Goal: Task Accomplishment & Management: Complete application form

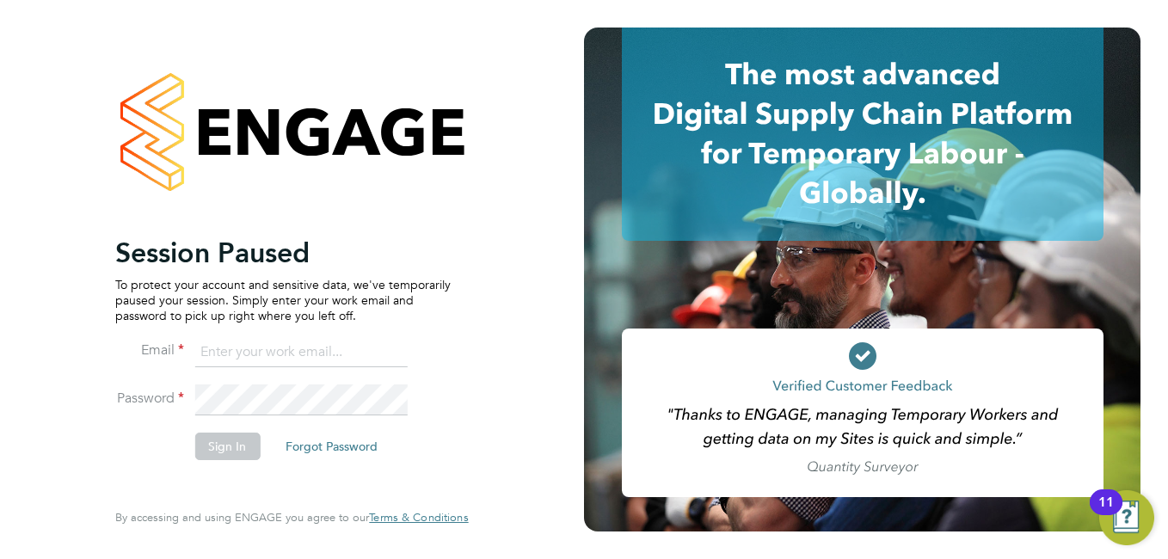
type input "amie.day@morganhunt.com"
click at [223, 453] on button "Sign In" at bounding box center [226, 447] width 65 height 28
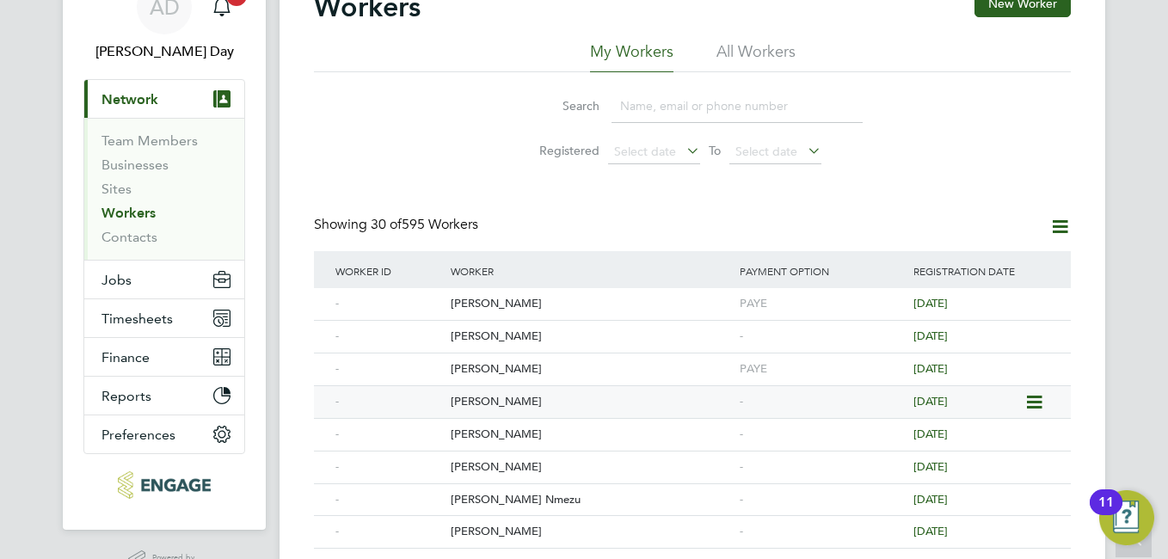
scroll to position [172, 0]
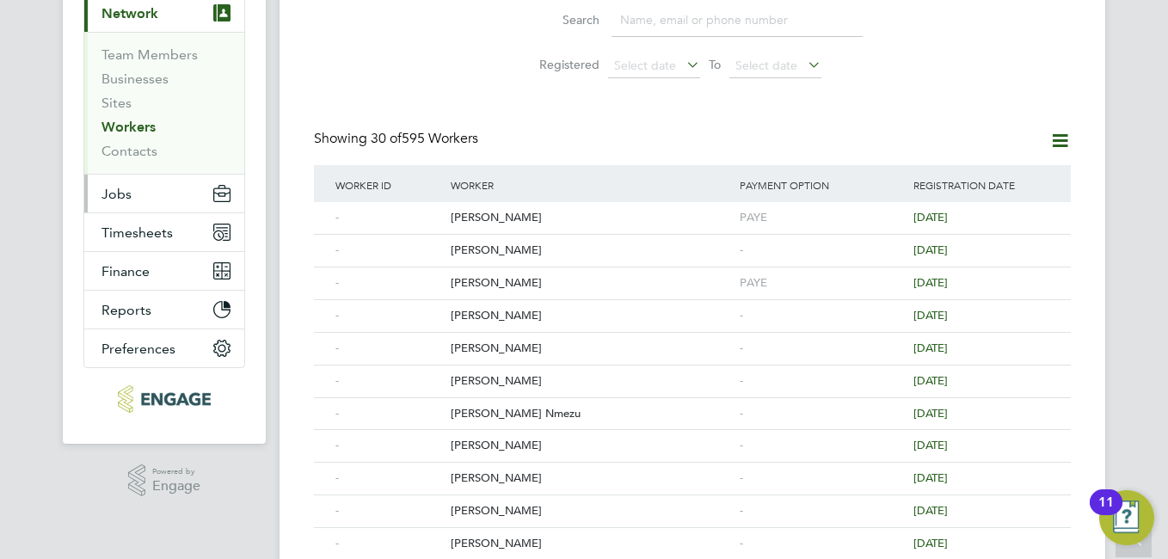
click at [142, 199] on button "Jobs" at bounding box center [164, 194] width 160 height 38
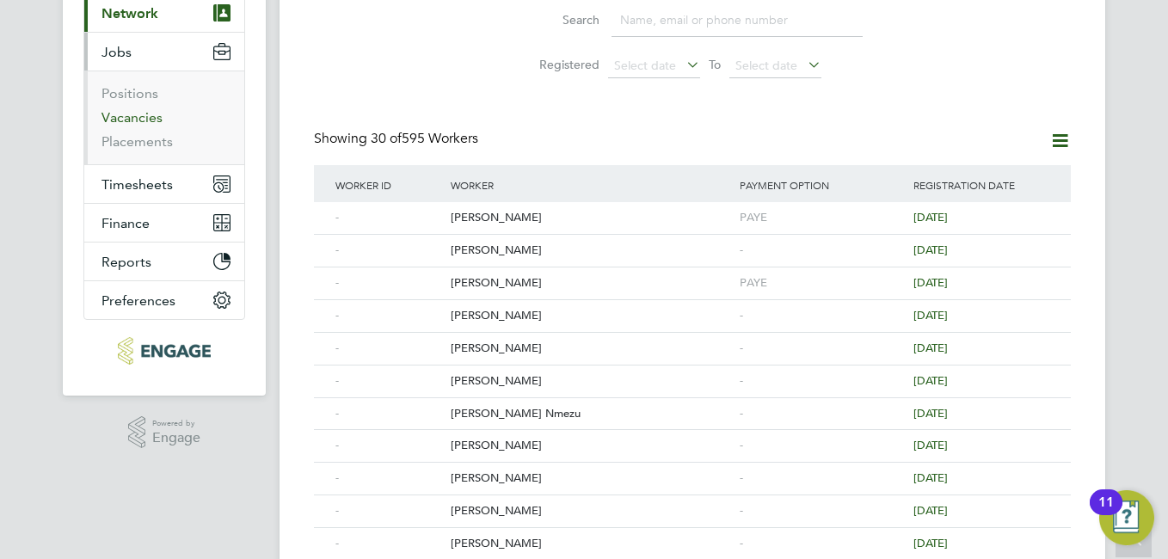
click at [151, 120] on link "Vacancies" at bounding box center [132, 117] width 61 height 16
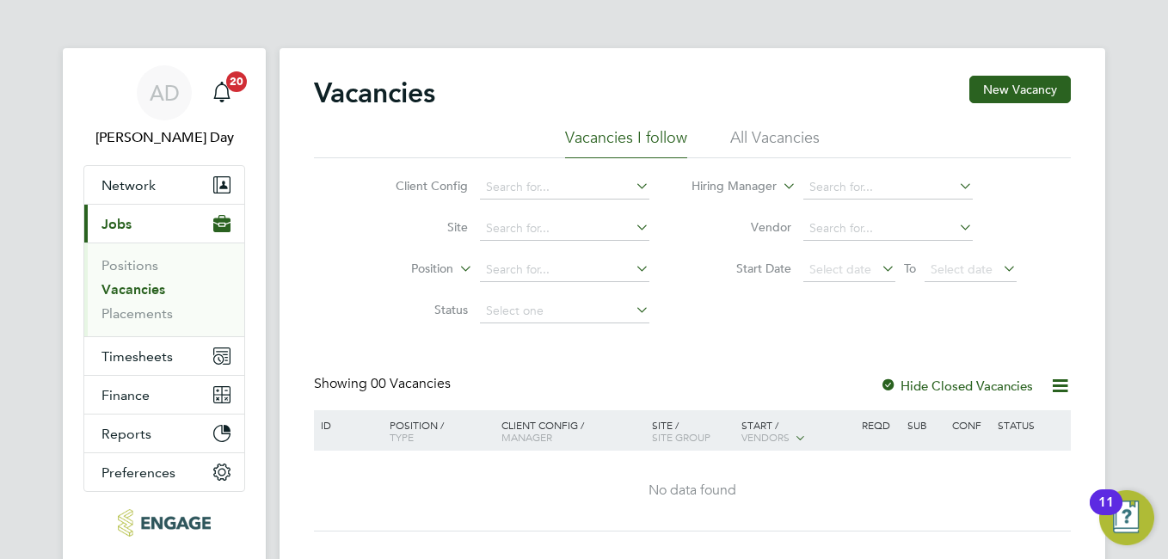
click at [751, 140] on li "All Vacancies" at bounding box center [774, 142] width 89 height 31
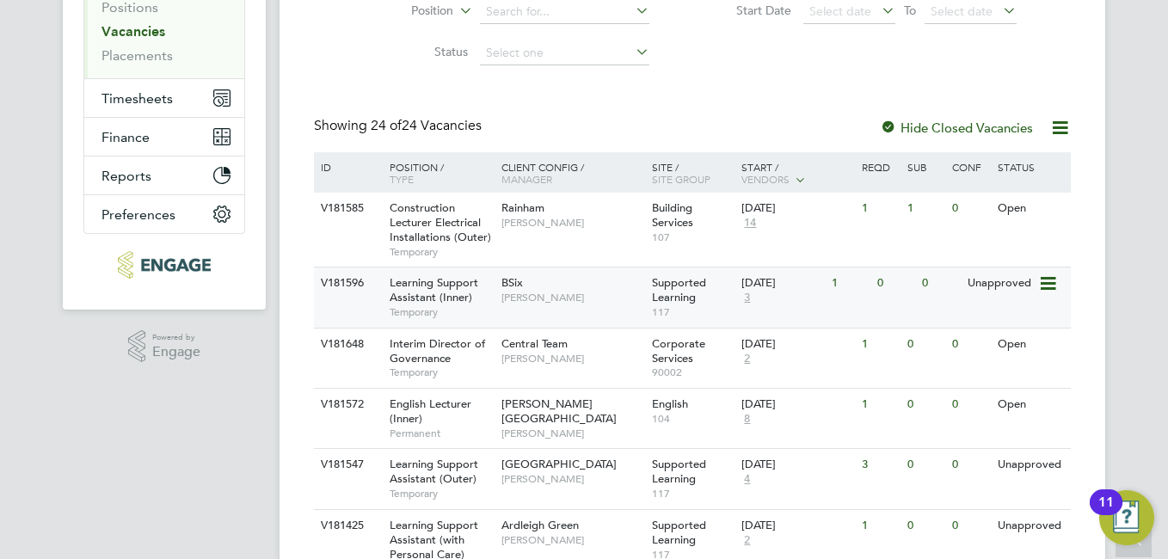
scroll to position [344, 0]
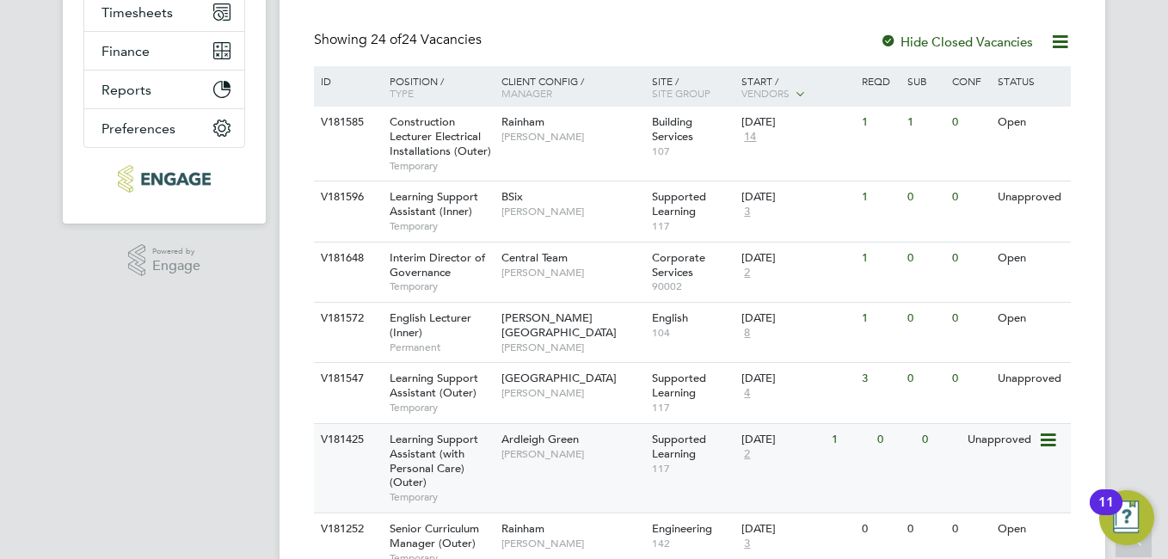
click at [1043, 438] on icon at bounding box center [1046, 440] width 17 height 21
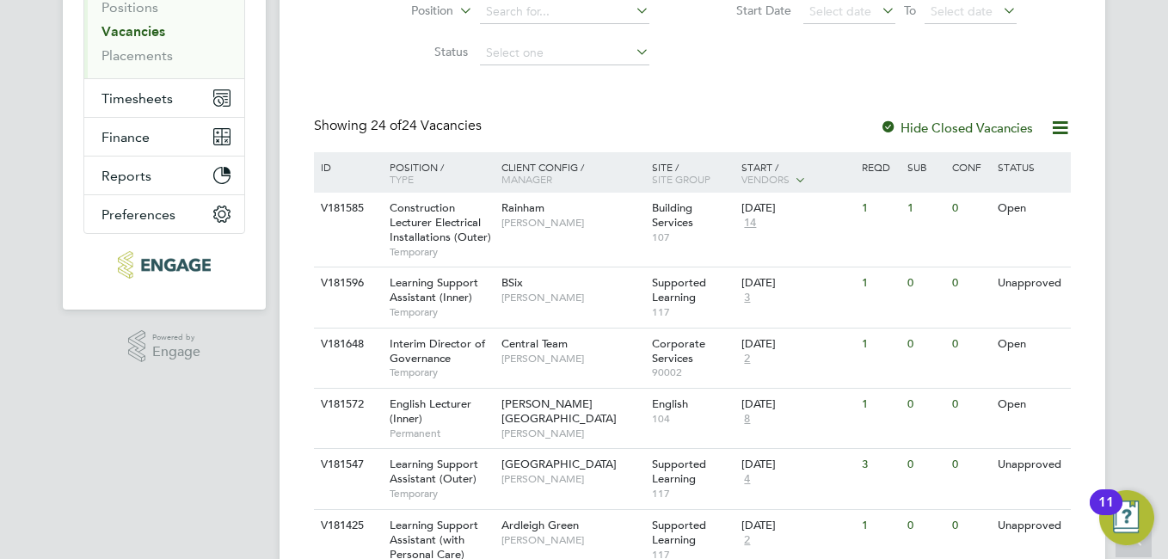
scroll to position [0, 0]
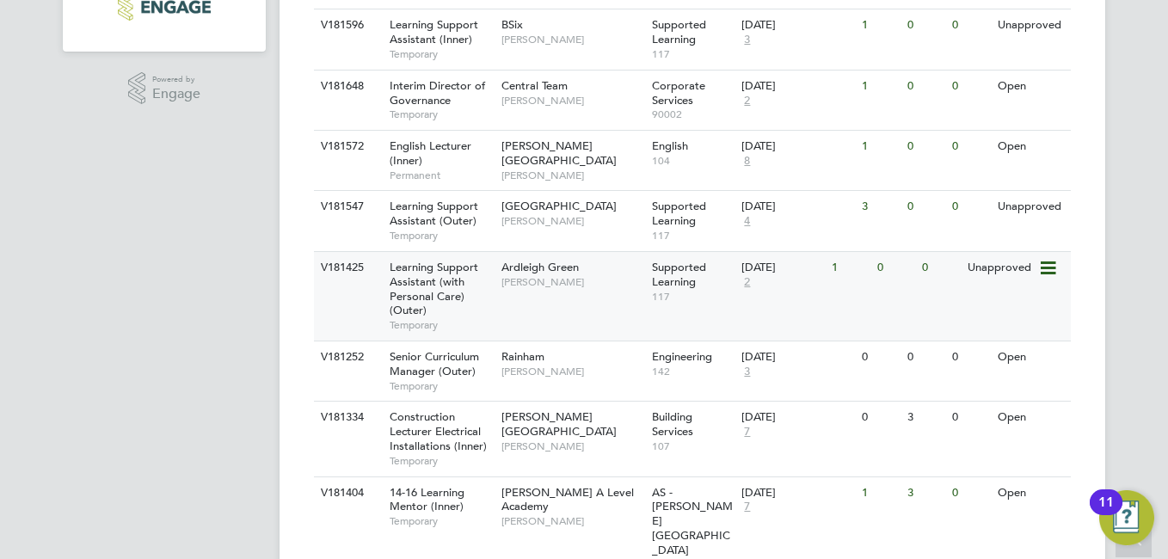
scroll to position [602, 0]
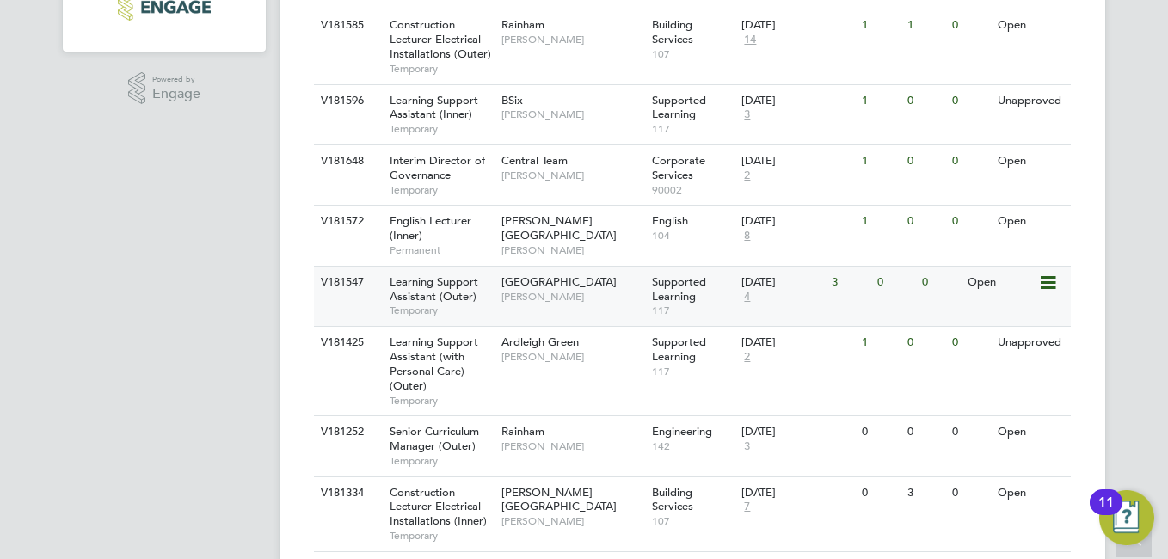
scroll to position [602, 0]
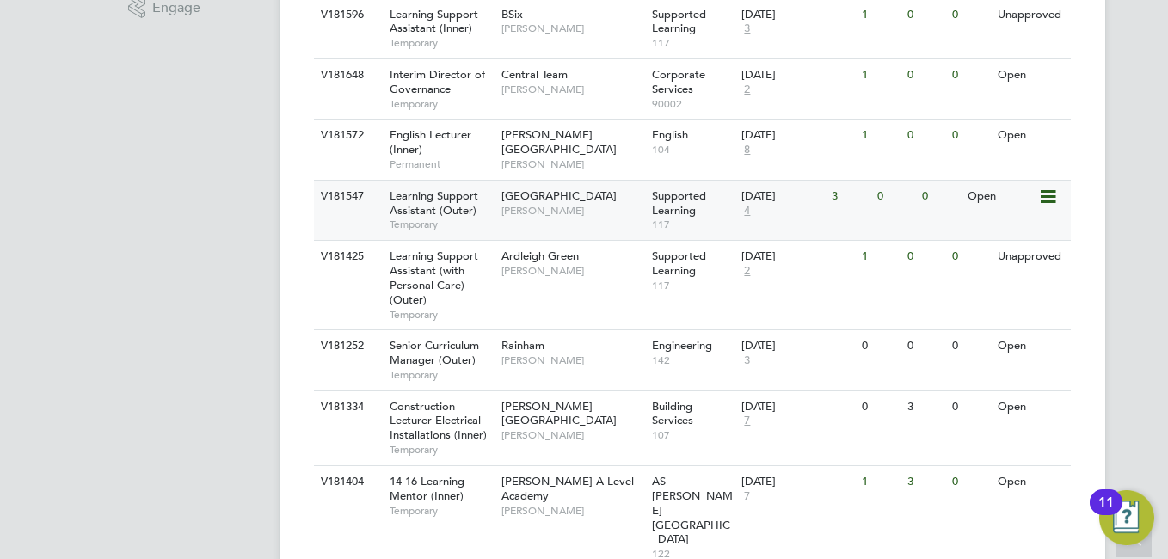
click at [451, 198] on span "Learning Support Assistant (Outer)" at bounding box center [434, 202] width 89 height 29
click at [549, 215] on span "[PERSON_NAME]" at bounding box center [573, 211] width 142 height 14
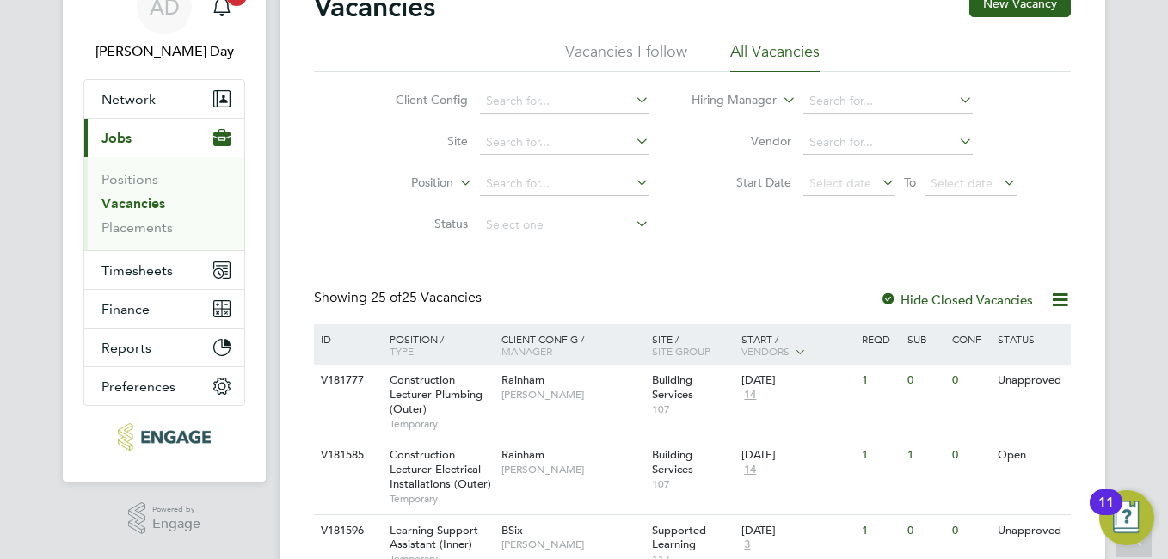
scroll to position [258, 0]
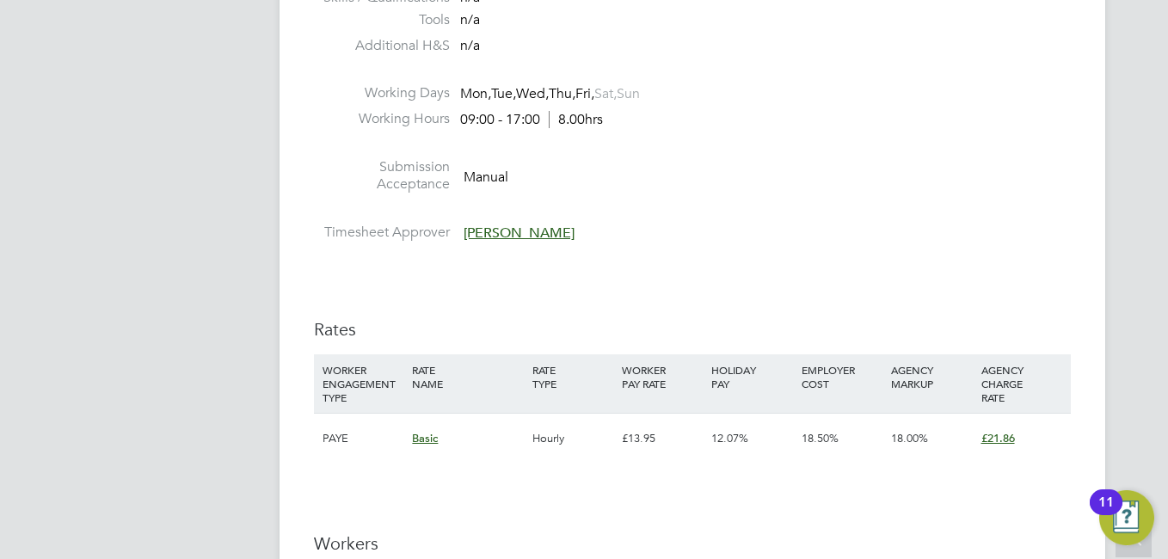
scroll to position [3097, 0]
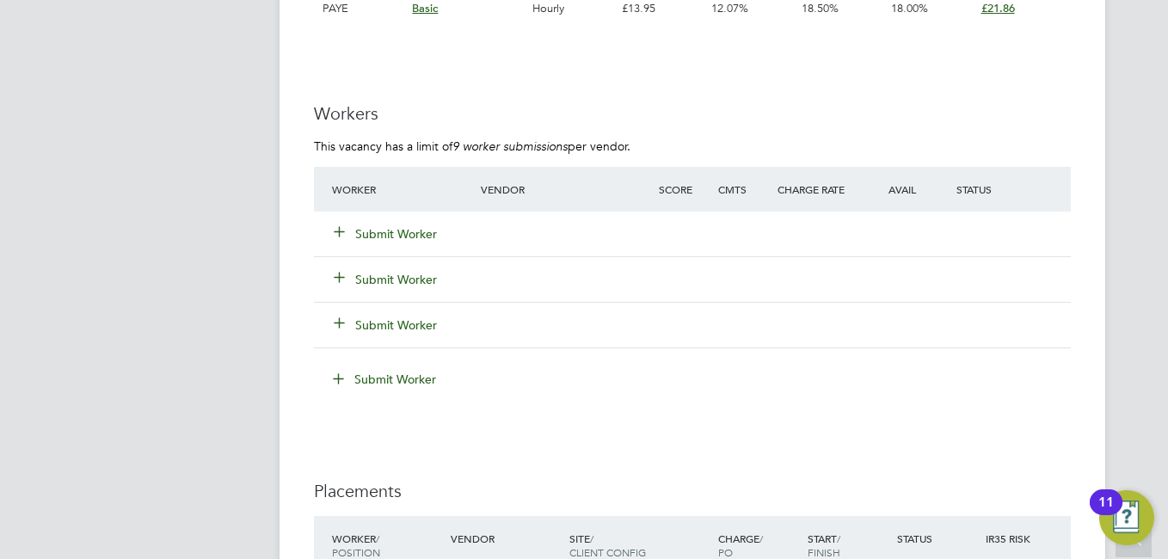
click at [350, 228] on button "Submit Worker" at bounding box center [386, 233] width 103 height 17
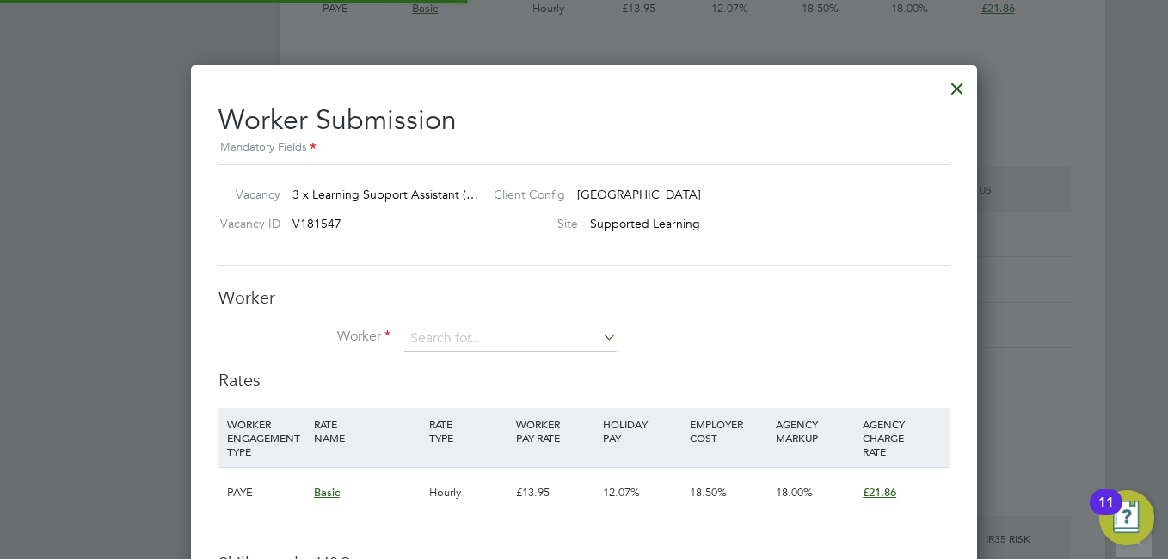
scroll to position [1088, 787]
click at [439, 323] on div "Worker Worker Worker Engagement Type" at bounding box center [584, 328] width 731 height 83
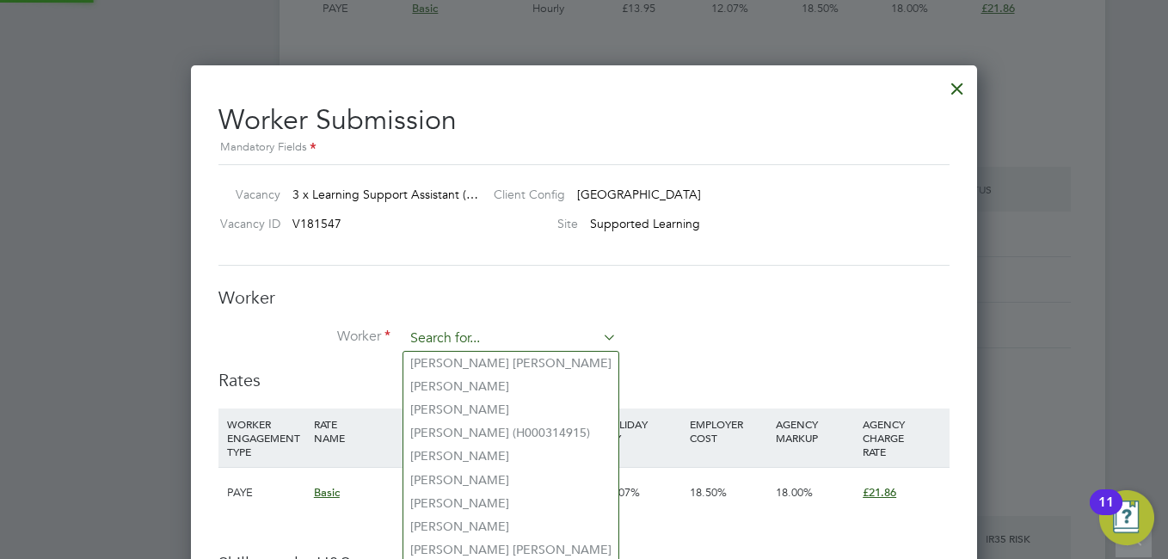
click at [597, 341] on input at bounding box center [510, 339] width 213 height 26
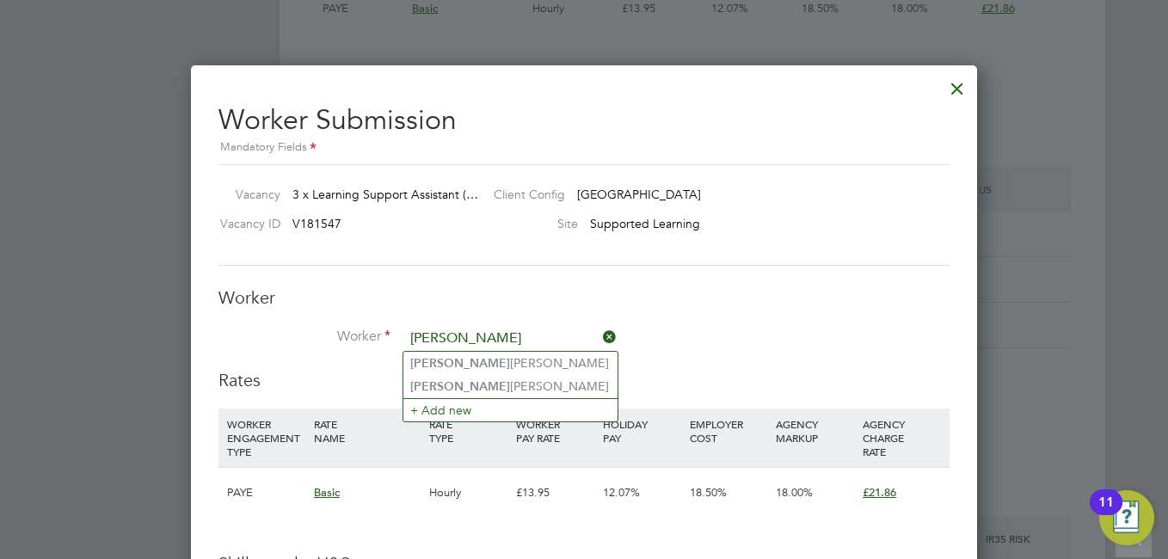
click at [521, 349] on input "ERIC" at bounding box center [510, 339] width 213 height 26
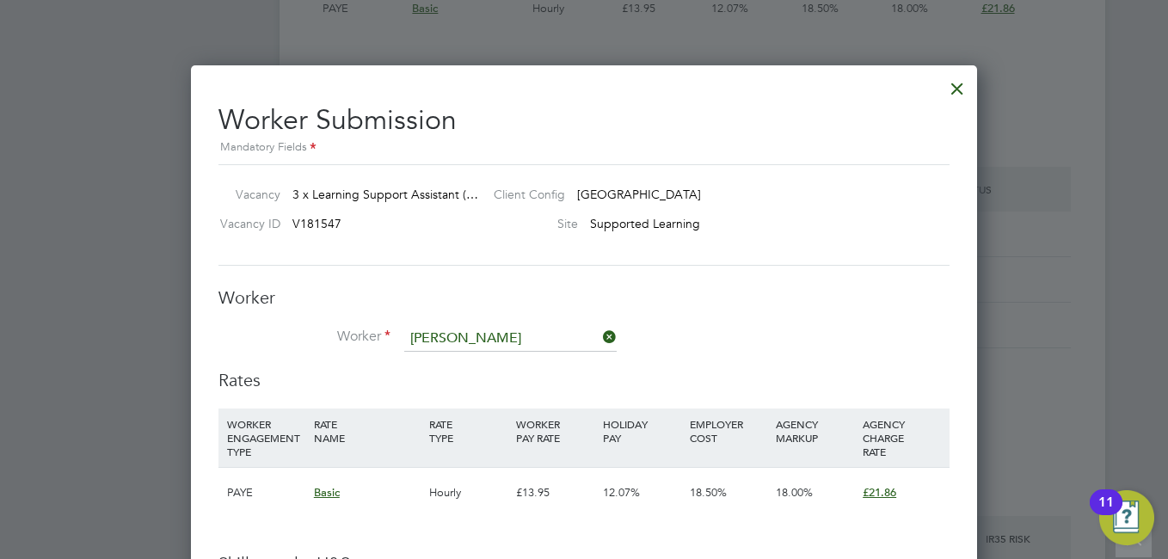
click at [528, 356] on li "Eric Nwankwo" at bounding box center [511, 363] width 214 height 23
type input "Eric Nwankwo"
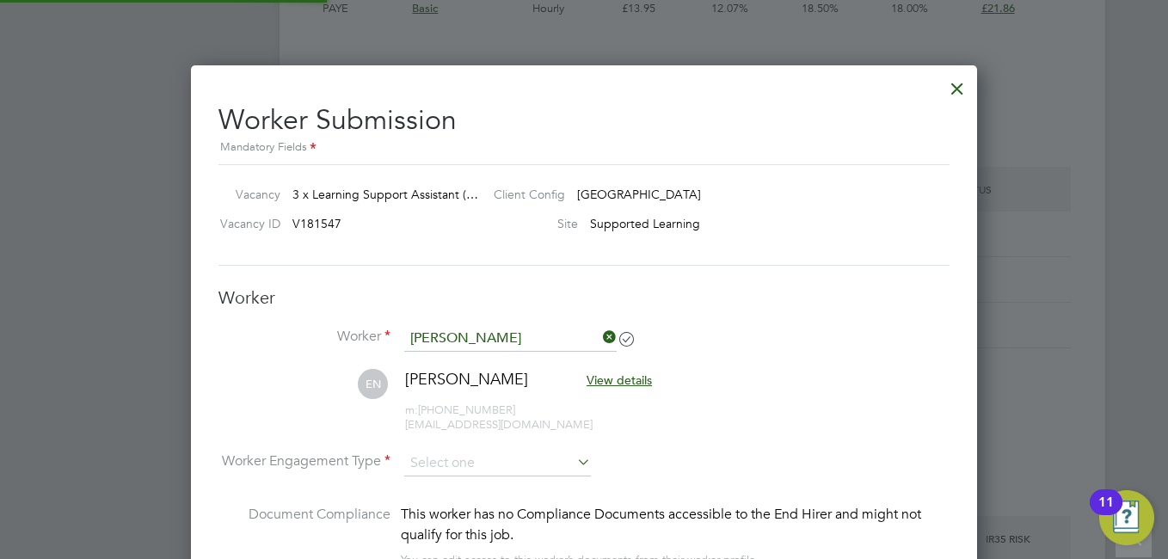
scroll to position [1470, 787]
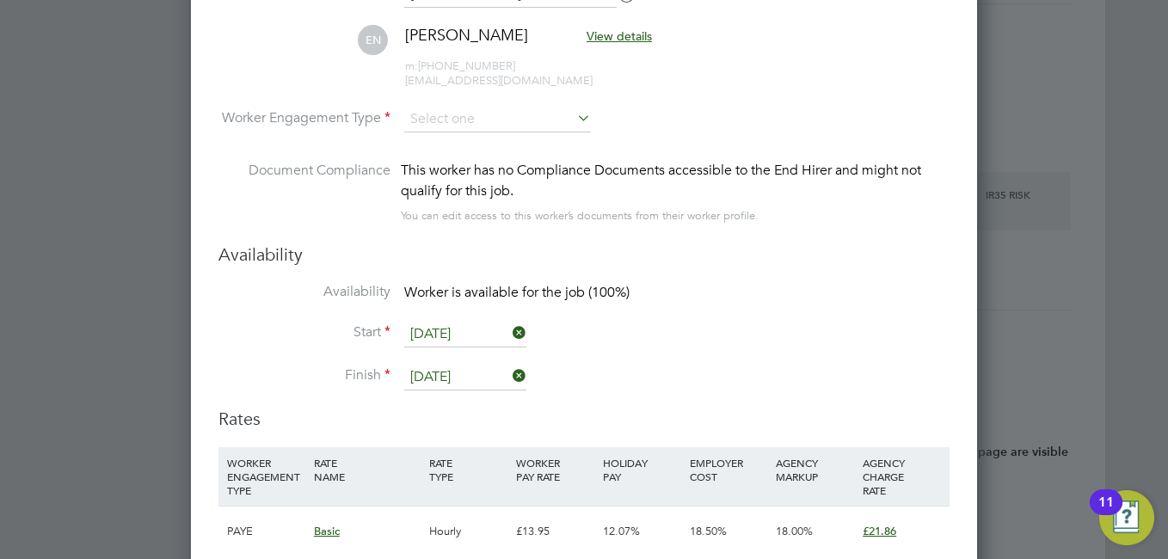
click at [574, 121] on icon at bounding box center [574, 118] width 0 height 24
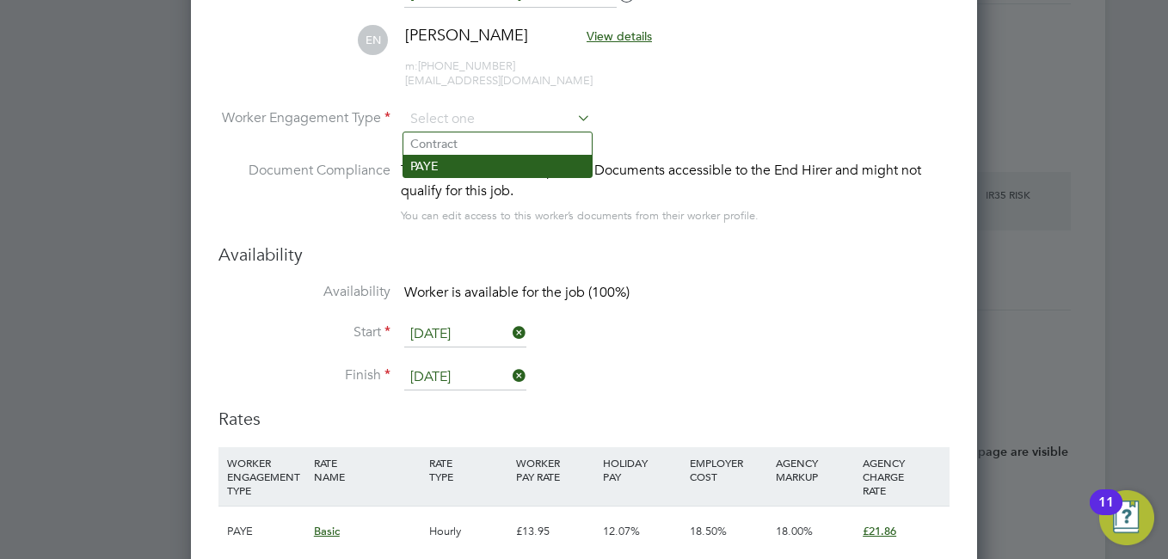
click at [512, 164] on li "PAYE" at bounding box center [498, 166] width 188 height 22
type input "PAYE"
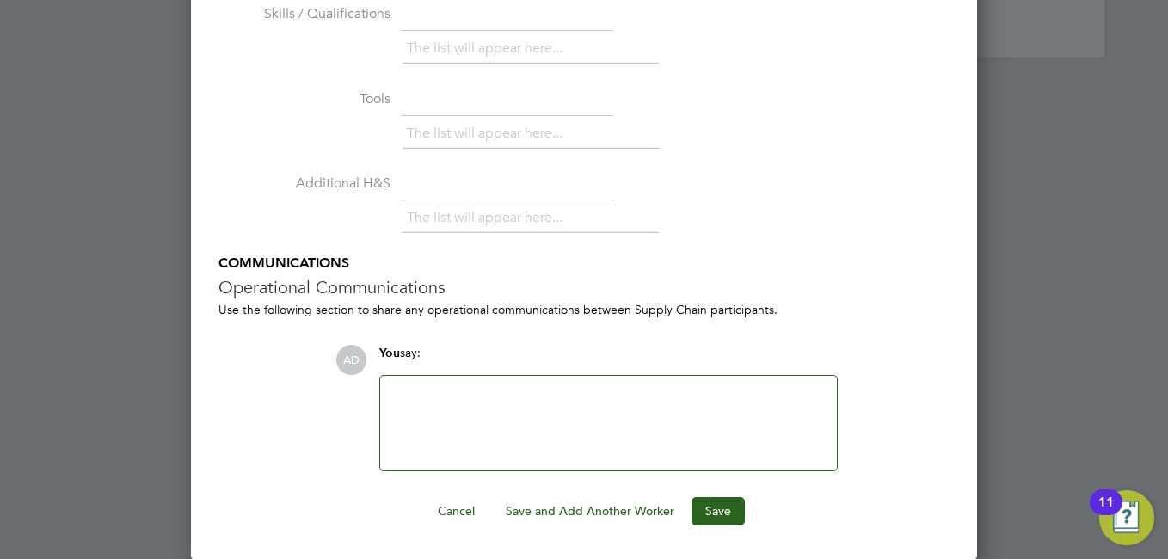
click at [622, 508] on button "Save and Add Another Worker" at bounding box center [590, 511] width 196 height 28
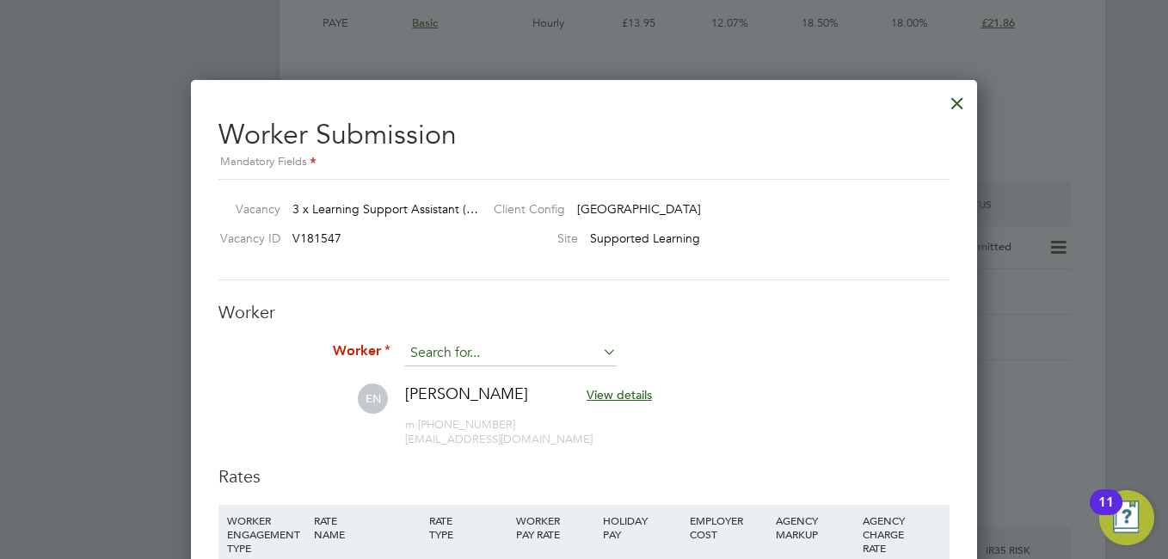
click at [483, 352] on input at bounding box center [510, 354] width 213 height 26
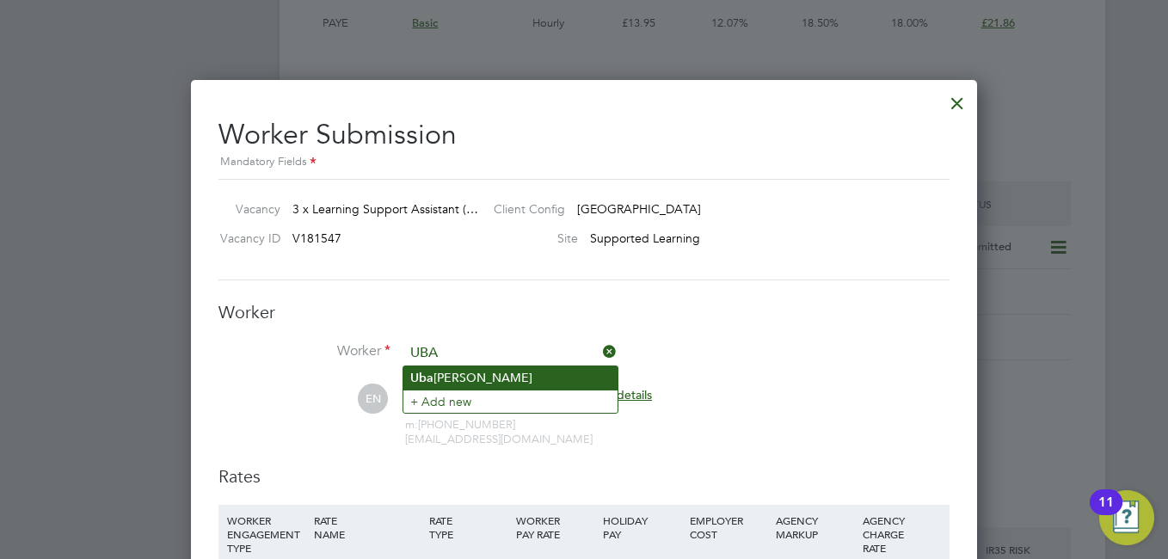
click at [497, 379] on li "Uba h Mohamed" at bounding box center [511, 378] width 214 height 23
type input "[PERSON_NAME]"
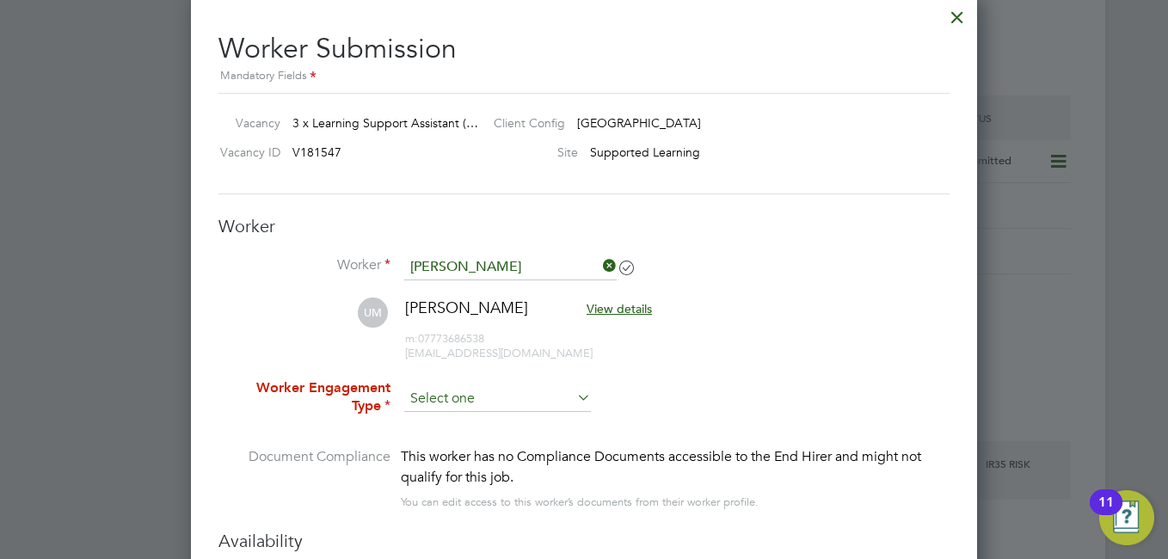
click at [530, 399] on input at bounding box center [497, 399] width 187 height 26
click at [462, 438] on li "PAYE" at bounding box center [498, 445] width 188 height 22
type input "PAYE"
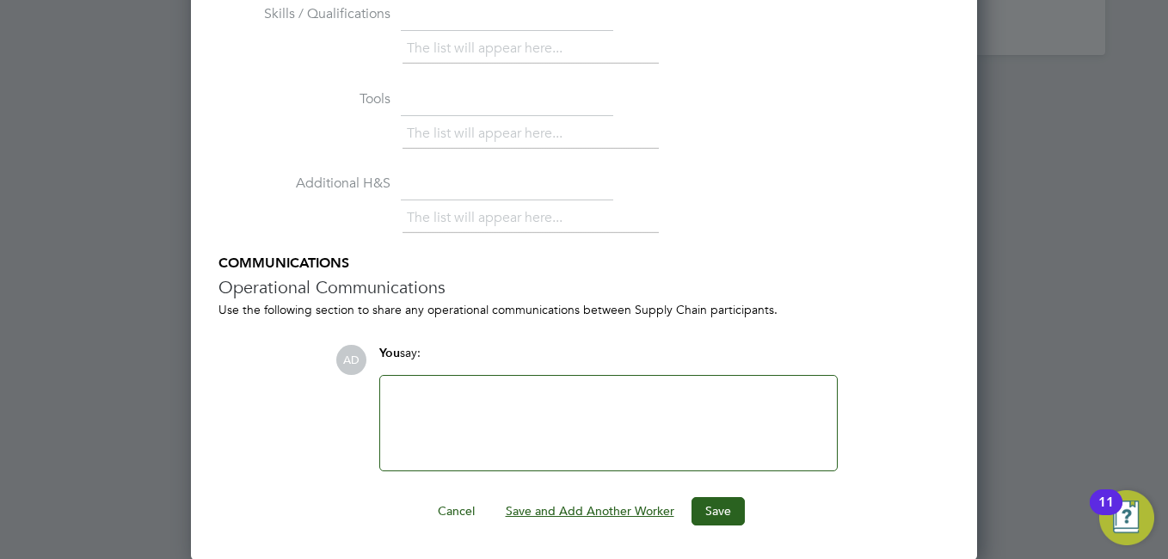
click at [611, 505] on button "Save and Add Another Worker" at bounding box center [590, 511] width 196 height 28
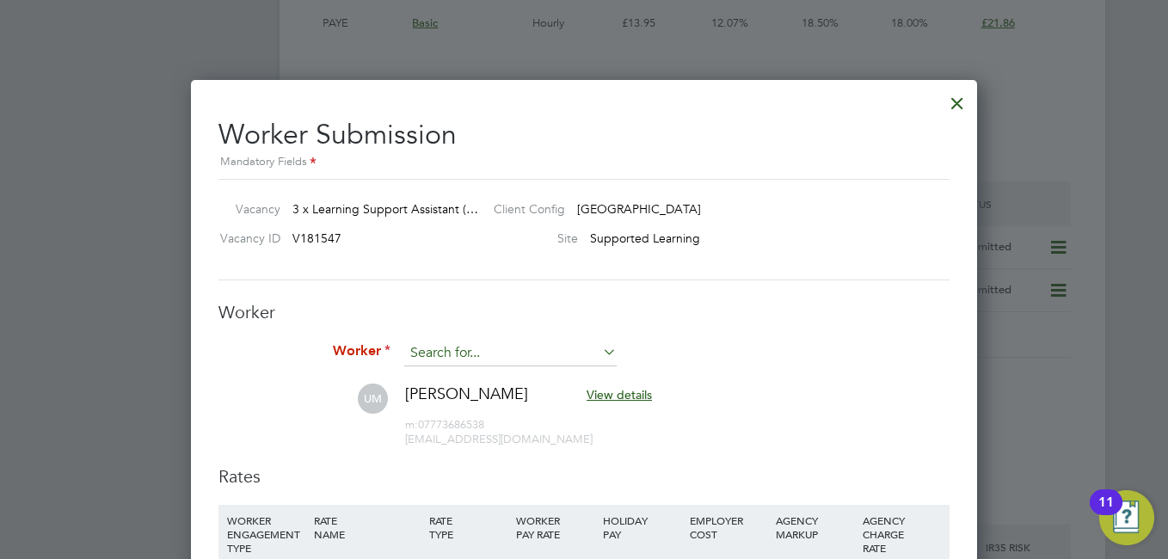
click at [507, 354] on input at bounding box center [510, 354] width 213 height 26
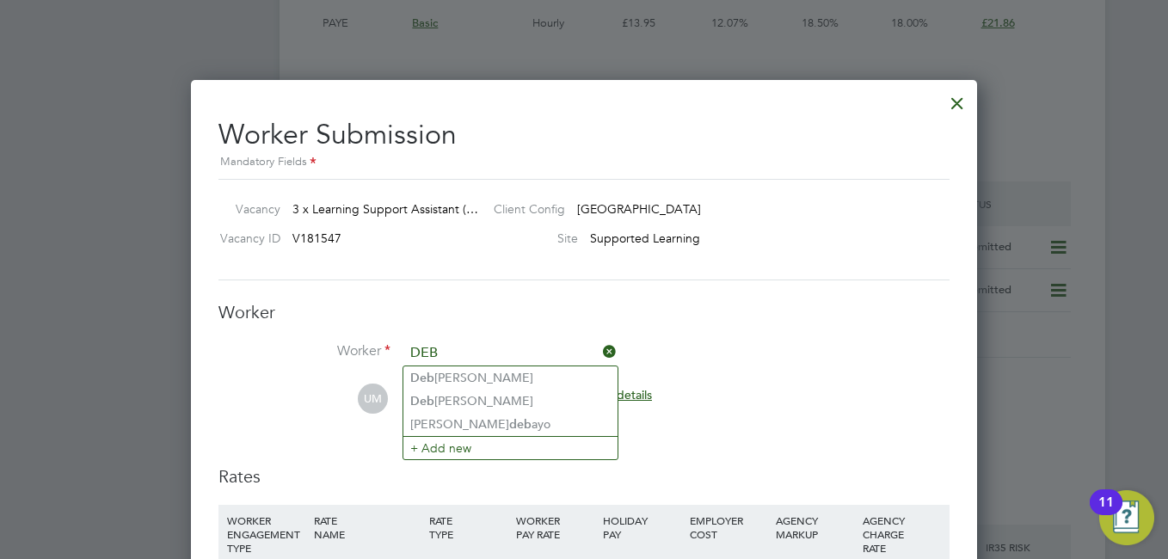
click at [454, 348] on input "DEB" at bounding box center [510, 354] width 213 height 26
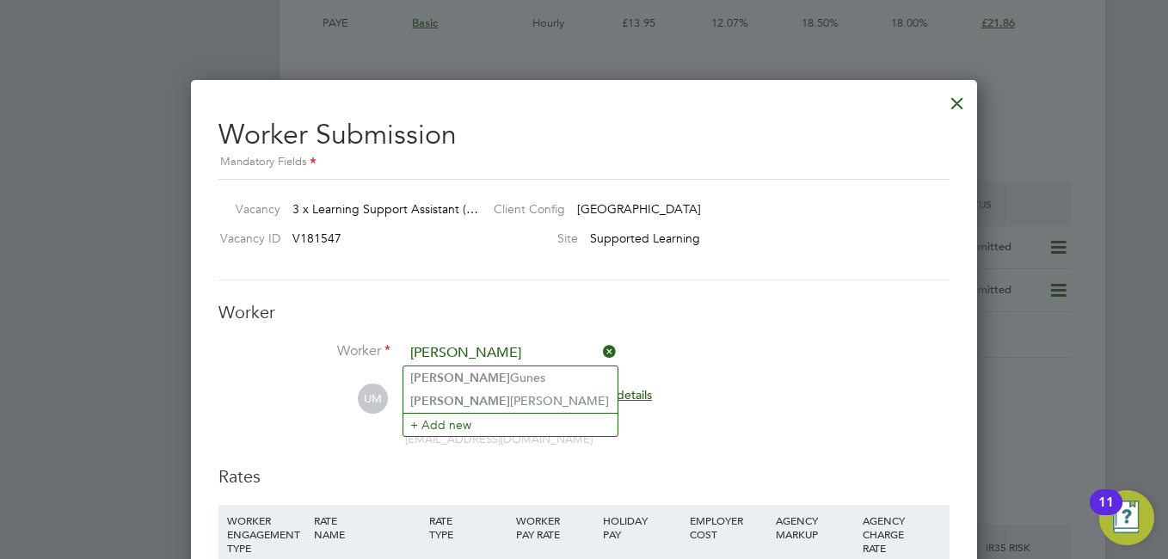
type input "Deborah"
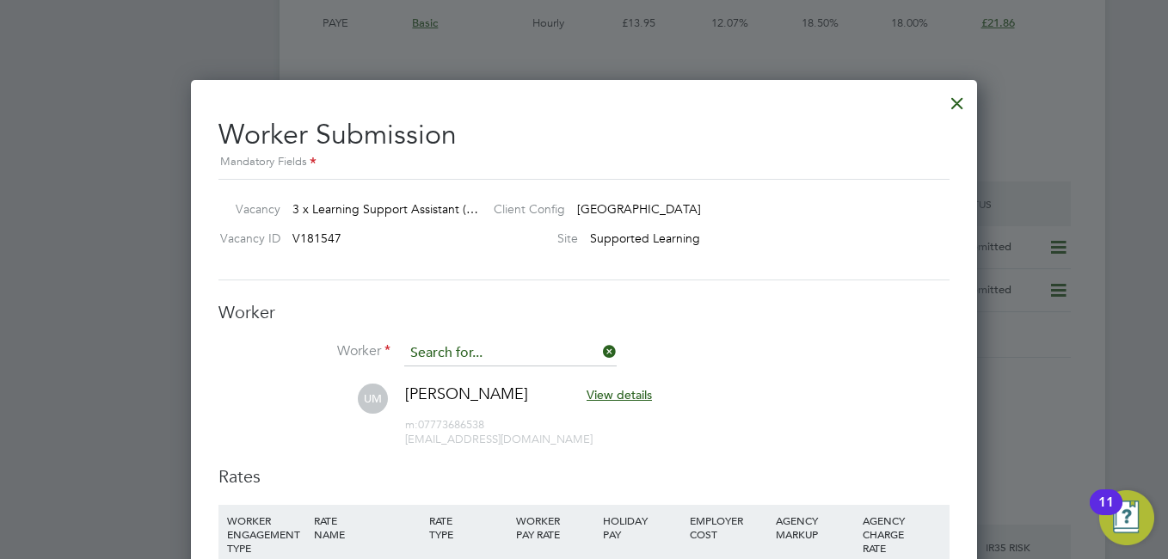
click at [504, 342] on input at bounding box center [510, 354] width 213 height 26
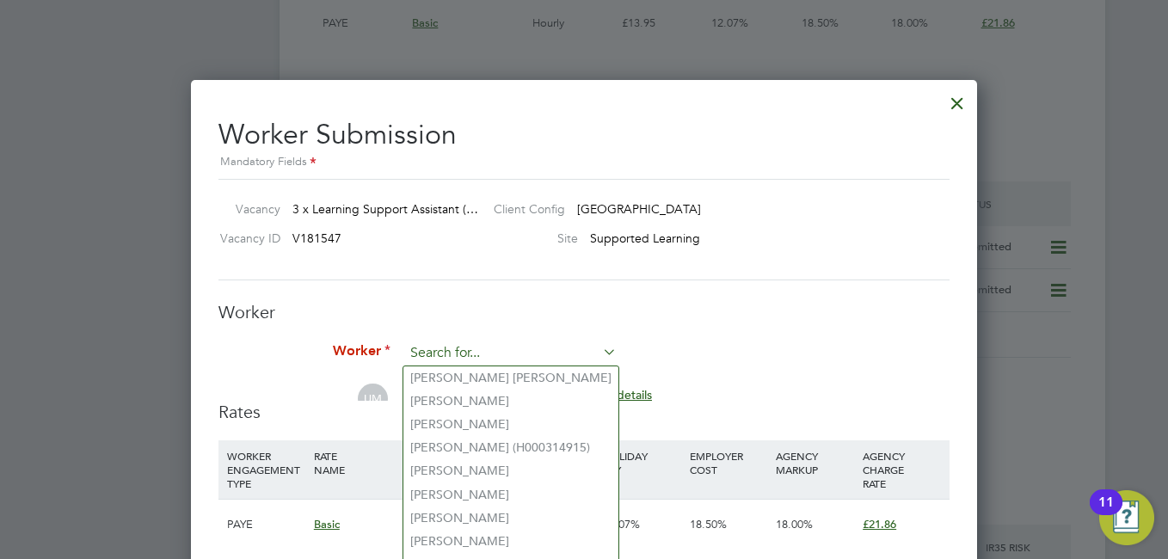
scroll to position [9, 9]
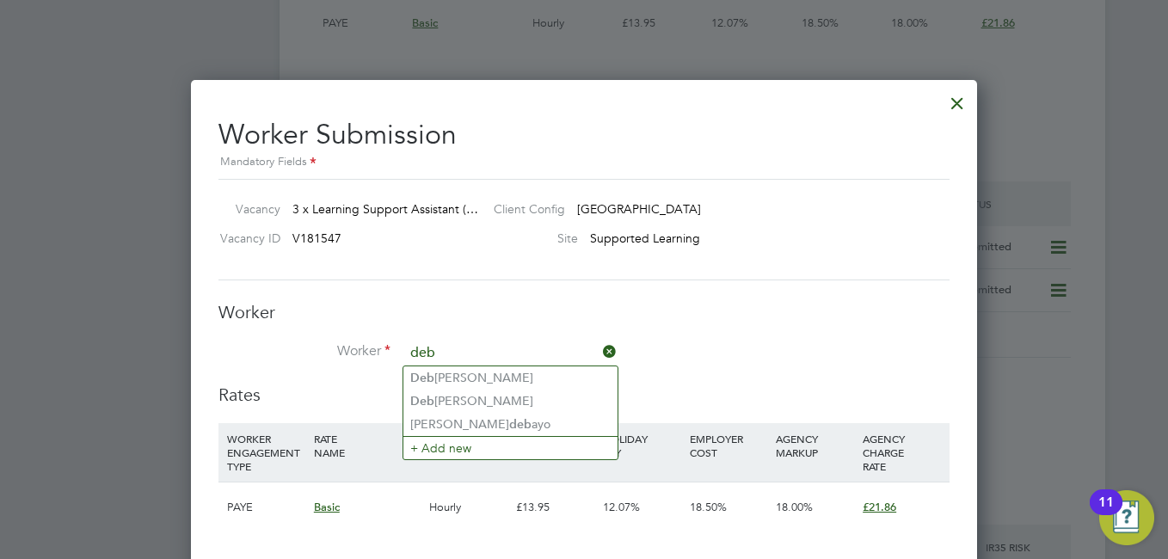
type input "deb"
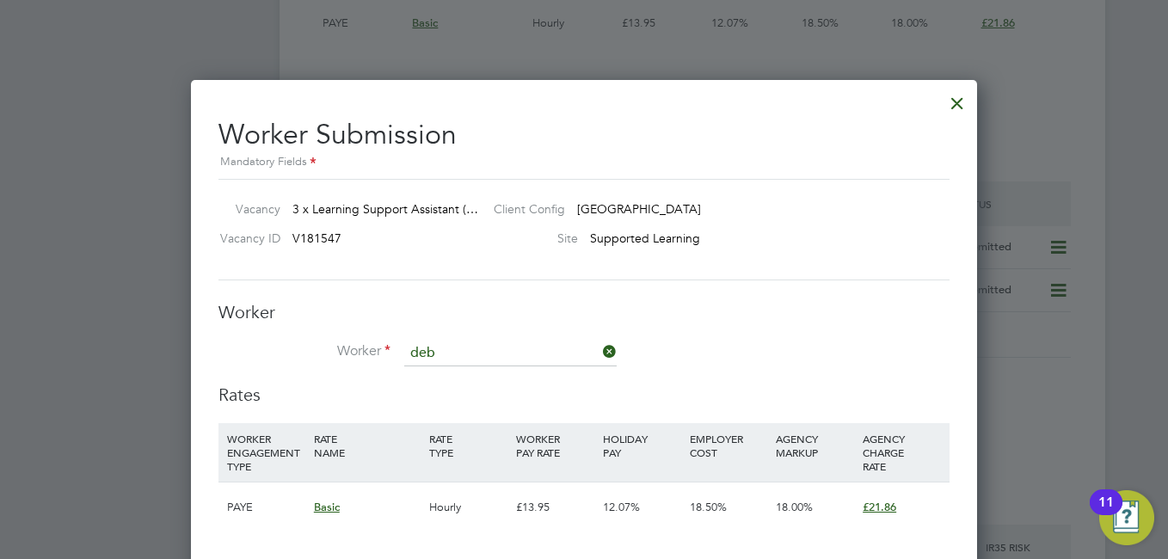
click at [959, 98] on div at bounding box center [957, 98] width 31 height 31
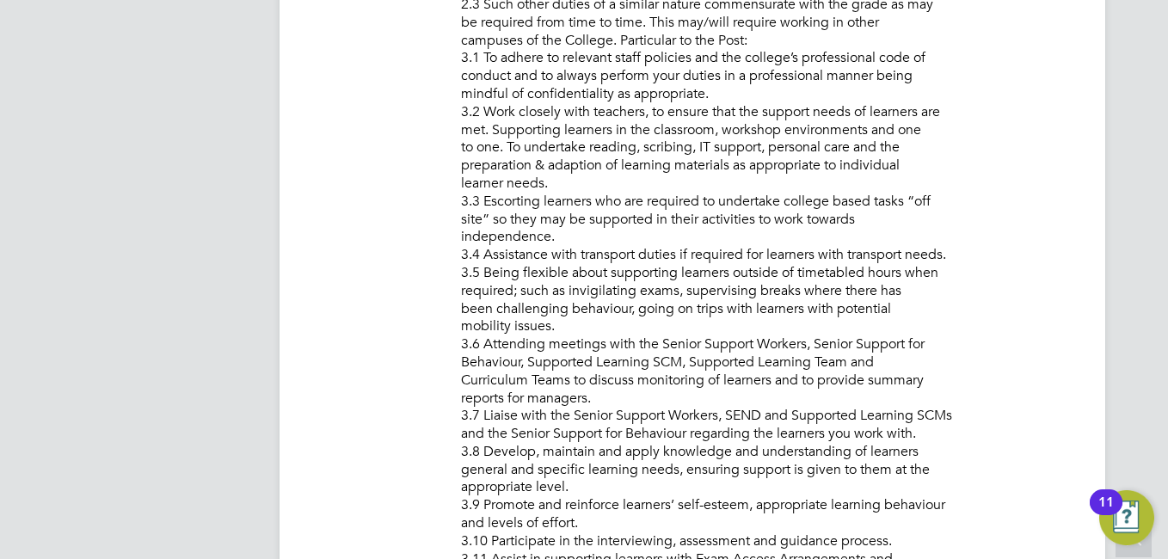
scroll to position [881, 0]
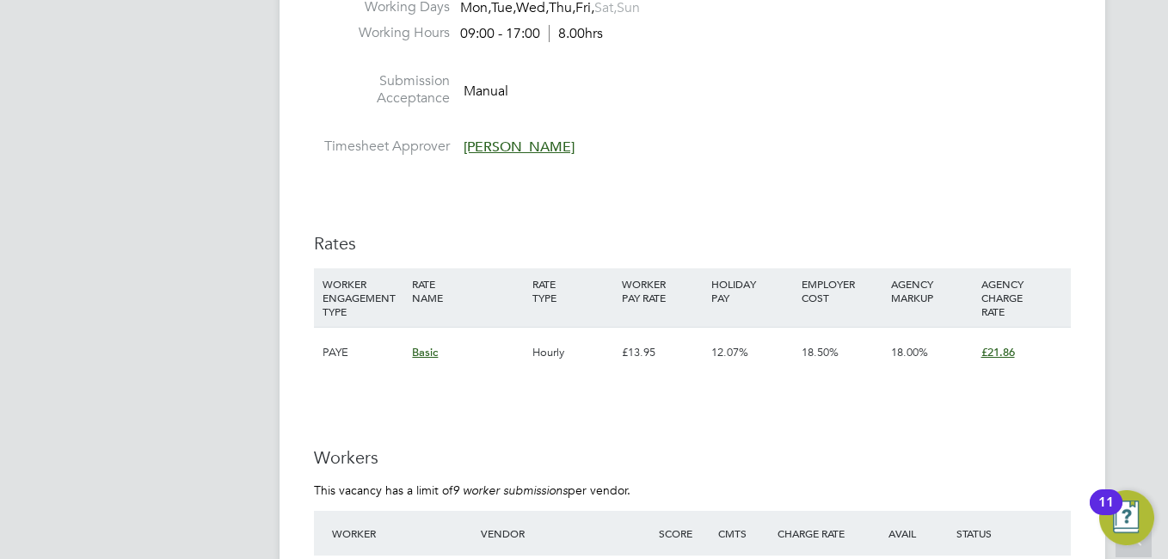
scroll to position [3183, 0]
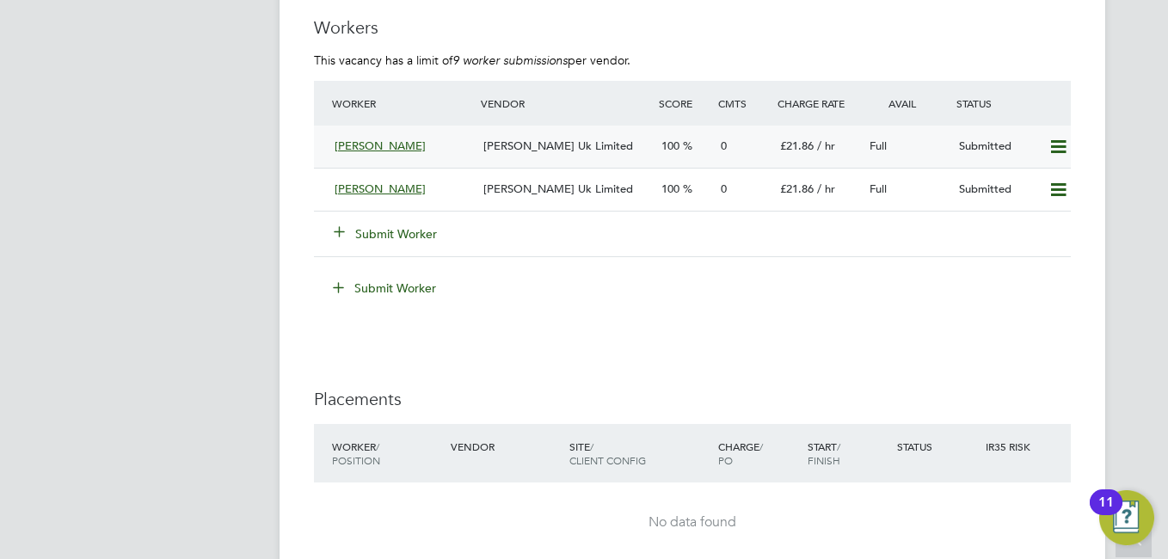
click at [381, 151] on span "[PERSON_NAME]" at bounding box center [380, 146] width 91 height 15
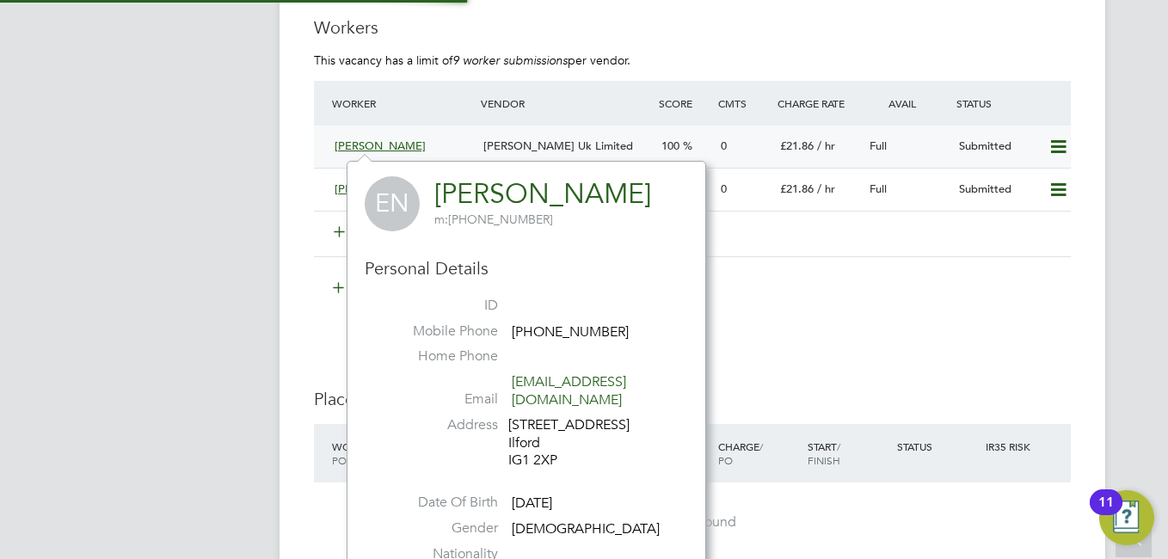
scroll to position [434, 360]
click at [843, 223] on div at bounding box center [788, 226] width 565 height 14
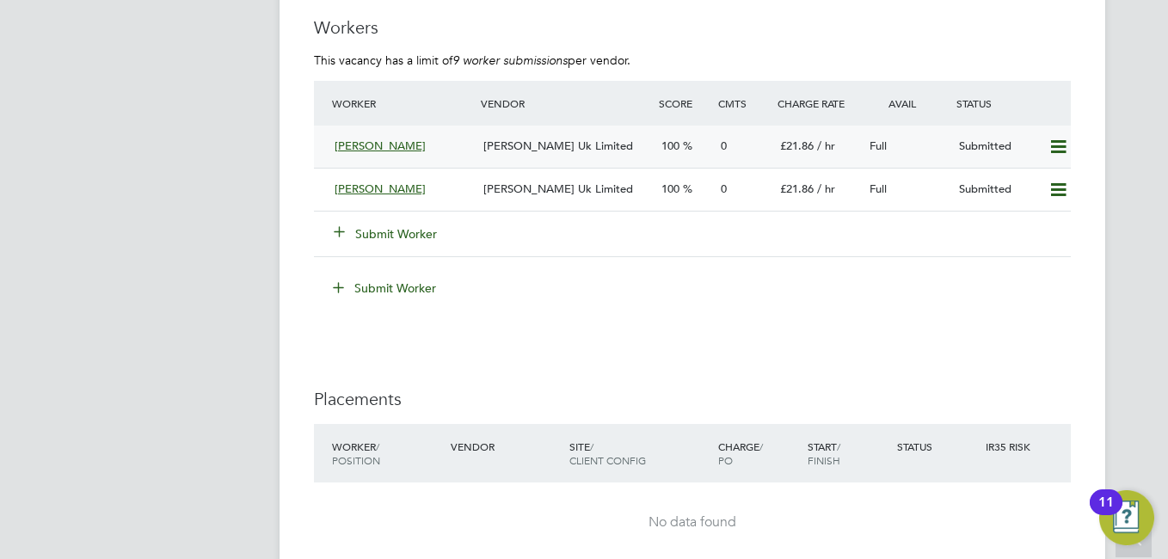
click at [672, 135] on div "100" at bounding box center [684, 147] width 59 height 28
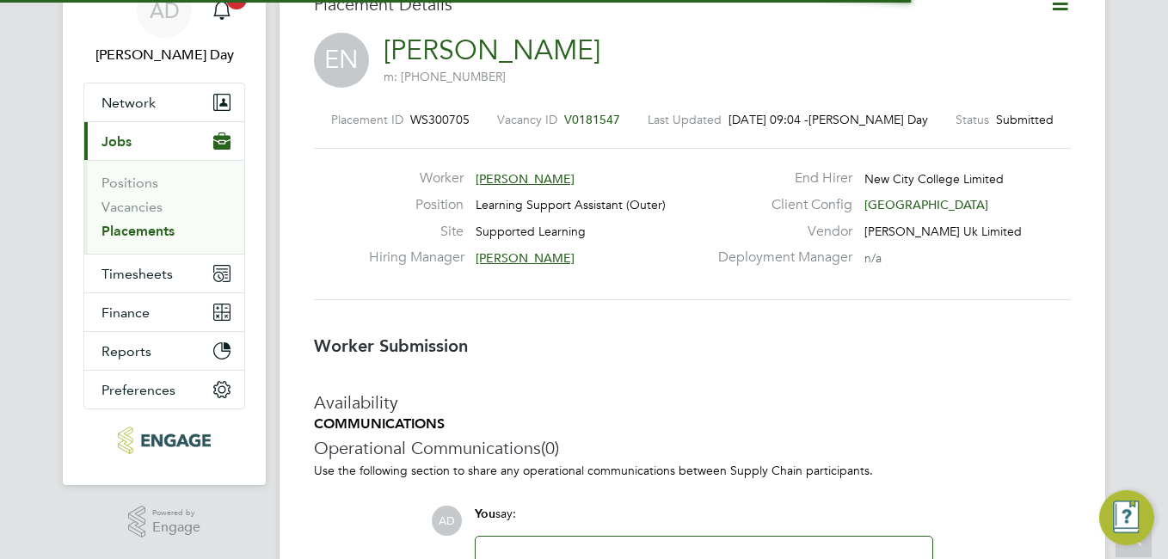
scroll to position [16, 138]
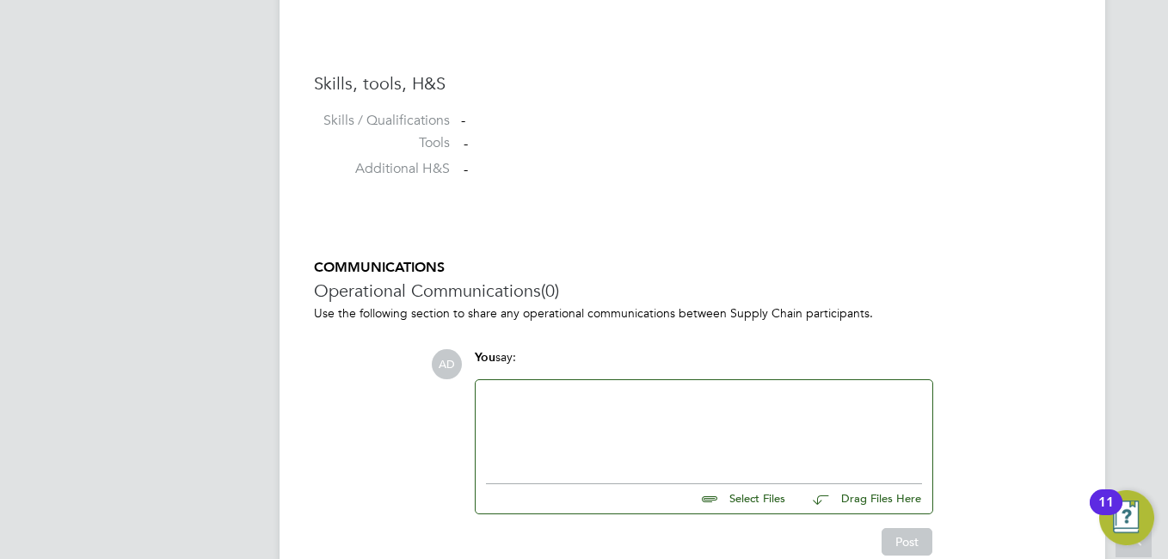
click at [742, 496] on input "file" at bounding box center [793, 496] width 258 height 24
click at [721, 499] on input "file" at bounding box center [793, 496] width 258 height 24
type input "C:\fakepath\Eric Nwankwo - MH CV.cleaned.pdf"
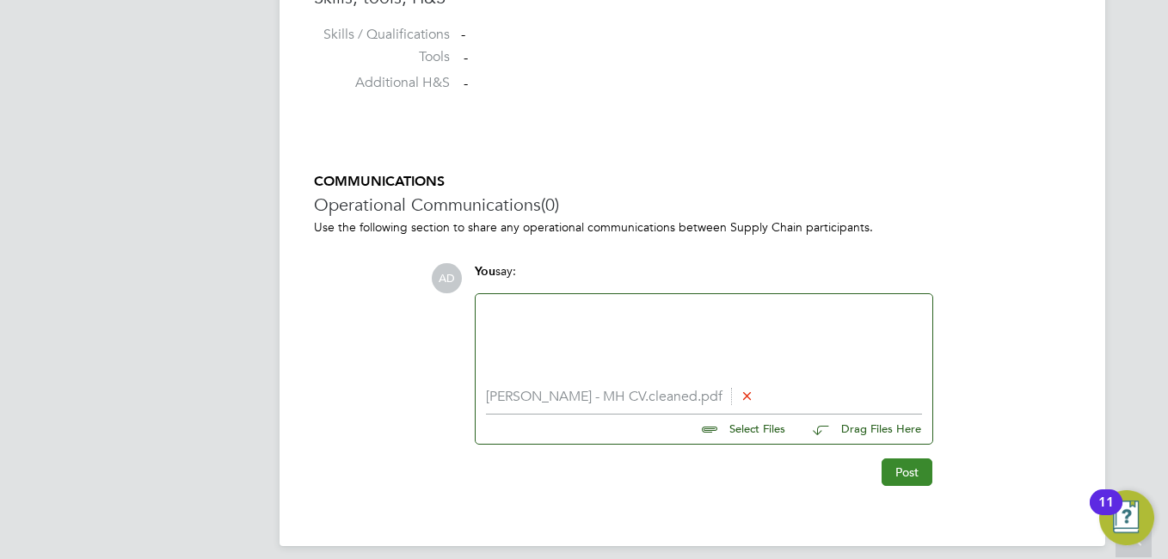
click at [899, 472] on button "Post" at bounding box center [907, 473] width 51 height 28
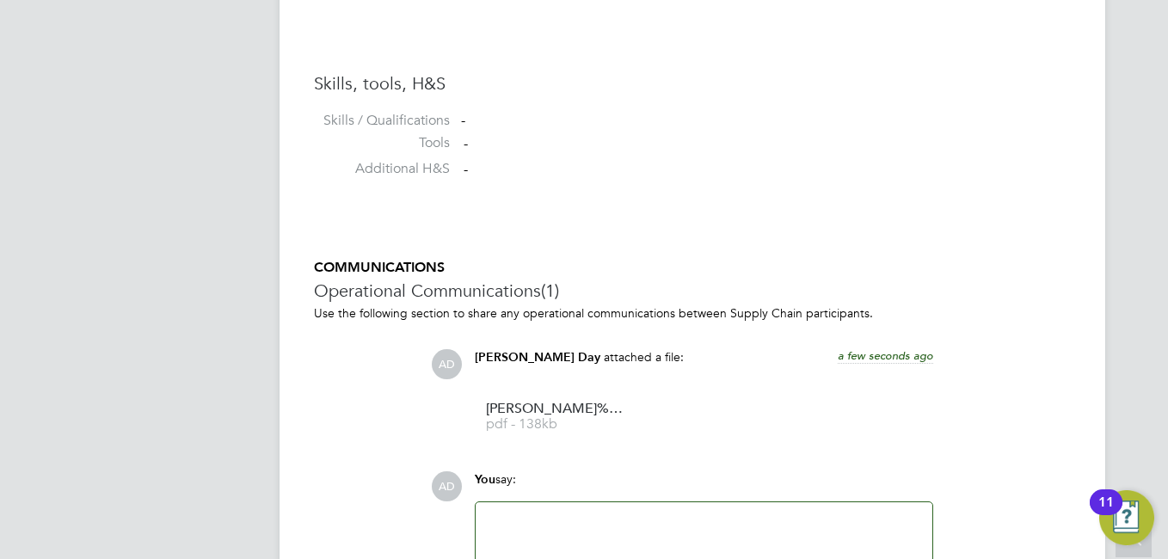
scroll to position [1176, 0]
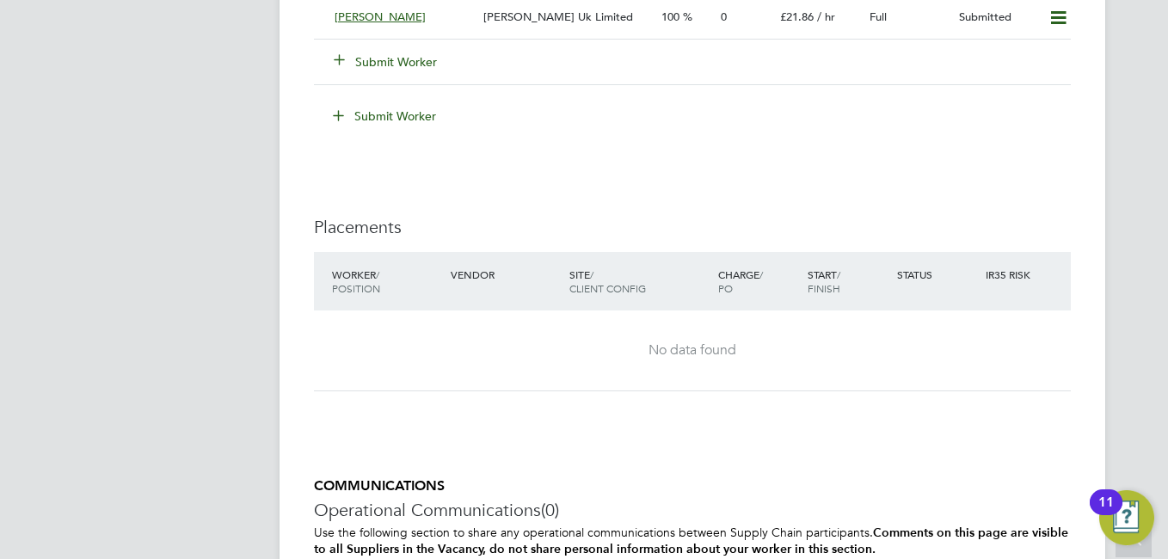
scroll to position [3269, 0]
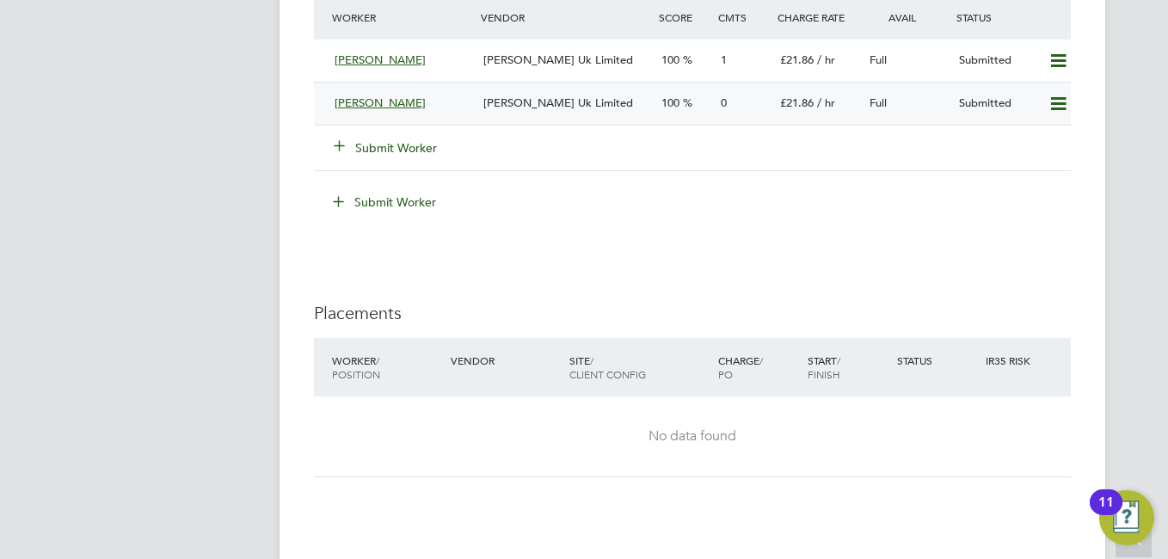
click at [362, 106] on span "[PERSON_NAME]" at bounding box center [380, 103] width 91 height 15
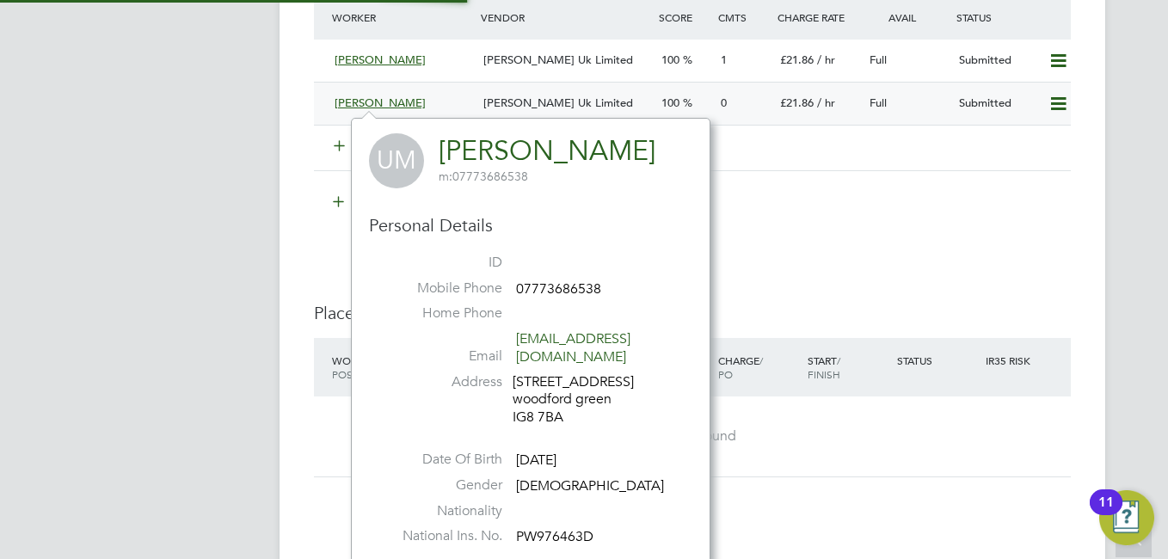
scroll to position [434, 360]
click at [614, 90] on div "[PERSON_NAME] Uk Limited" at bounding box center [566, 103] width 178 height 28
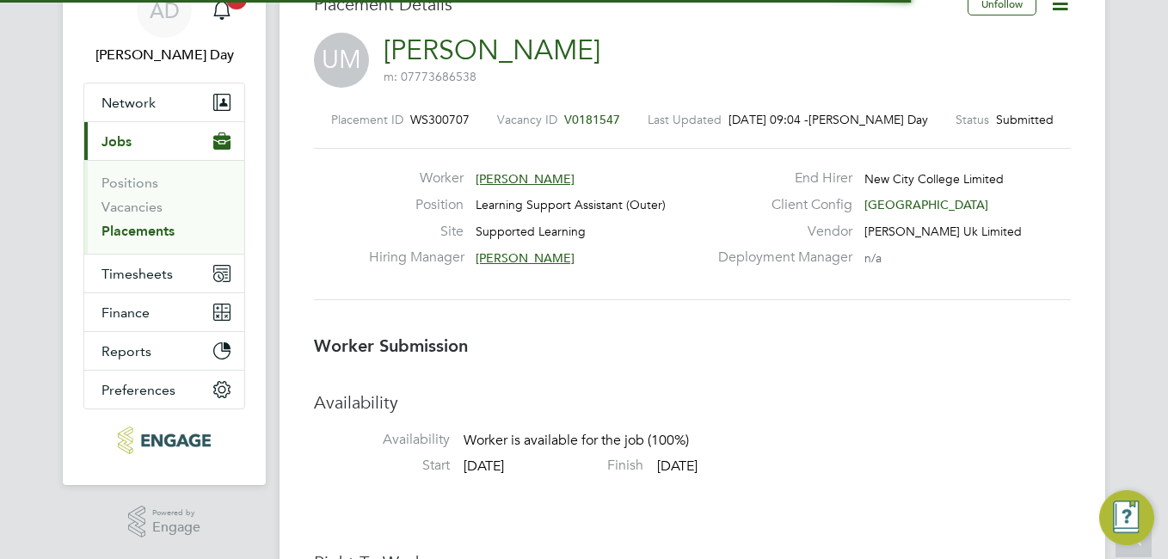
scroll to position [16, 138]
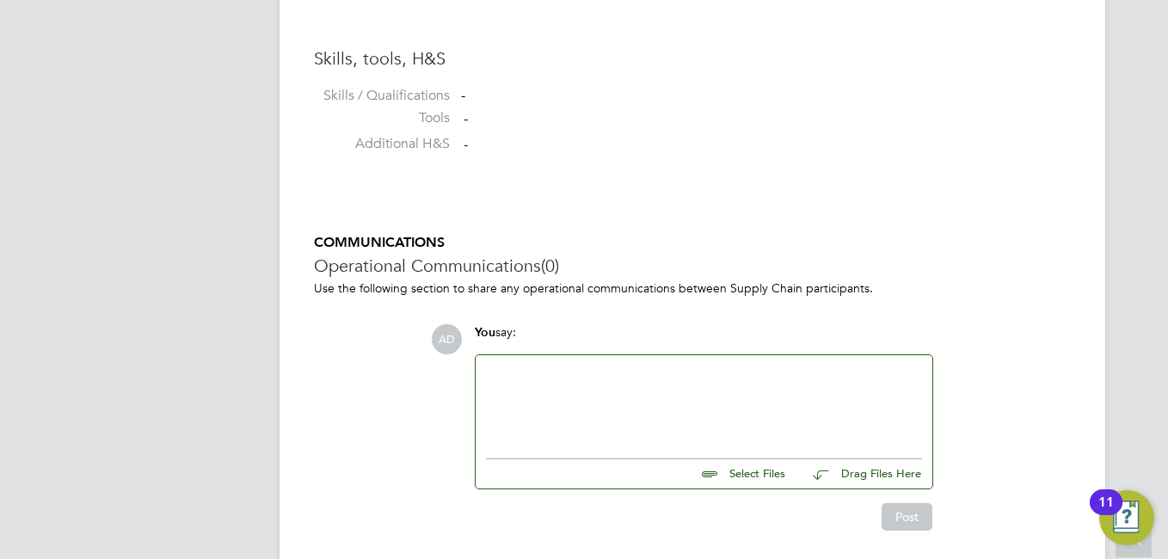
click at [763, 476] on input "file" at bounding box center [793, 471] width 258 height 24
type input "C:\fakepath\[PERSON_NAME] CV.cleaned.pdf"
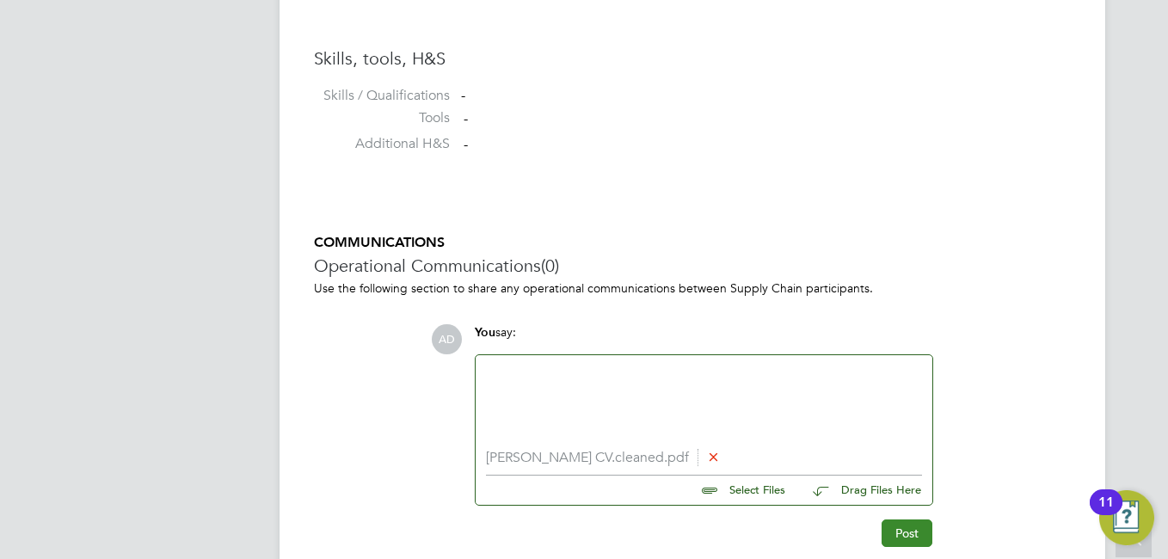
click at [899, 539] on button "Post" at bounding box center [907, 534] width 51 height 28
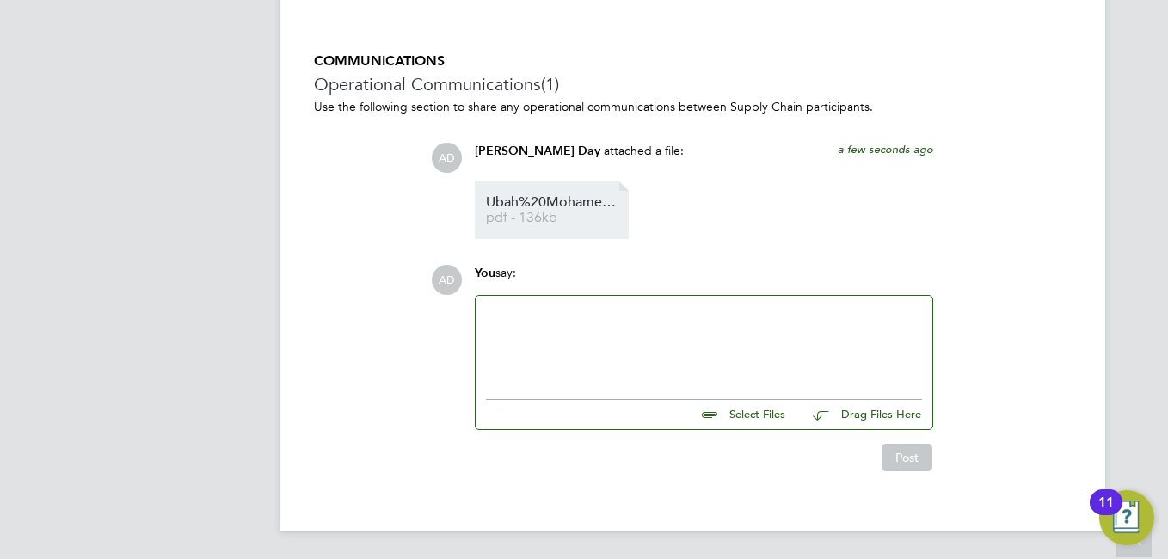
click at [563, 200] on span "Ubah%20Mohamed%20-%20MH%20CV.cleaned" at bounding box center [555, 202] width 138 height 13
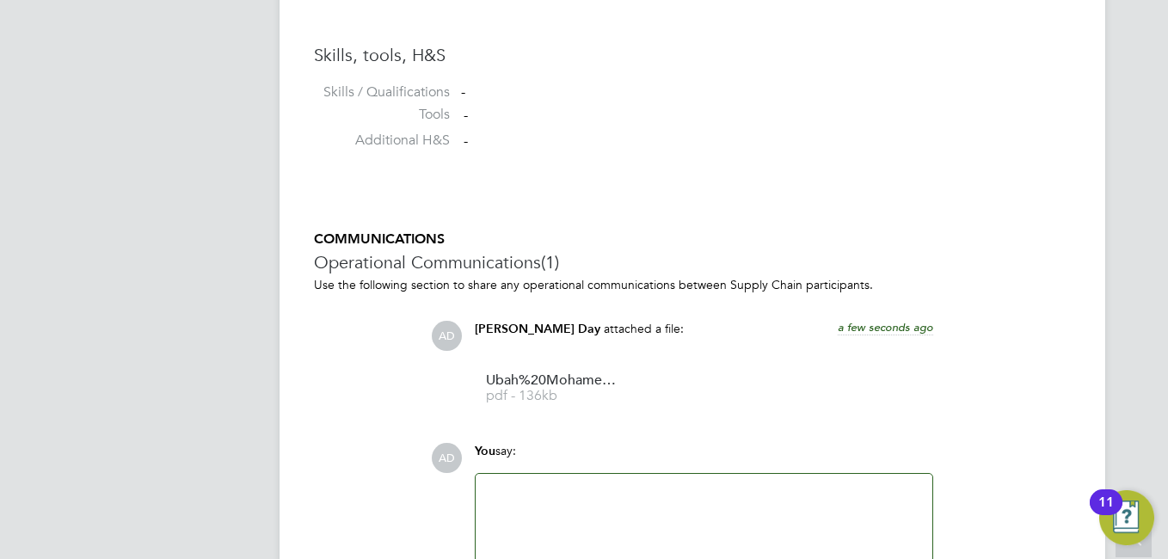
scroll to position [1556, 0]
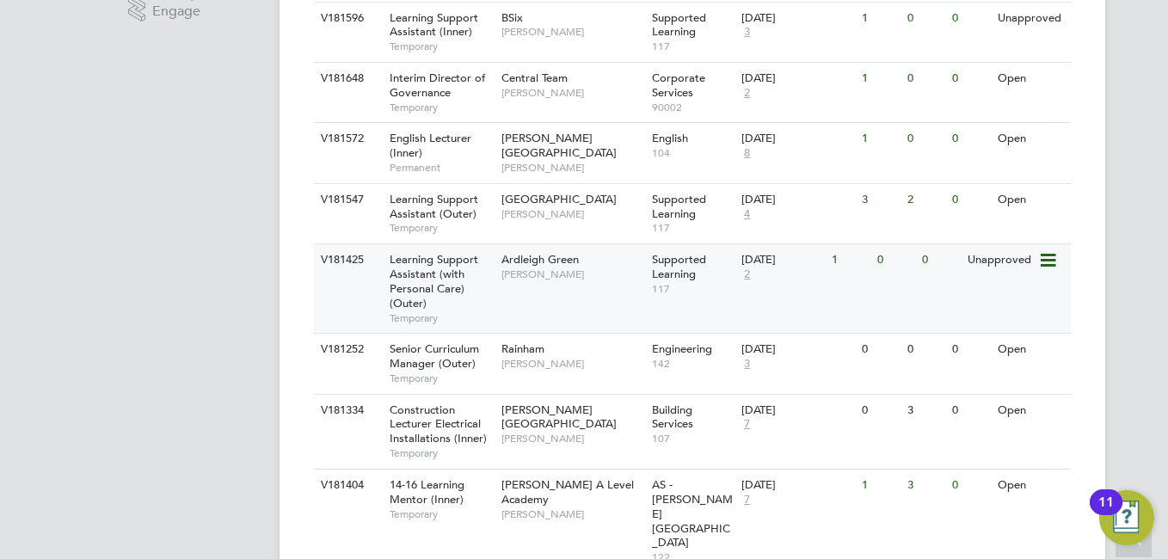
scroll to position [857, 0]
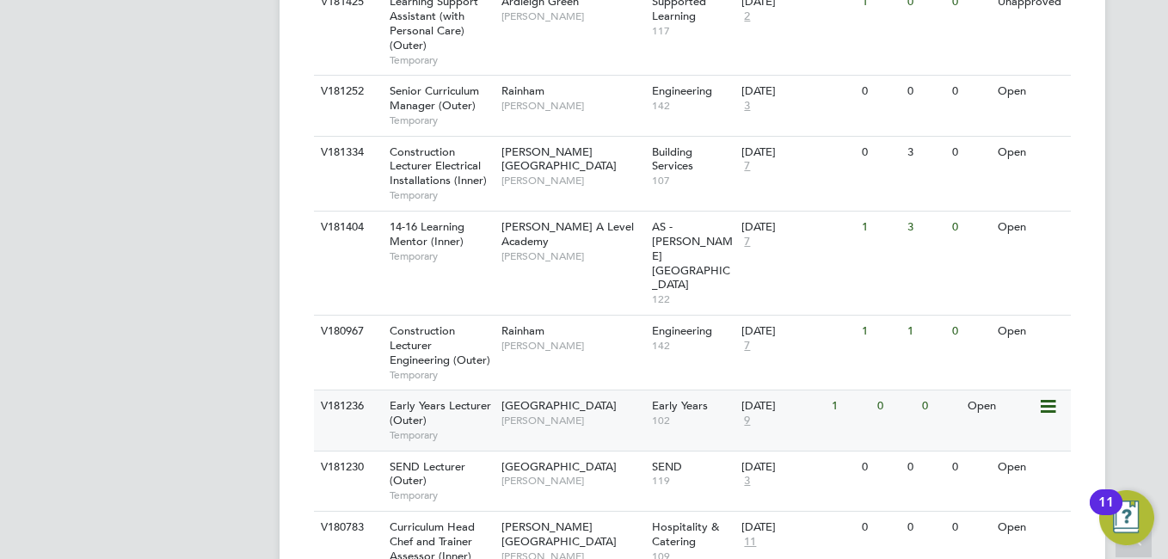
click at [652, 414] on span "102" at bounding box center [693, 421] width 82 height 14
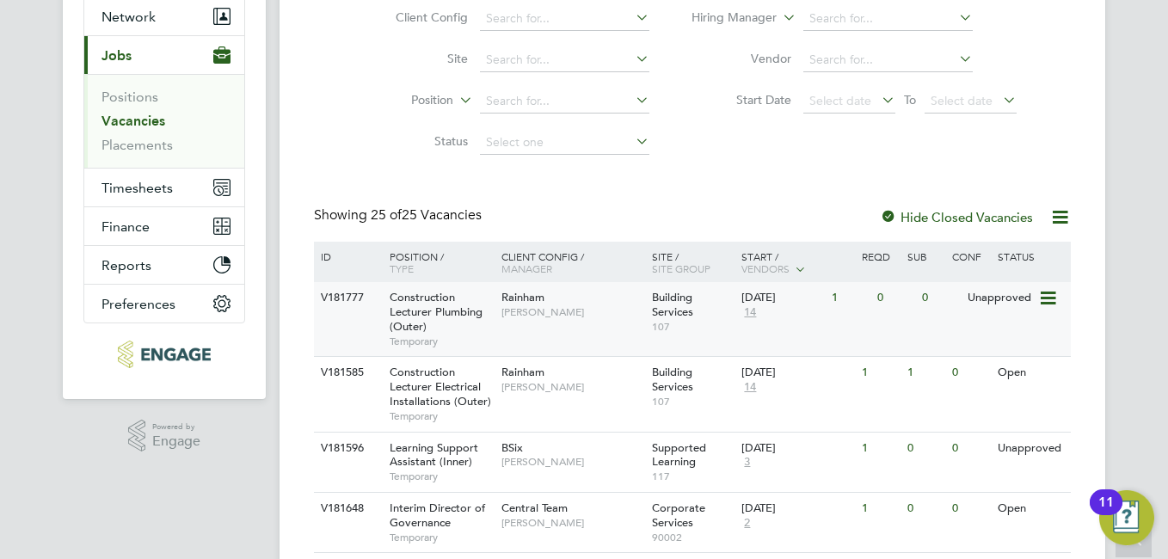
scroll to position [83, 0]
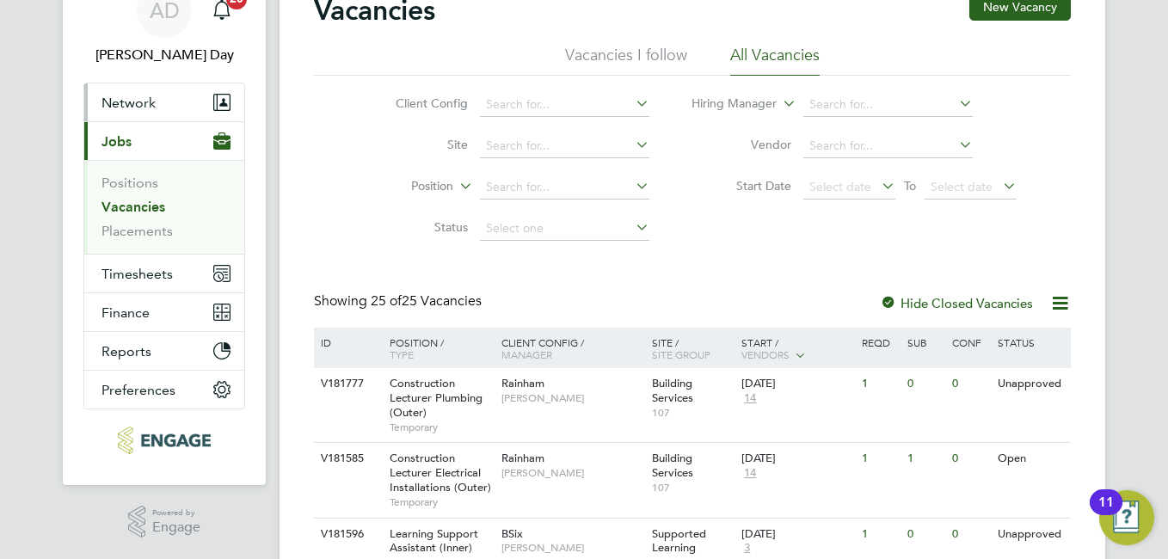
click at [181, 110] on button "Network" at bounding box center [164, 102] width 160 height 38
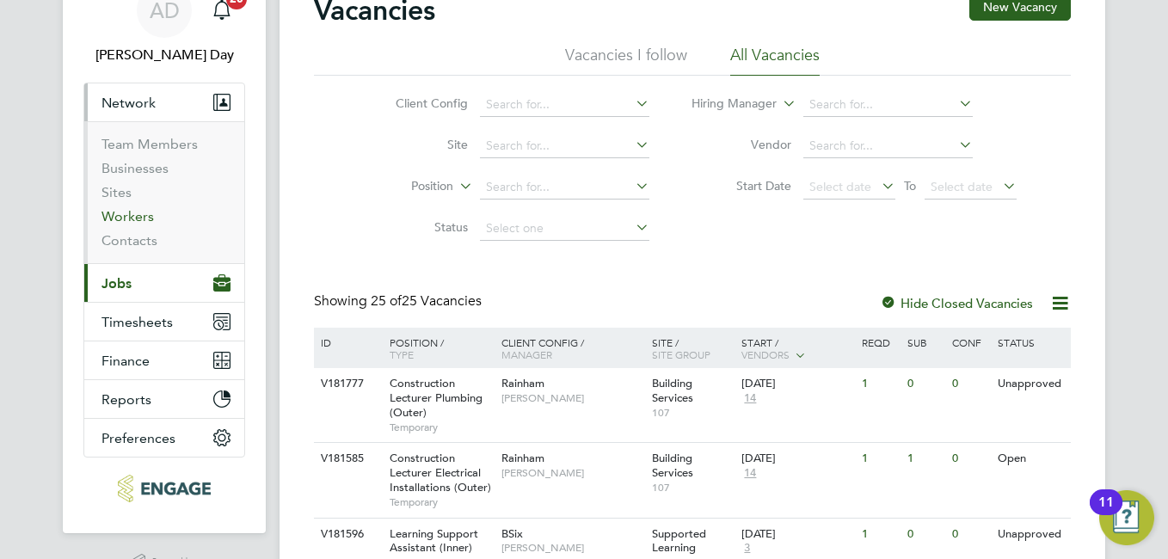
click at [142, 221] on link "Workers" at bounding box center [128, 216] width 52 height 16
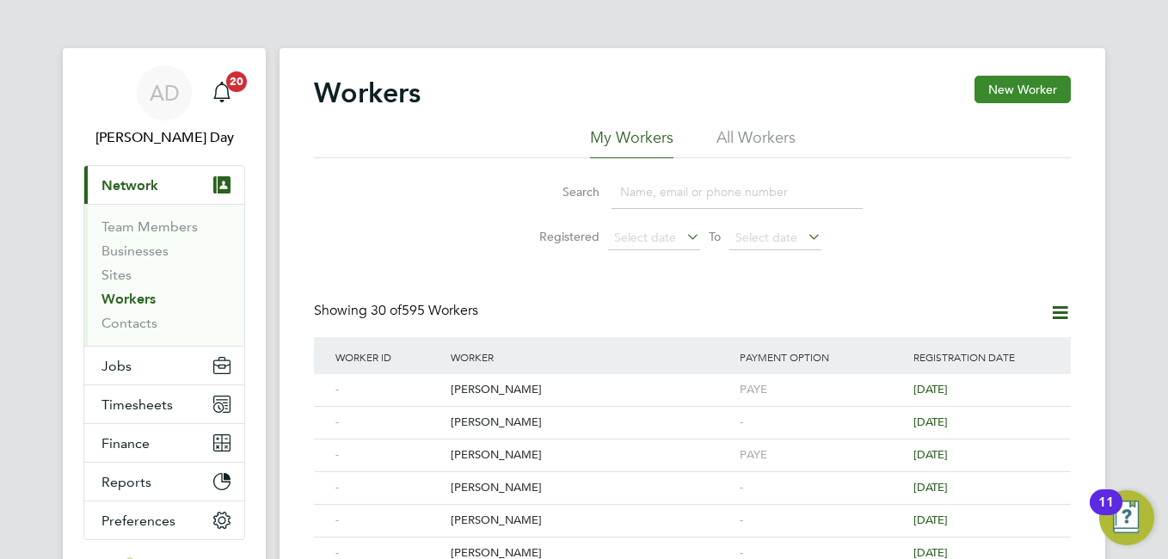
click at [1001, 89] on button "New Worker" at bounding box center [1023, 90] width 96 height 28
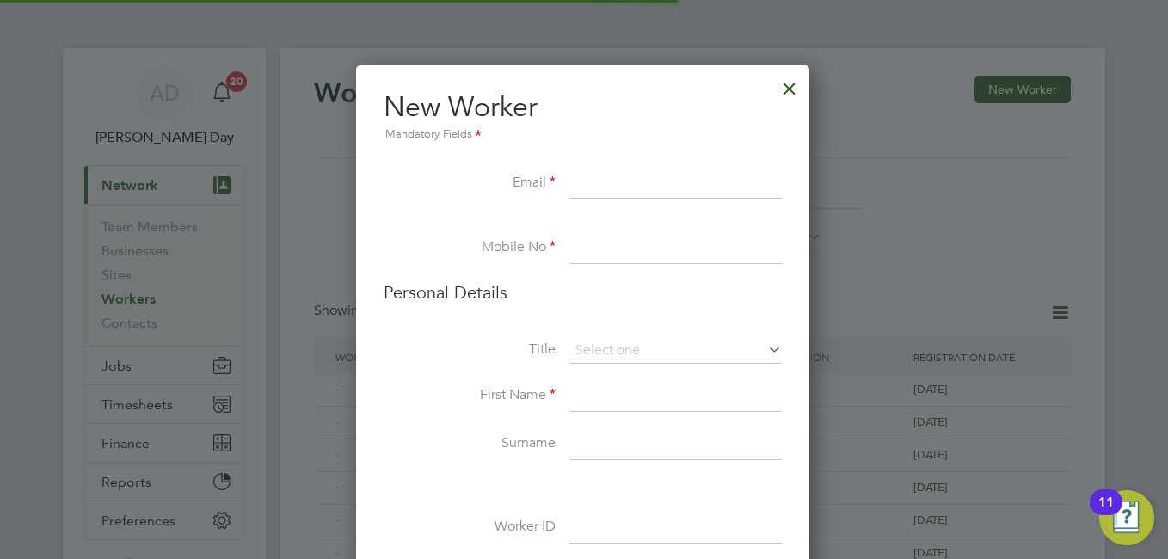
scroll to position [1456, 456]
drag, startPoint x: 600, startPoint y: 164, endPoint x: 605, endPoint y: 179, distance: 15.5
click at [601, 167] on li "New Worker Mandatory Fields" at bounding box center [583, 128] width 398 height 79
click at [608, 181] on input at bounding box center [676, 184] width 213 height 31
paste input "debby093@outlook.com"
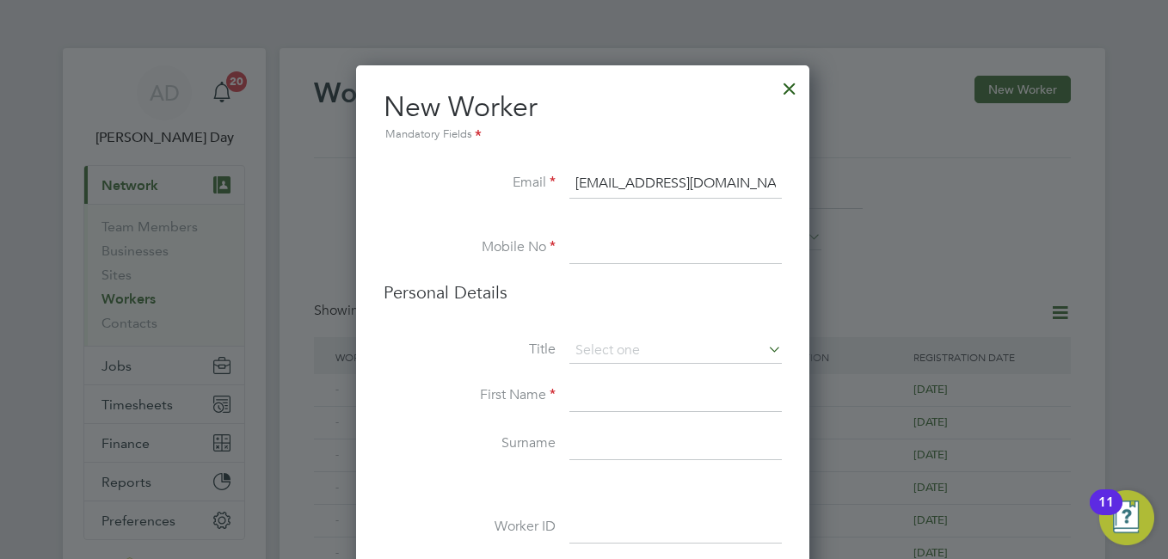
type input "debby093@outlook.com"
click at [664, 248] on input at bounding box center [676, 248] width 213 height 31
paste input "447756988846"
type input "447756988846"
click at [579, 391] on input at bounding box center [676, 396] width 213 height 31
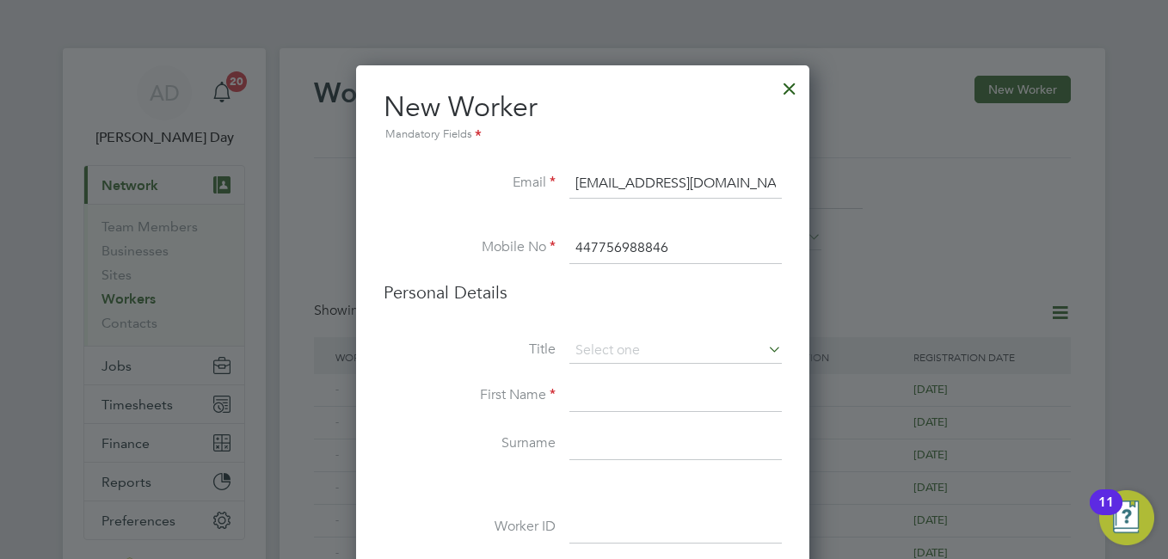
paste input "Deborah"
type input "Deborah"
click at [597, 439] on input at bounding box center [676, 444] width 213 height 31
paste input "Oluwatosin Owojori"
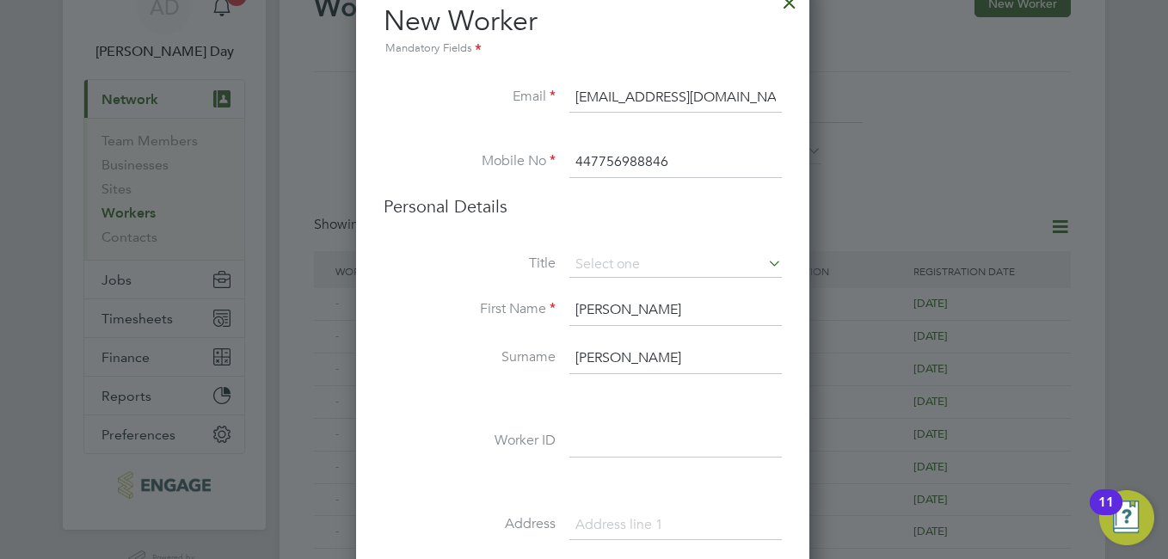
scroll to position [258, 0]
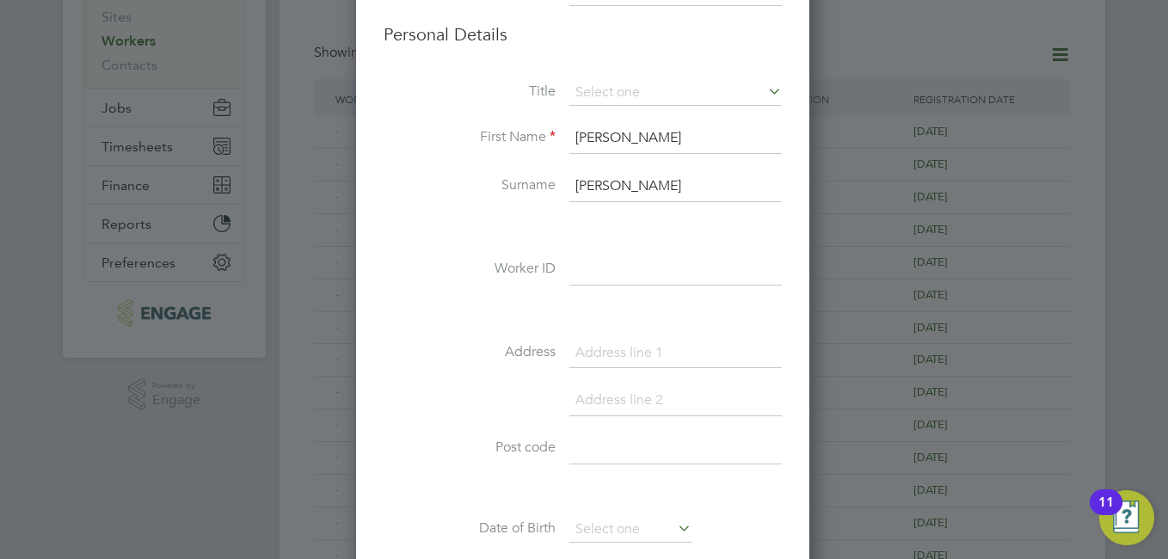
type input "Oluwatosin Owojori"
click at [647, 330] on div "Title First Name Deborah Surname Oluwatosin Owojori Worker ID Address Post code…" at bounding box center [583, 392] width 398 height 625
click at [661, 346] on input at bounding box center [676, 353] width 213 height 31
type input "1a Leigh road"
click at [595, 450] on input at bounding box center [676, 449] width 213 height 31
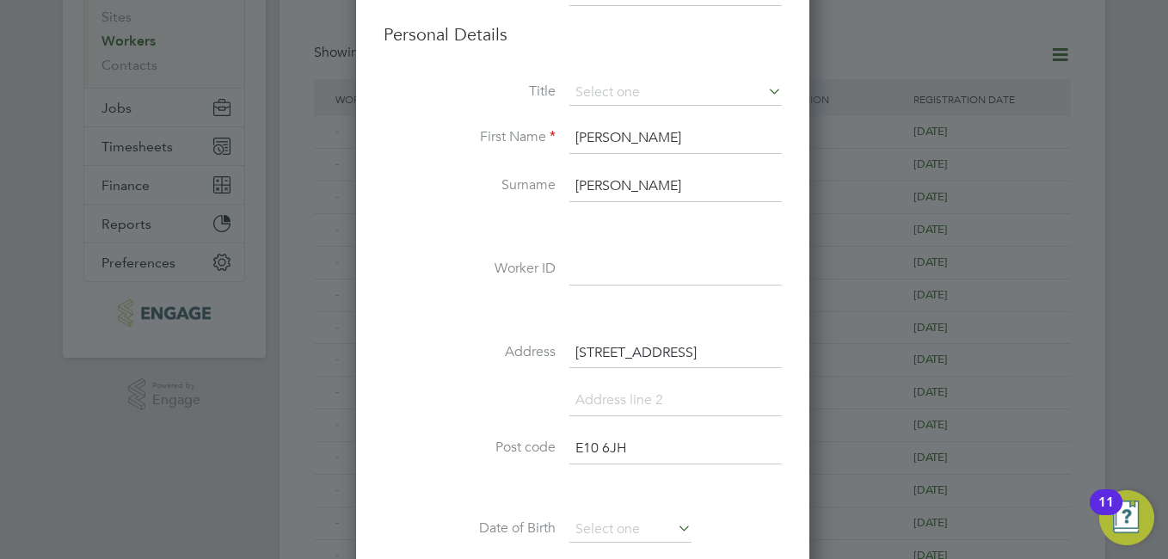
scroll to position [344, 0]
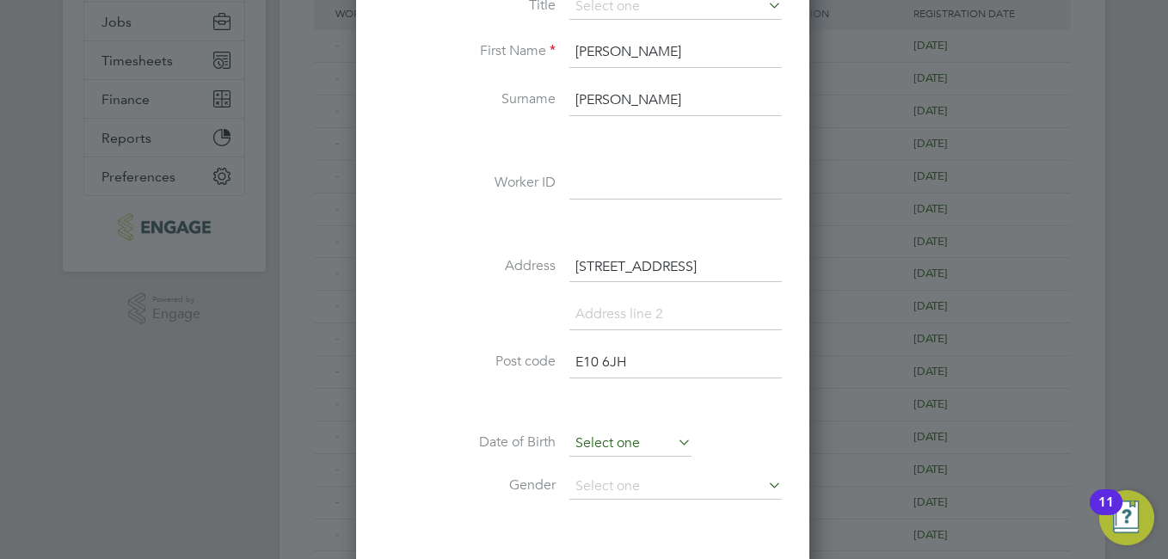
type input "E10 6JH"
click at [615, 441] on input at bounding box center [631, 444] width 122 height 26
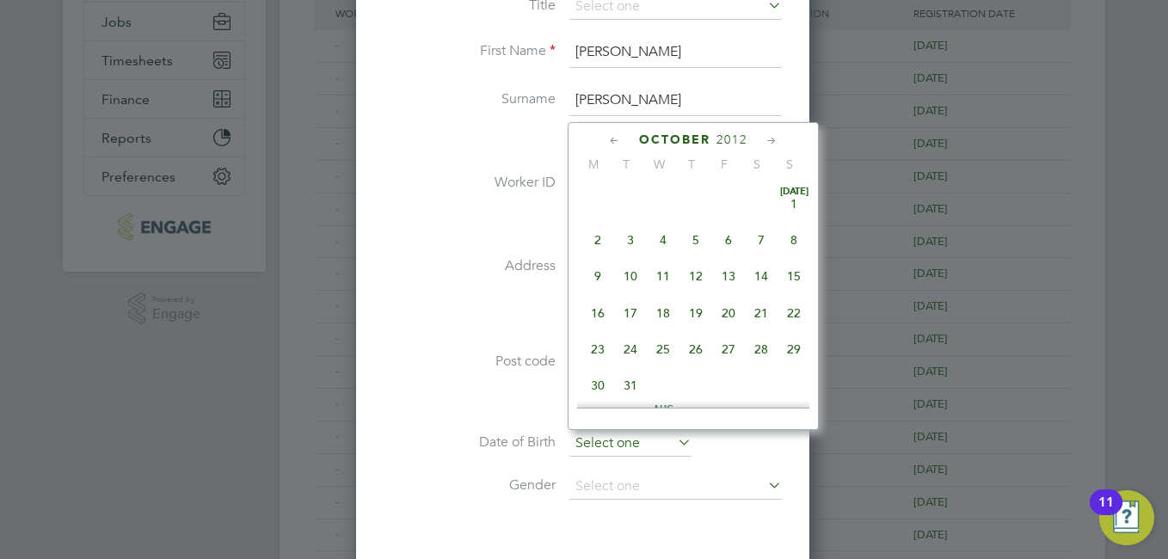
scroll to position [521, 0]
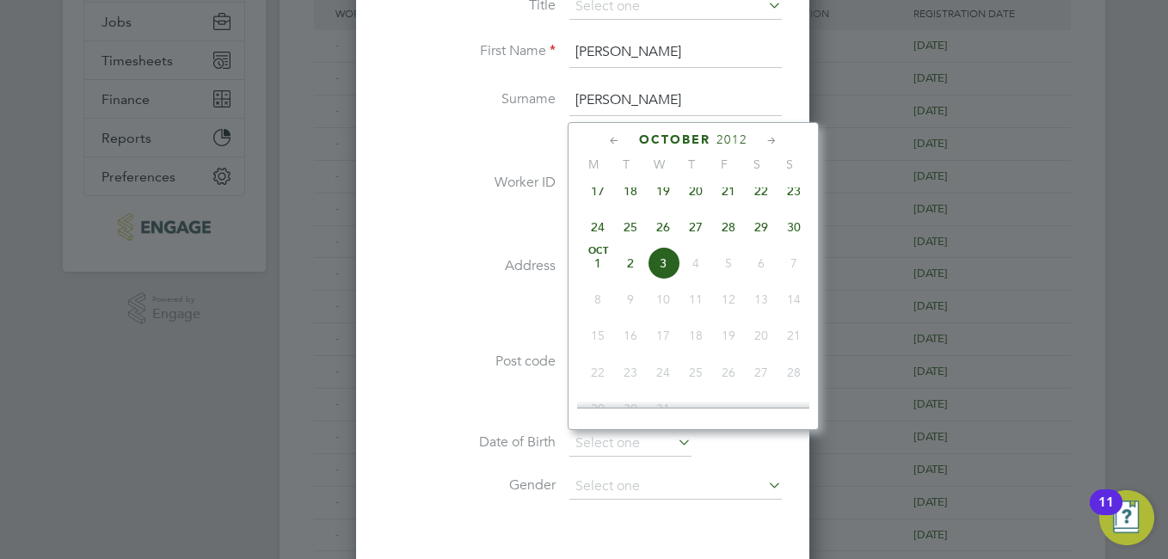
click at [729, 144] on span "2012" at bounding box center [732, 140] width 31 height 15
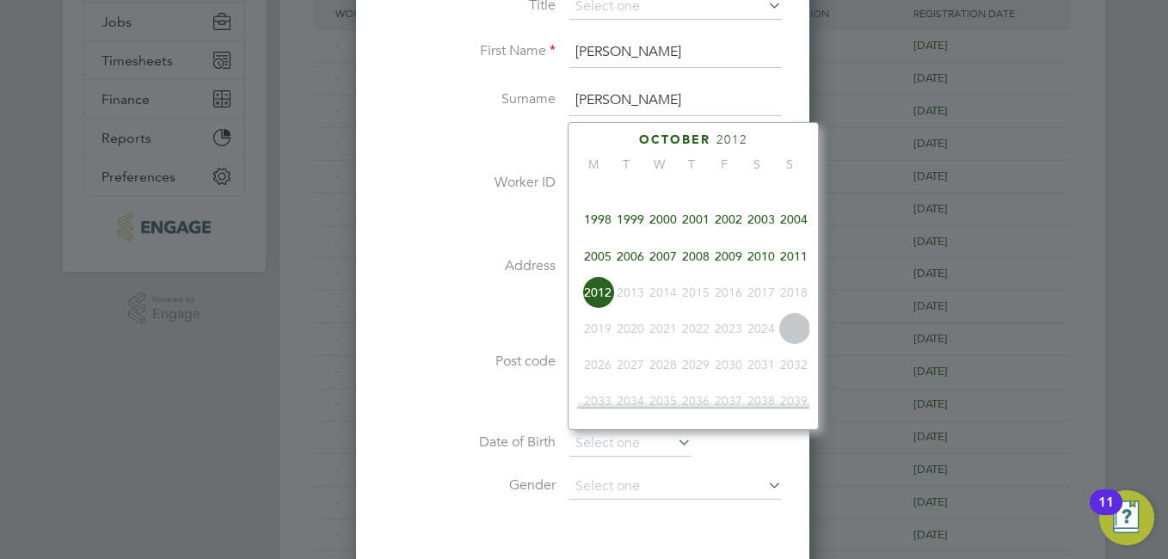
scroll to position [370, 0]
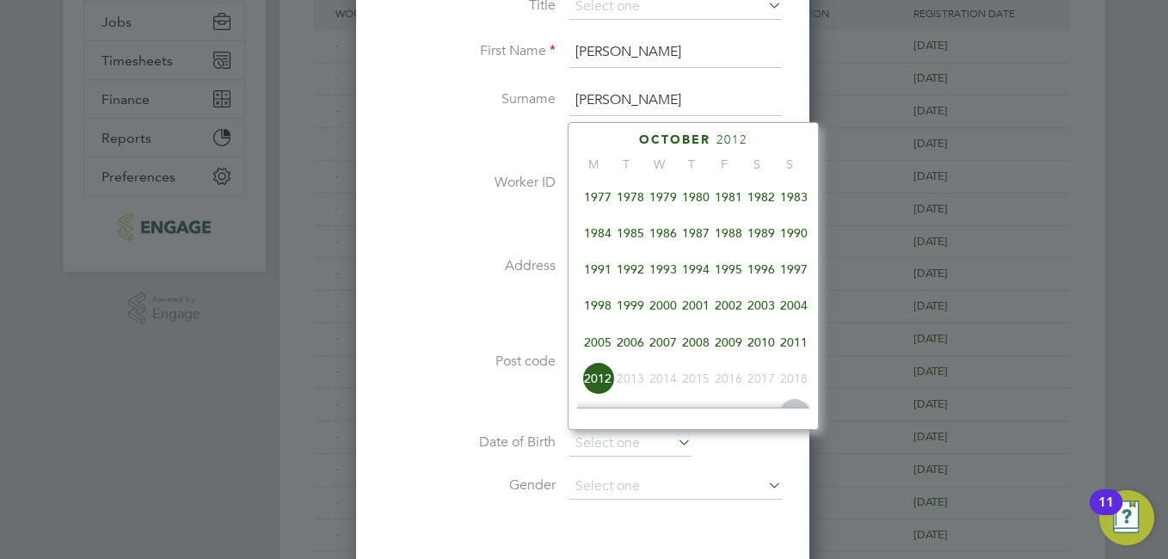
click at [663, 277] on span "1993" at bounding box center [663, 269] width 33 height 33
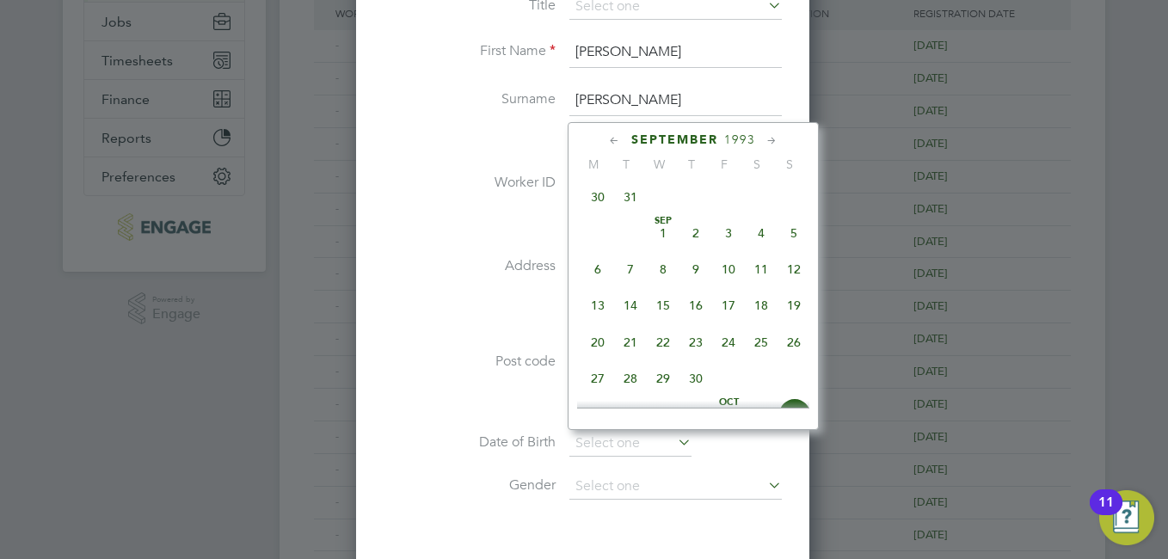
click at [613, 133] on icon at bounding box center [615, 141] width 16 height 19
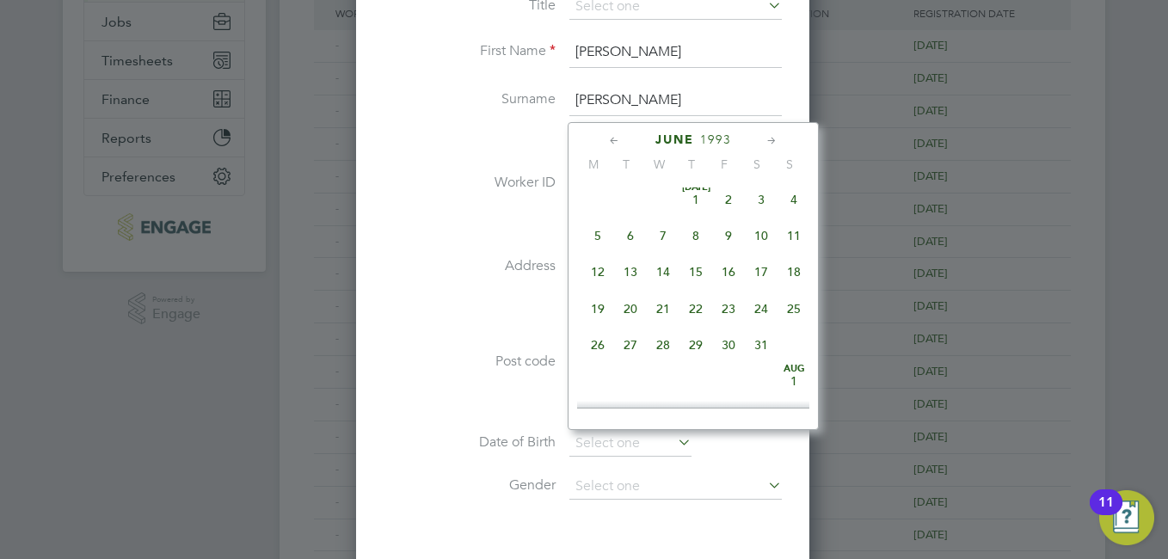
scroll to position [0, 0]
click at [613, 133] on icon at bounding box center [615, 141] width 16 height 19
click at [614, 133] on icon at bounding box center [615, 141] width 16 height 19
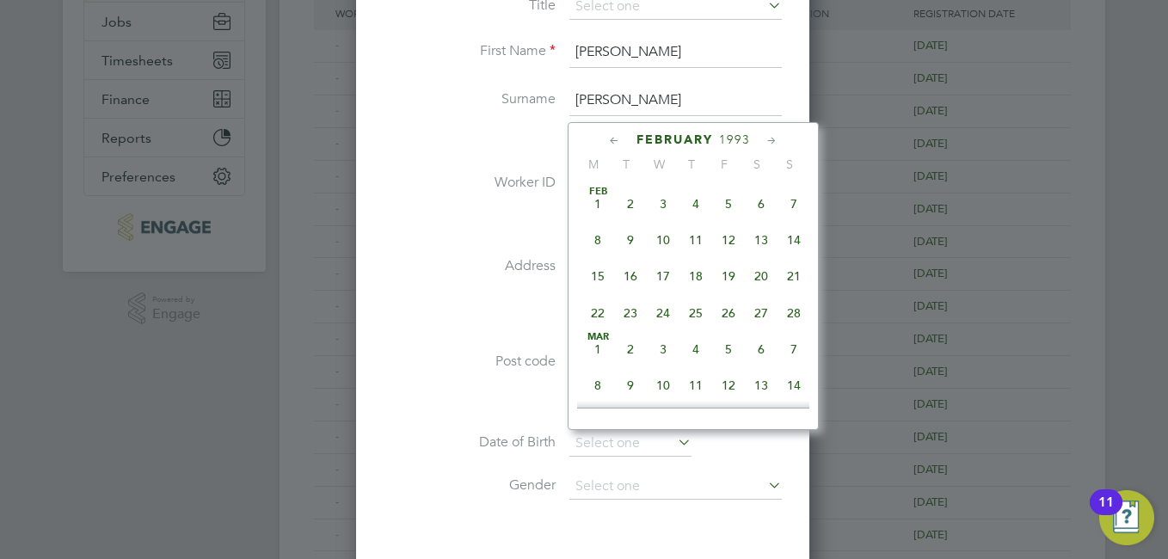
click at [763, 144] on div "February 1993" at bounding box center [693, 140] width 232 height 16
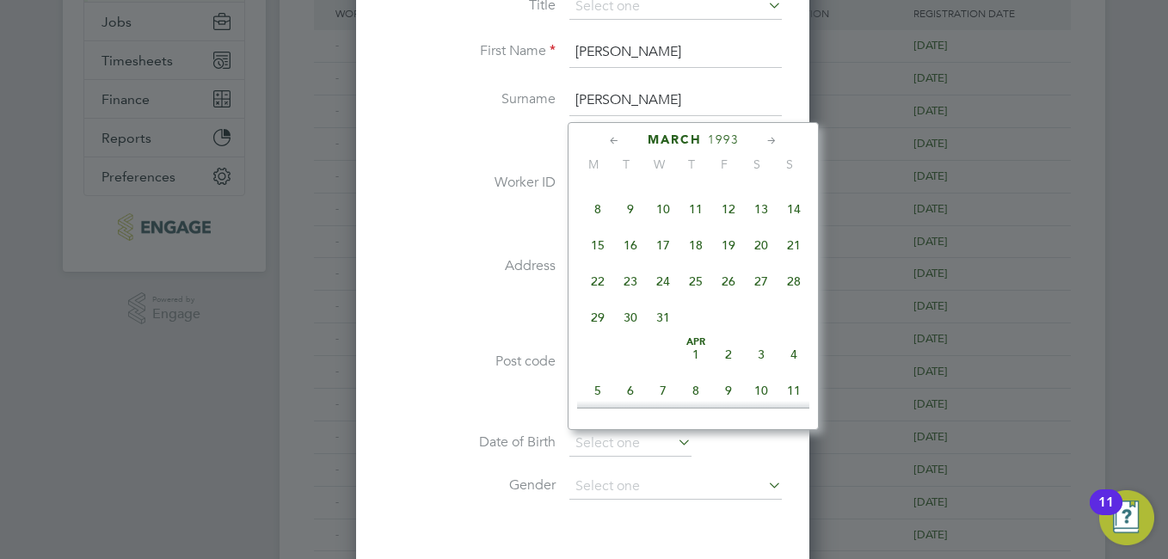
click at [688, 287] on span "25" at bounding box center [696, 281] width 33 height 33
type input "25 Mar 1993"
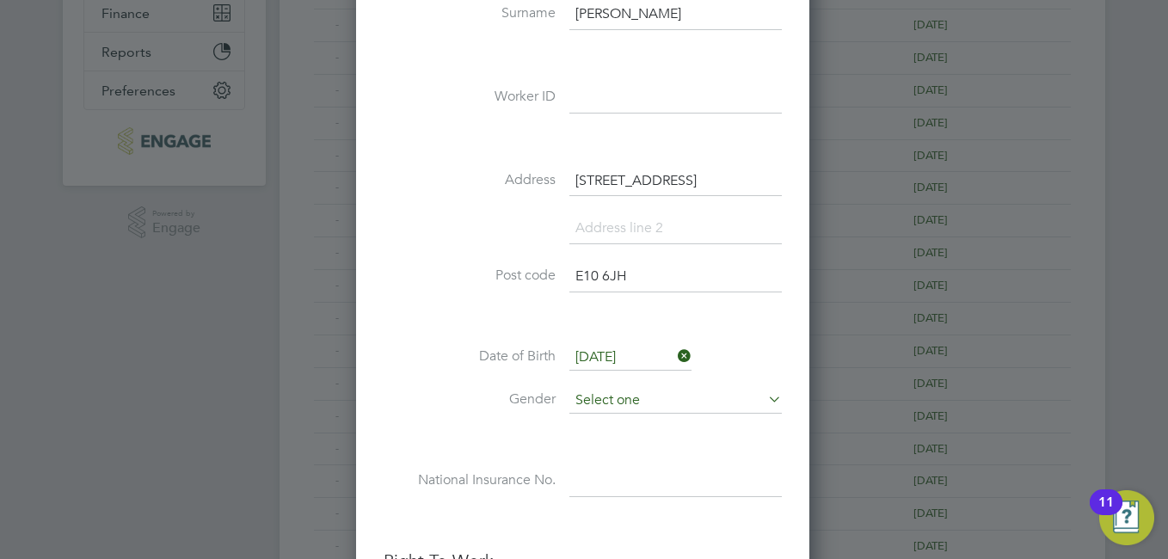
scroll to position [516, 0]
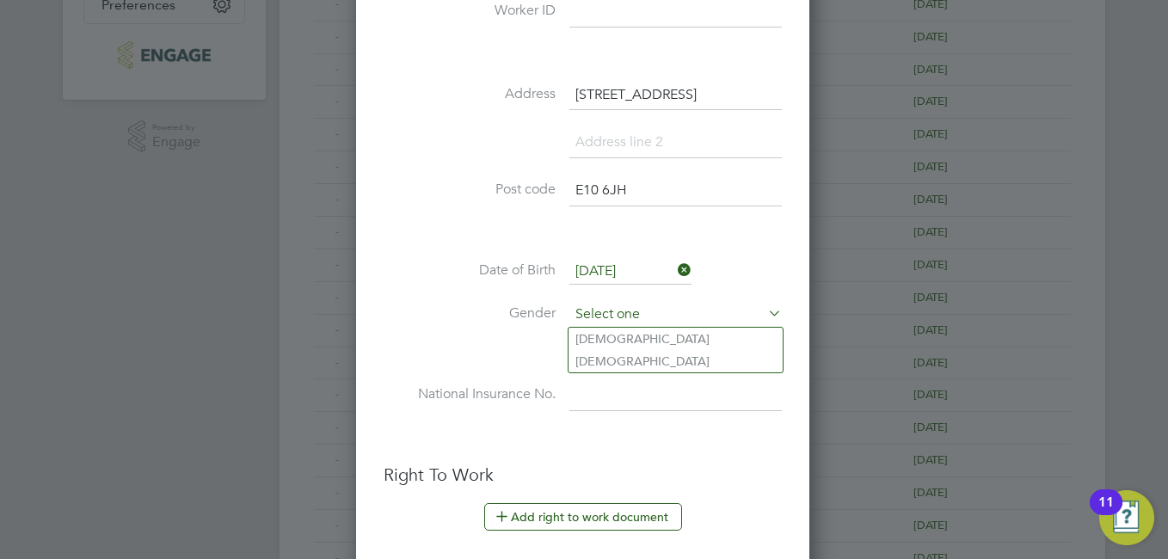
click at [679, 320] on input at bounding box center [676, 315] width 213 height 26
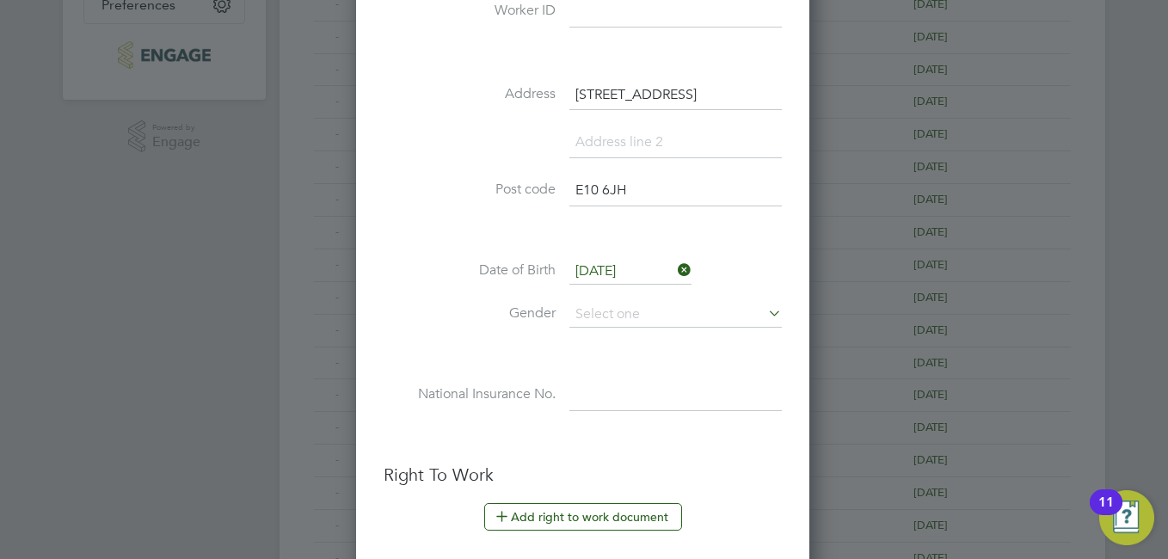
click at [589, 361] on li "Female" at bounding box center [676, 361] width 214 height 22
type input "Female"
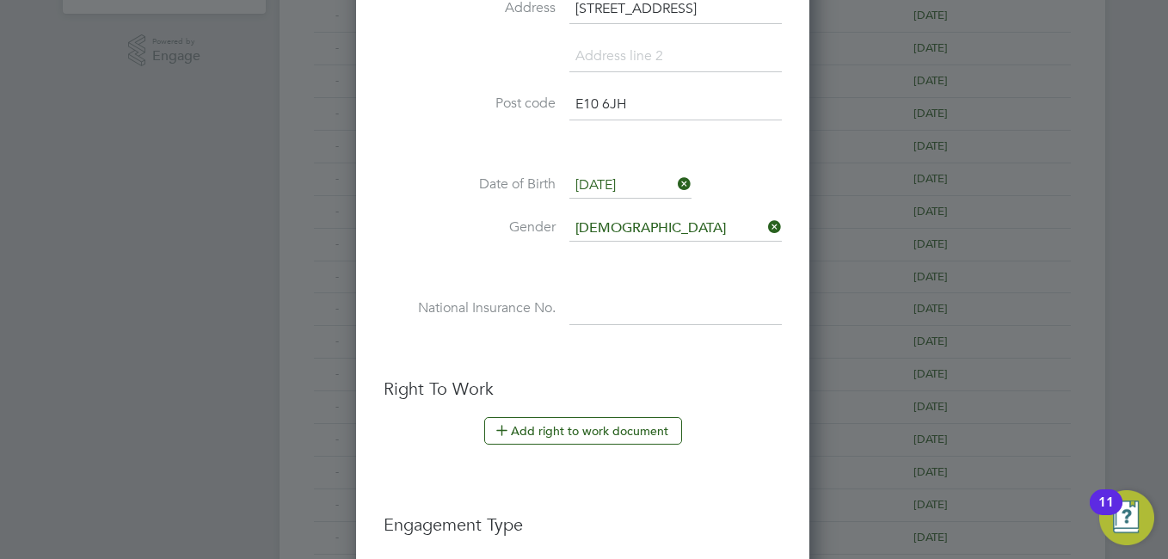
click at [654, 287] on div "Title First Name Deborah Surname Oluwatosin Owojori Worker ID Address 1a Leigh …" at bounding box center [583, 48] width 398 height 625
click at [606, 317] on input at bounding box center [676, 309] width 213 height 31
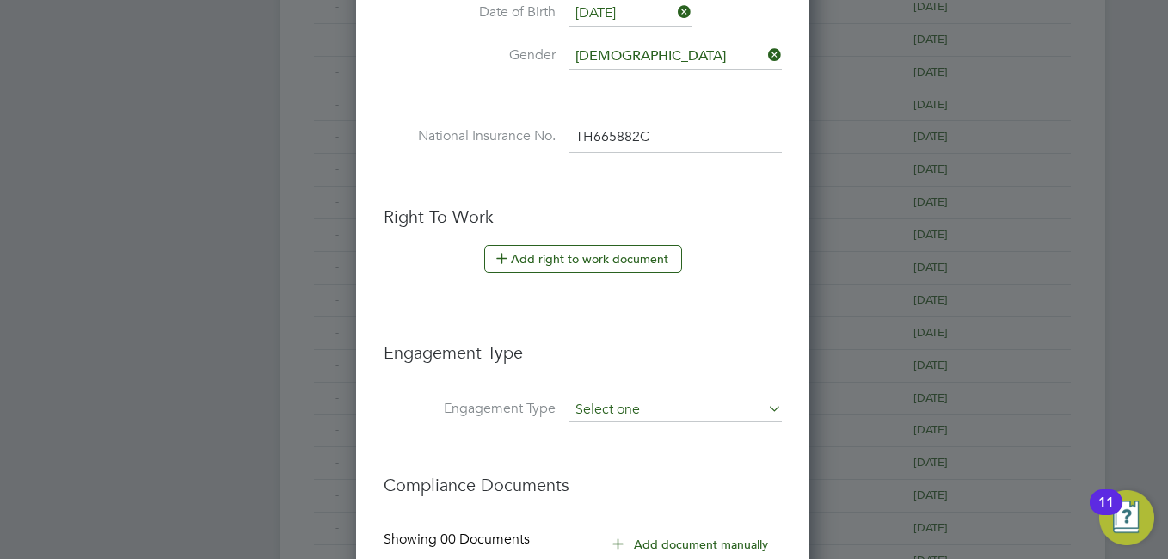
scroll to position [860, 0]
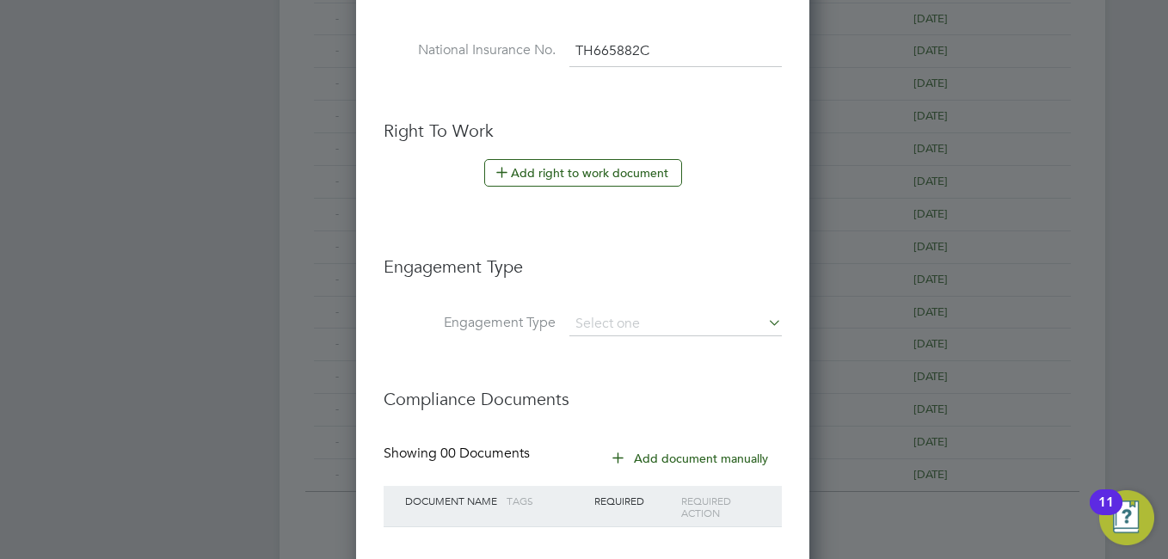
type input "TH 66 58 82 C"
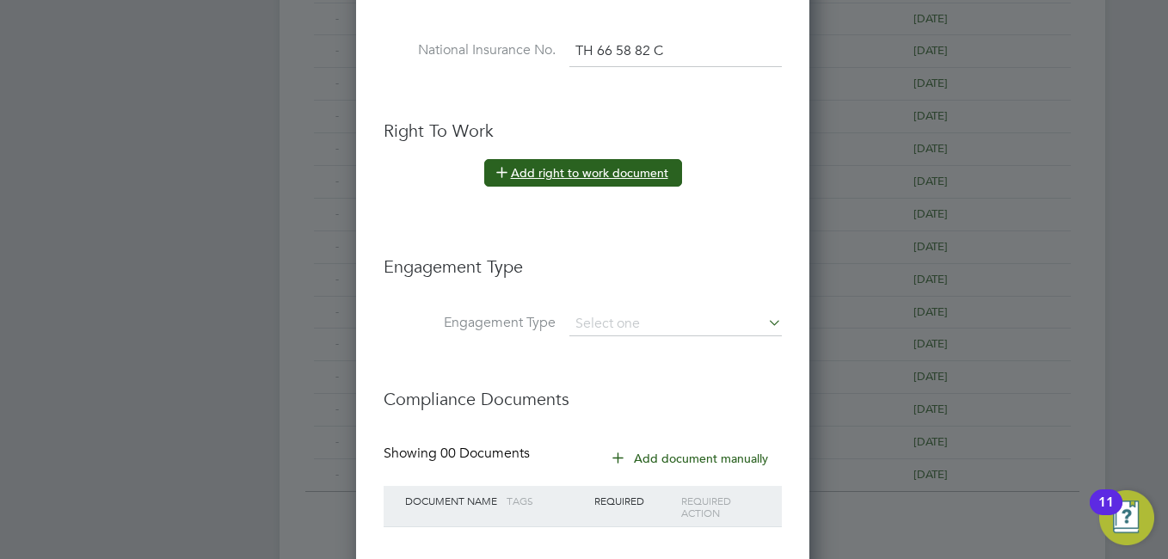
click at [633, 175] on button "Add right to work document" at bounding box center [583, 173] width 198 height 28
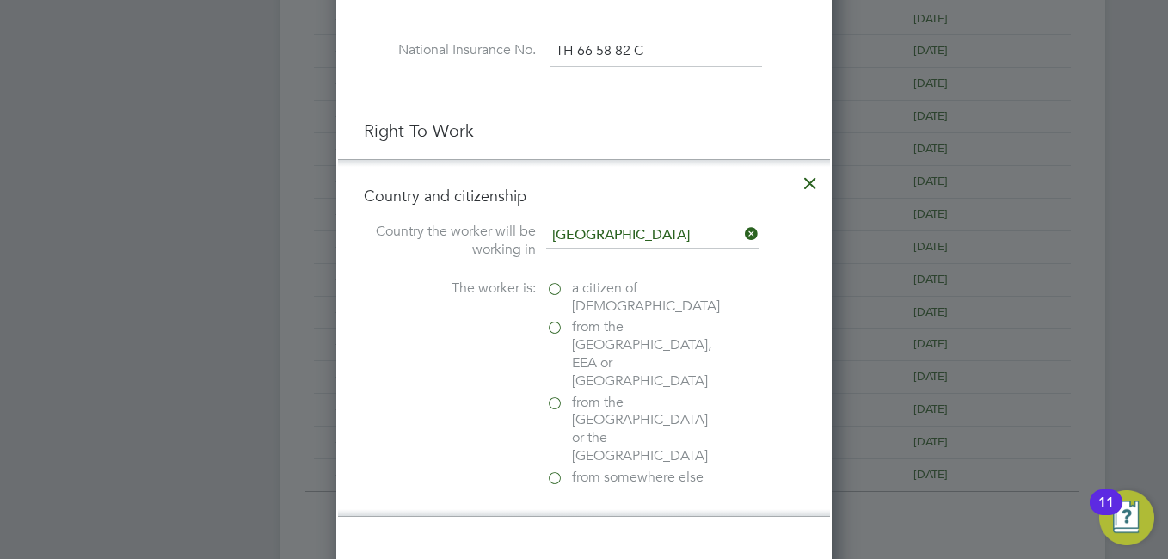
click at [589, 469] on span "from somewhere else" at bounding box center [638, 478] width 132 height 18
click at [0, 0] on input "from somewhere else" at bounding box center [0, 0] width 0 height 0
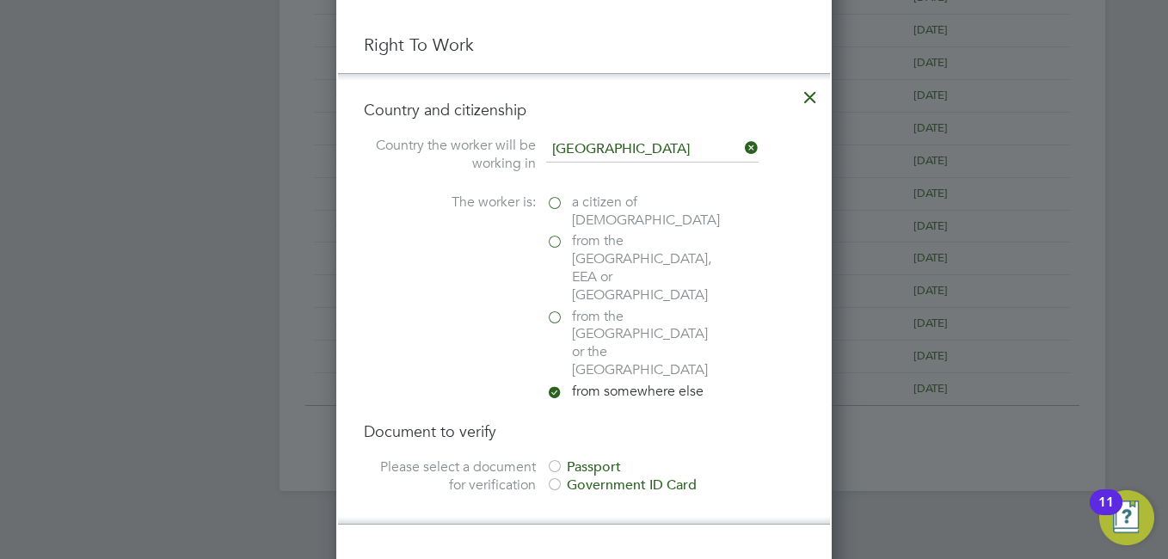
scroll to position [1032, 0]
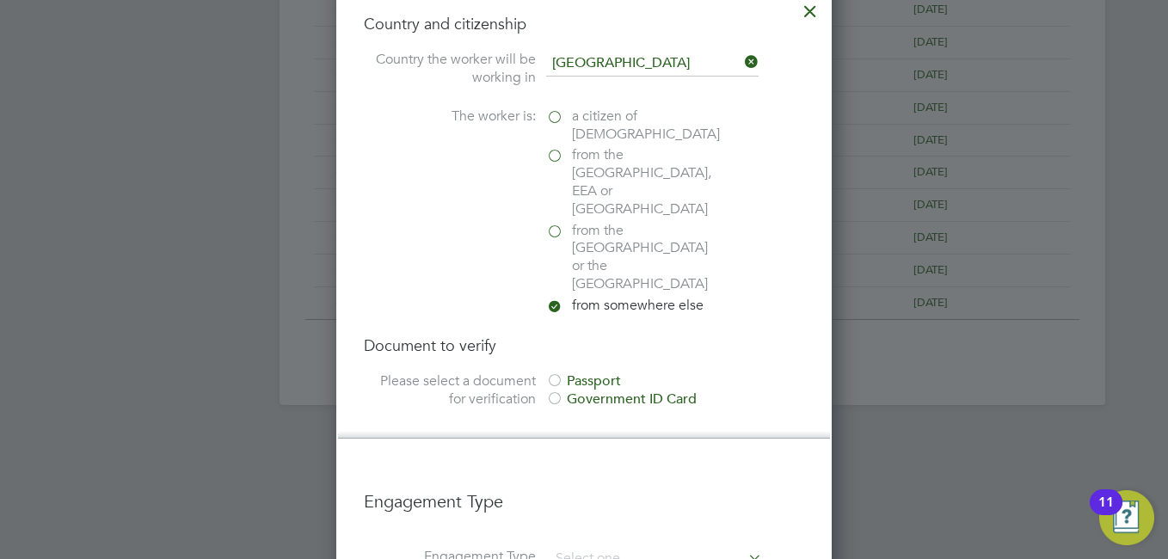
click at [558, 391] on div at bounding box center [554, 399] width 17 height 17
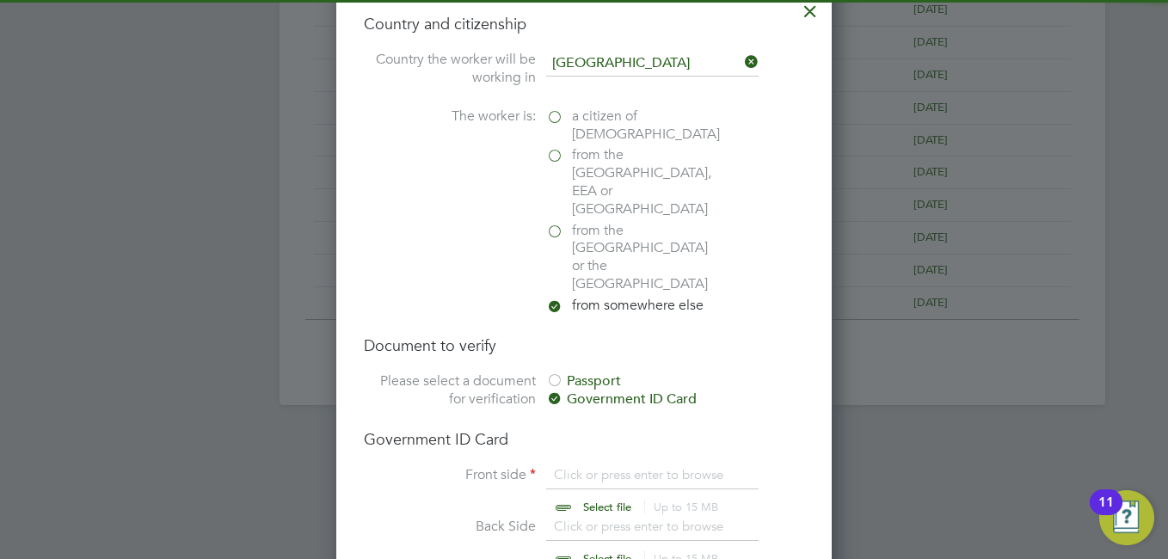
scroll to position [1119, 0]
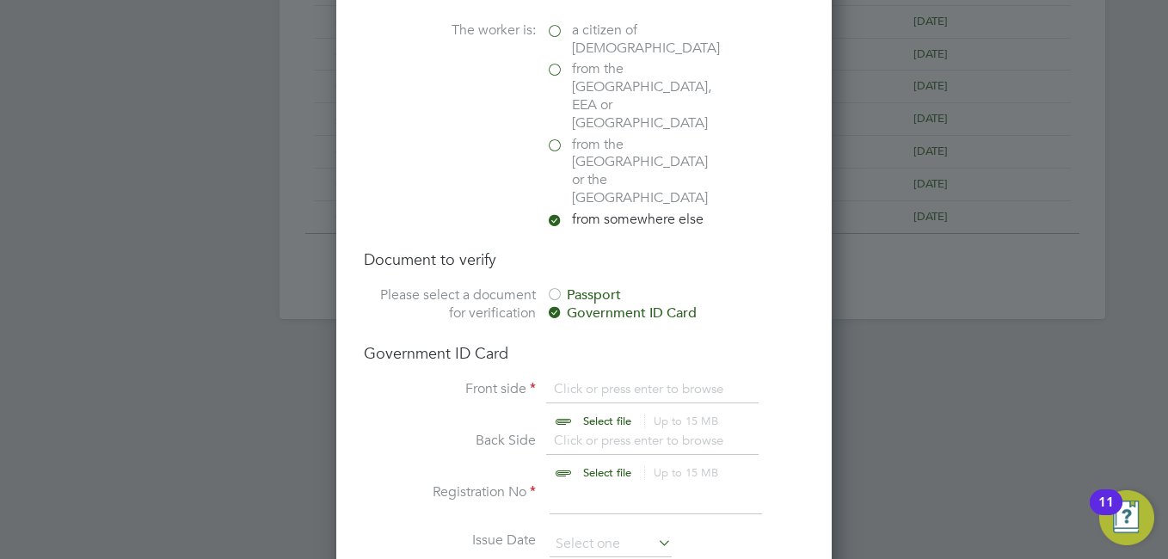
click at [585, 380] on input "file" at bounding box center [624, 406] width 270 height 52
type input "C:\fakepath\right_to_work_check.cleaned (18).pdf"
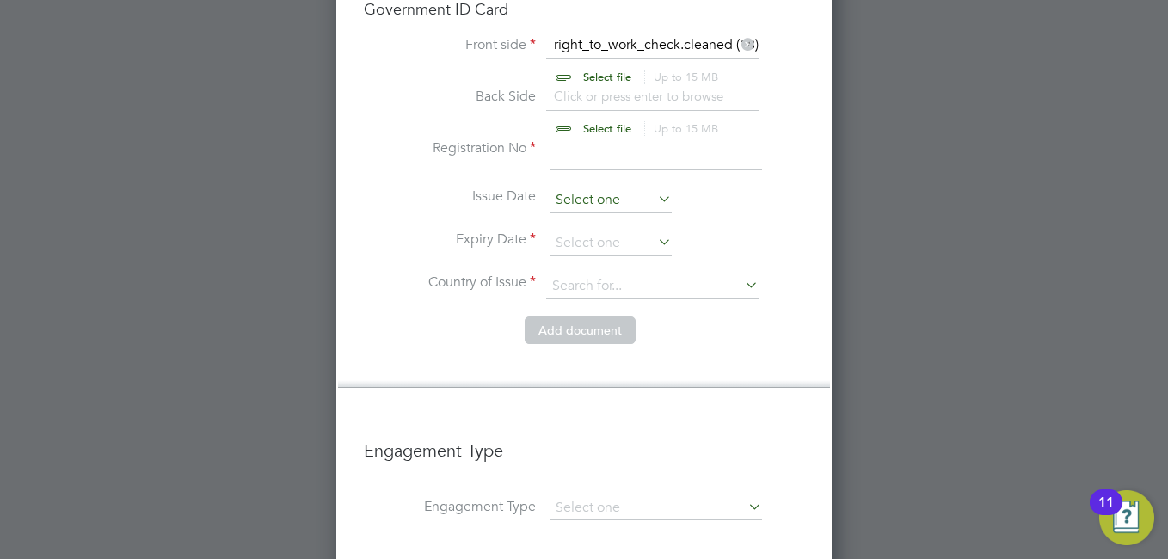
scroll to position [484, 0]
click at [638, 188] on input at bounding box center [611, 201] width 122 height 26
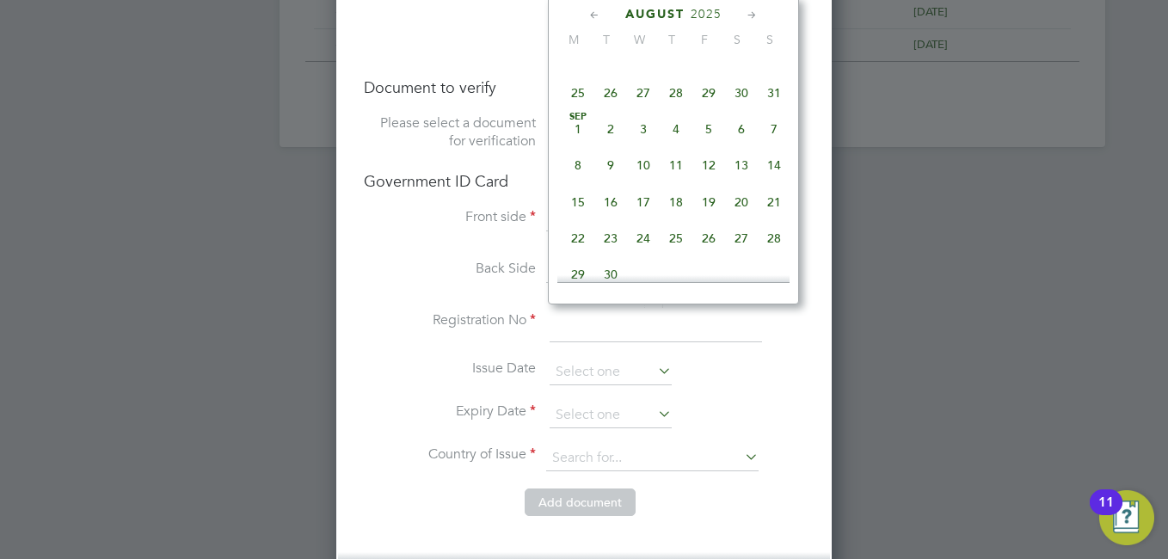
scroll to position [226, 0]
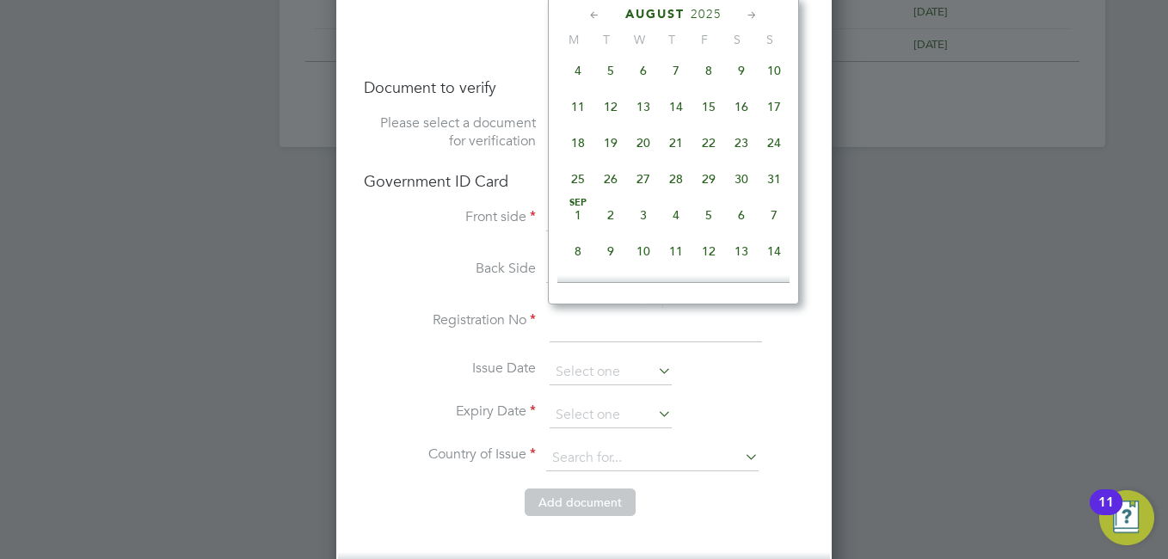
click at [673, 150] on span "21" at bounding box center [676, 142] width 33 height 33
type input "21 Aug 2025"
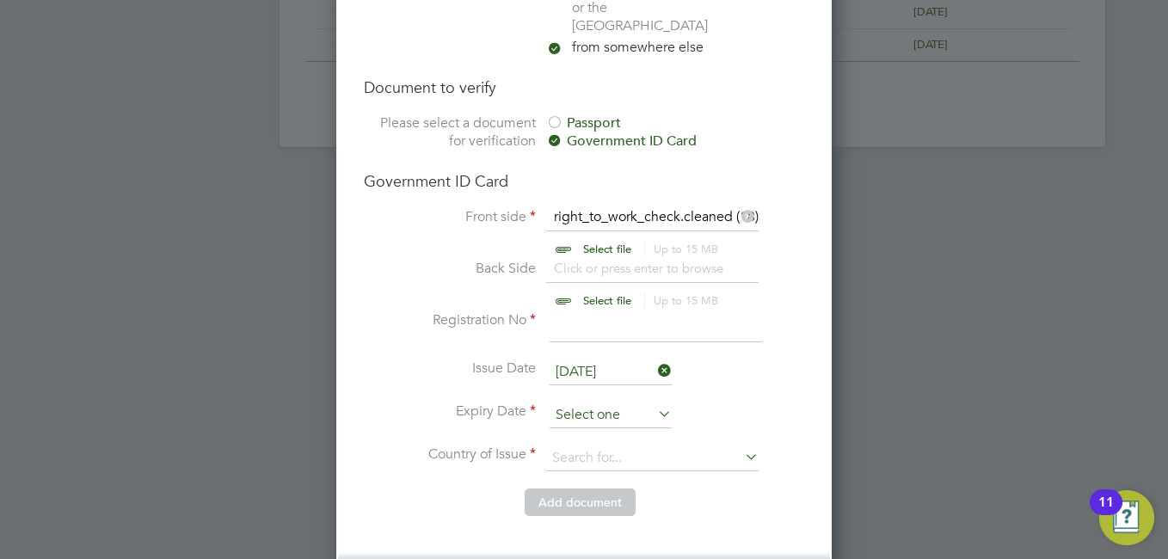
scroll to position [484, 0]
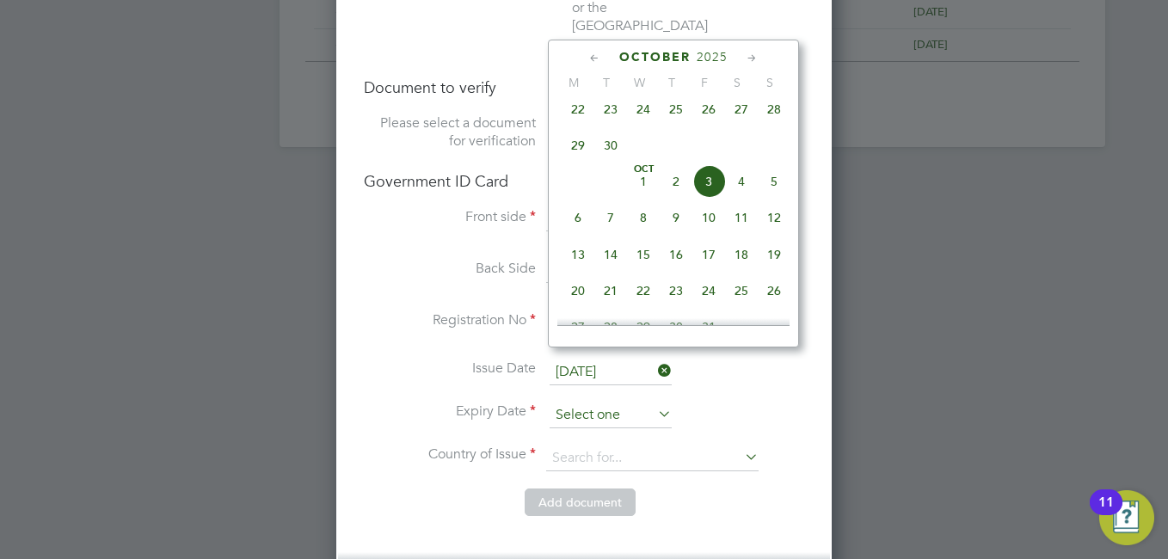
click at [651, 403] on input at bounding box center [611, 416] width 122 height 26
click at [713, 53] on span "2025" at bounding box center [712, 57] width 31 height 15
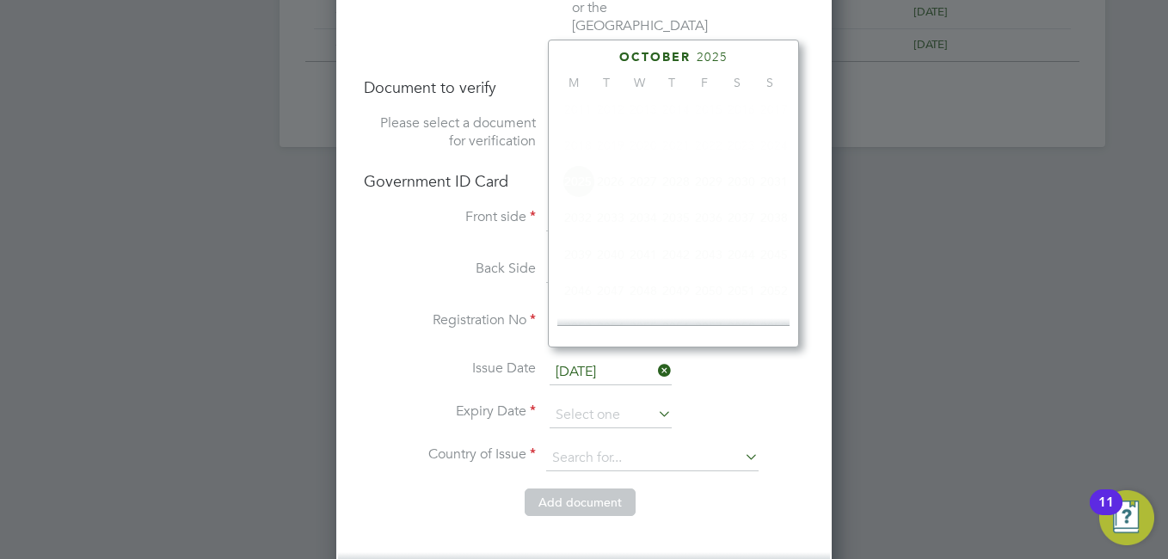
scroll to position [456, 0]
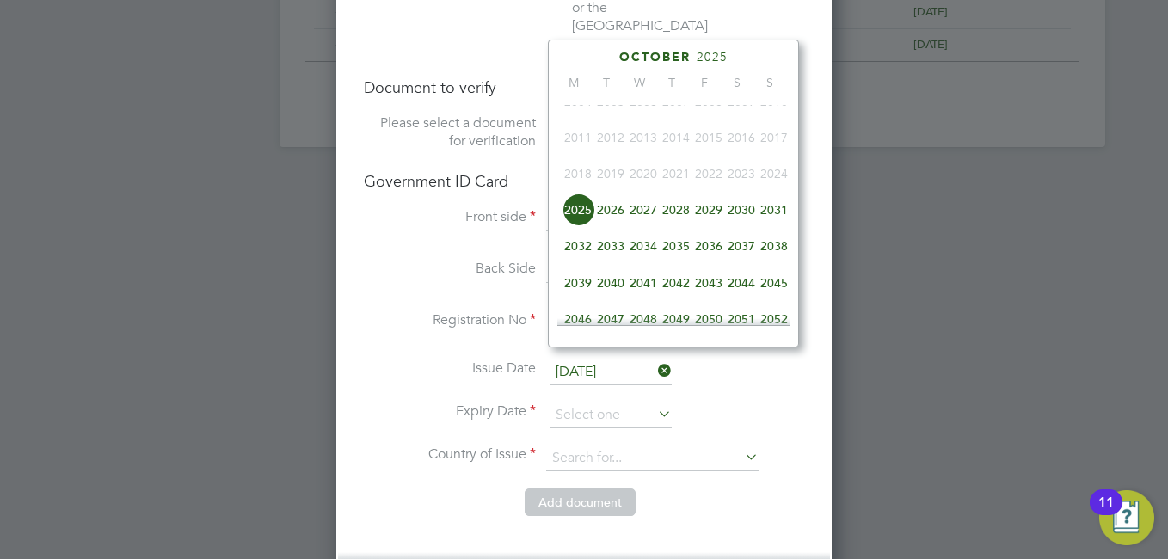
click at [643, 224] on span "2027" at bounding box center [643, 210] width 33 height 33
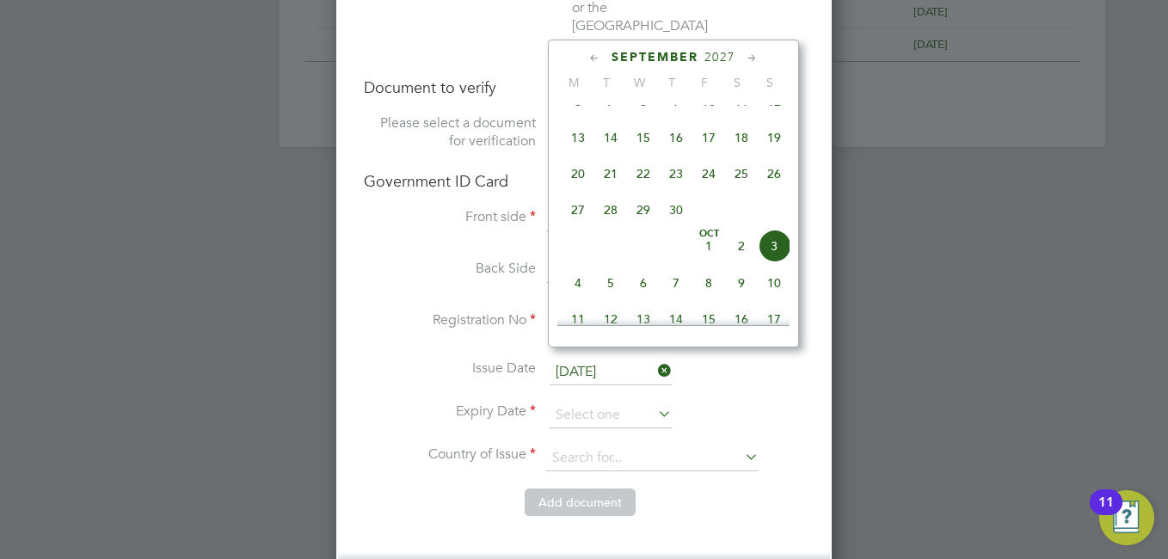
drag, startPoint x: 754, startPoint y: 53, endPoint x: 626, endPoint y: 71, distance: 129.3
click at [658, 59] on div "September 2027" at bounding box center [674, 57] width 232 height 16
click at [598, 53] on icon at bounding box center [595, 58] width 16 height 19
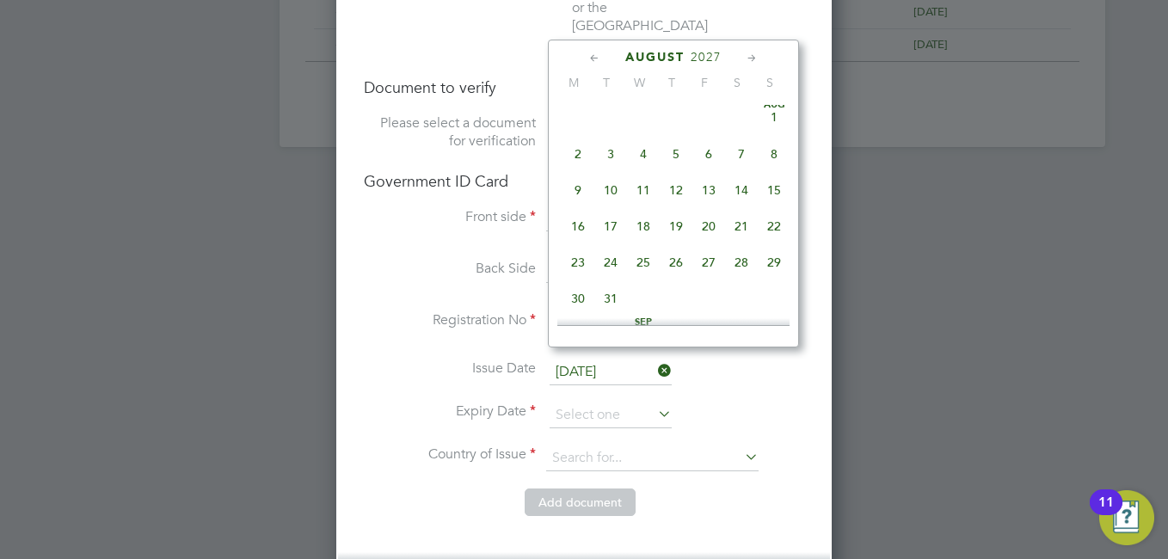
click at [598, 53] on icon at bounding box center [595, 58] width 16 height 19
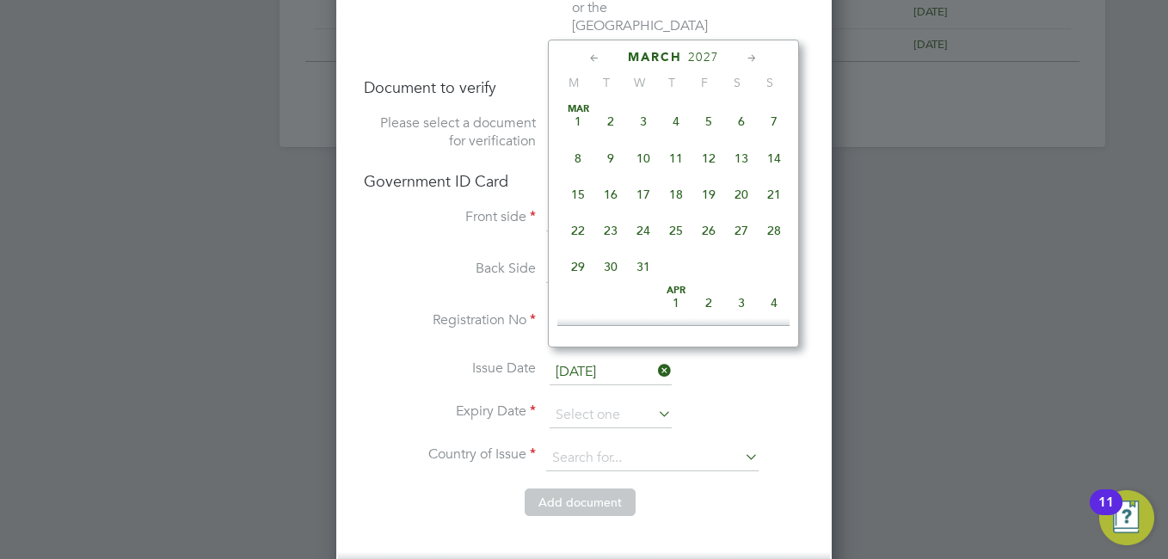
click at [598, 53] on icon at bounding box center [595, 58] width 16 height 19
click at [747, 220] on span "23" at bounding box center [741, 230] width 33 height 33
type input "23 Jan 2027"
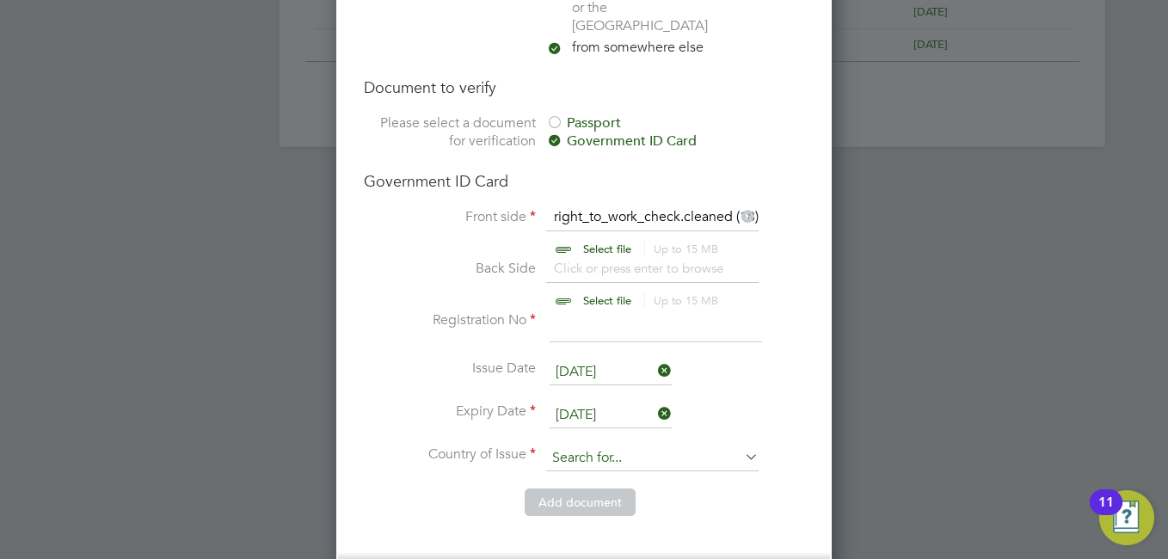
click at [718, 446] on input at bounding box center [652, 459] width 213 height 26
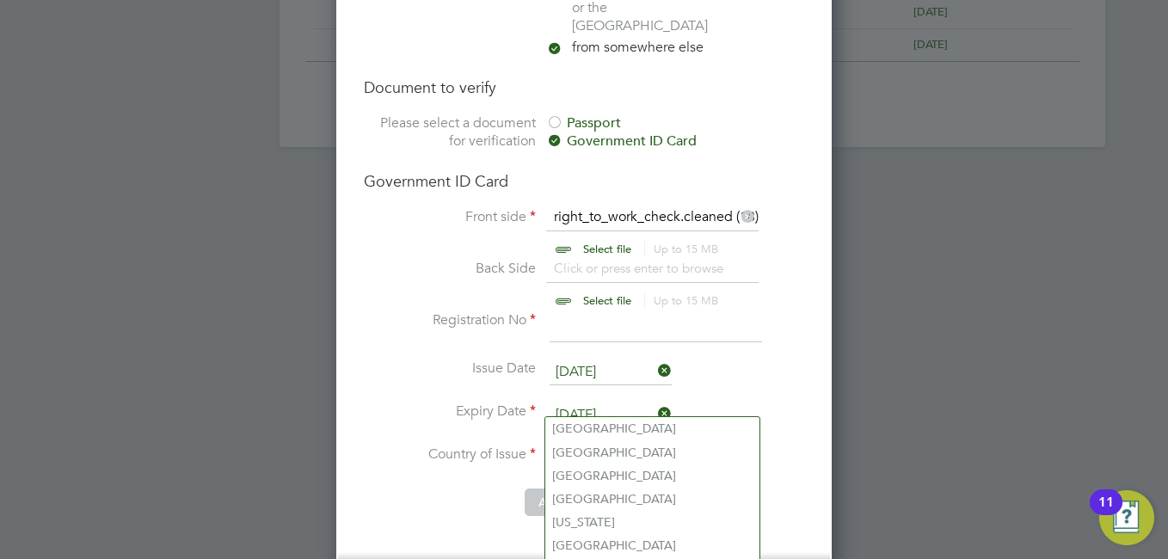
type input "United Kingdom"
type input "London"
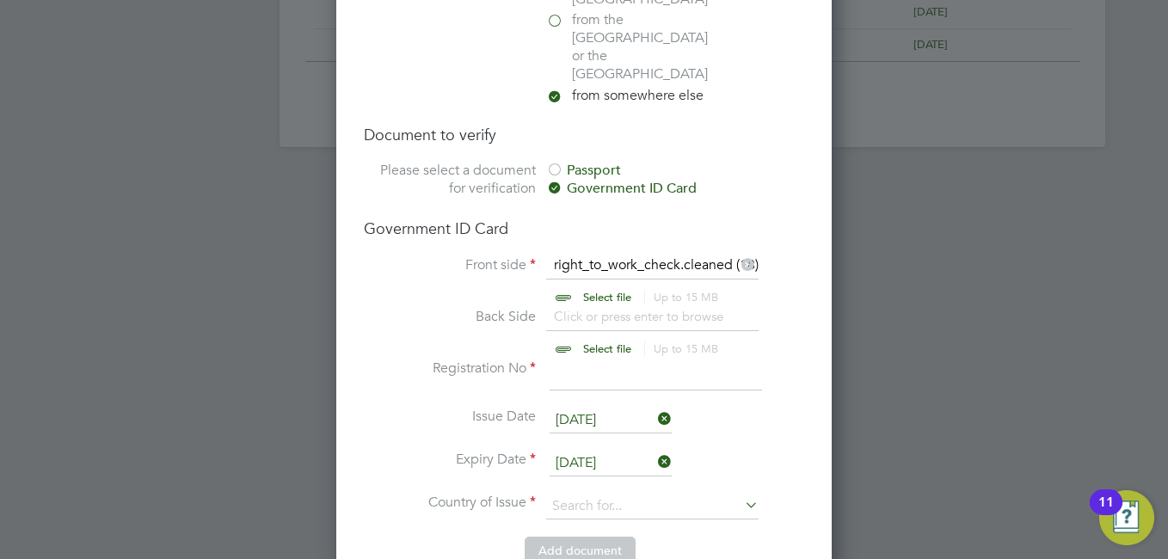
type input "United Kingdom"
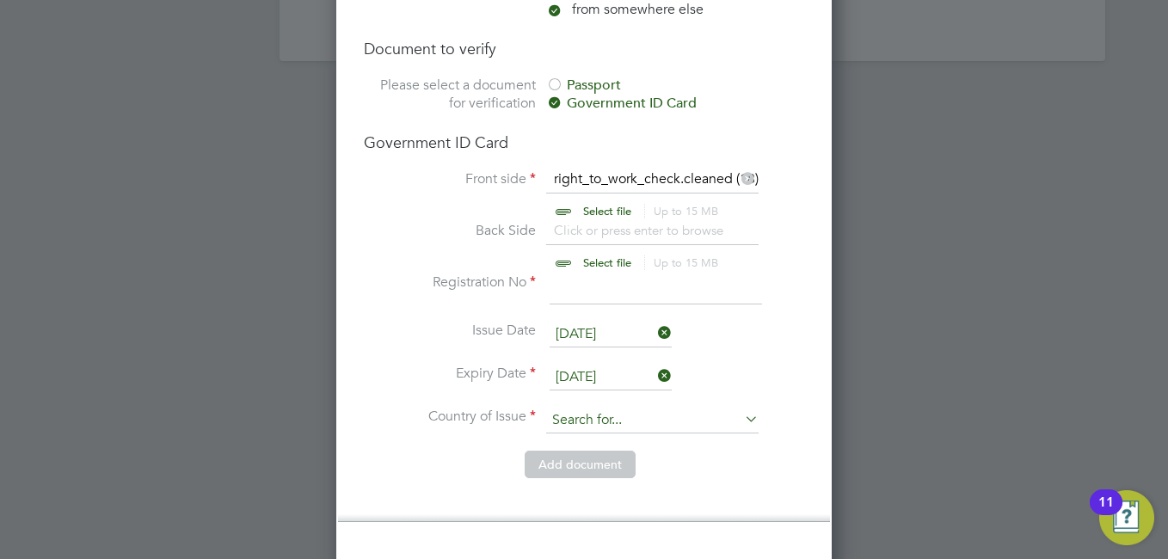
click at [663, 408] on input at bounding box center [652, 421] width 213 height 26
type input "United Kingdom"
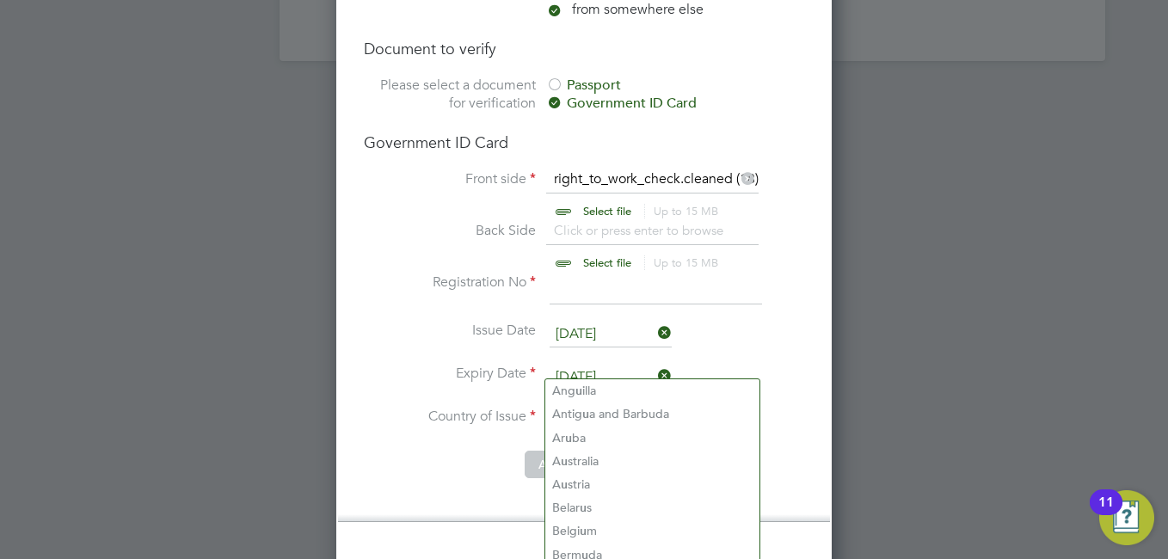
type input "United Kingdom"
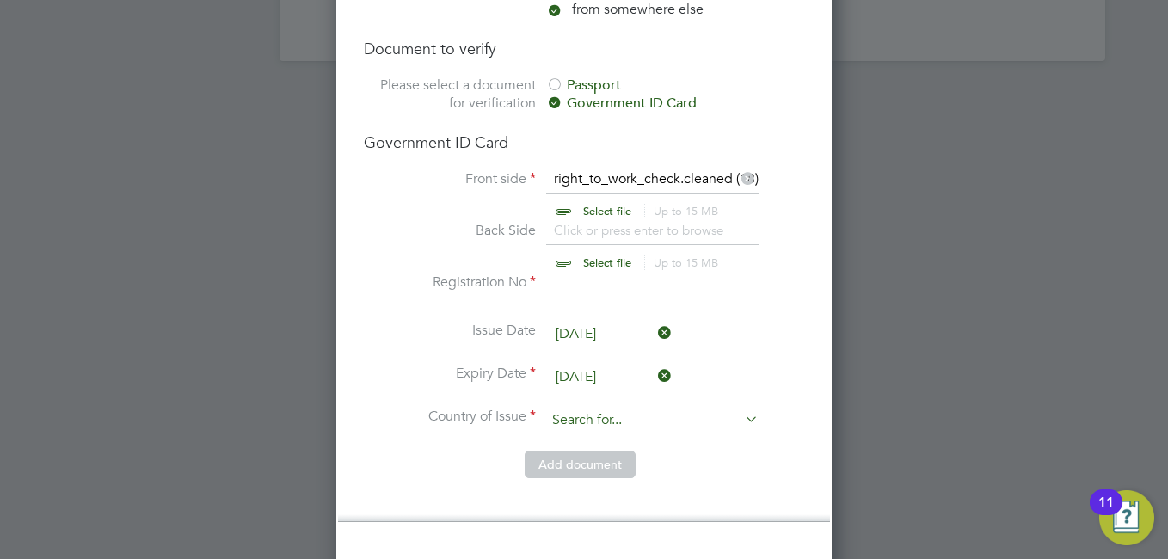
scroll to position [1205, 0]
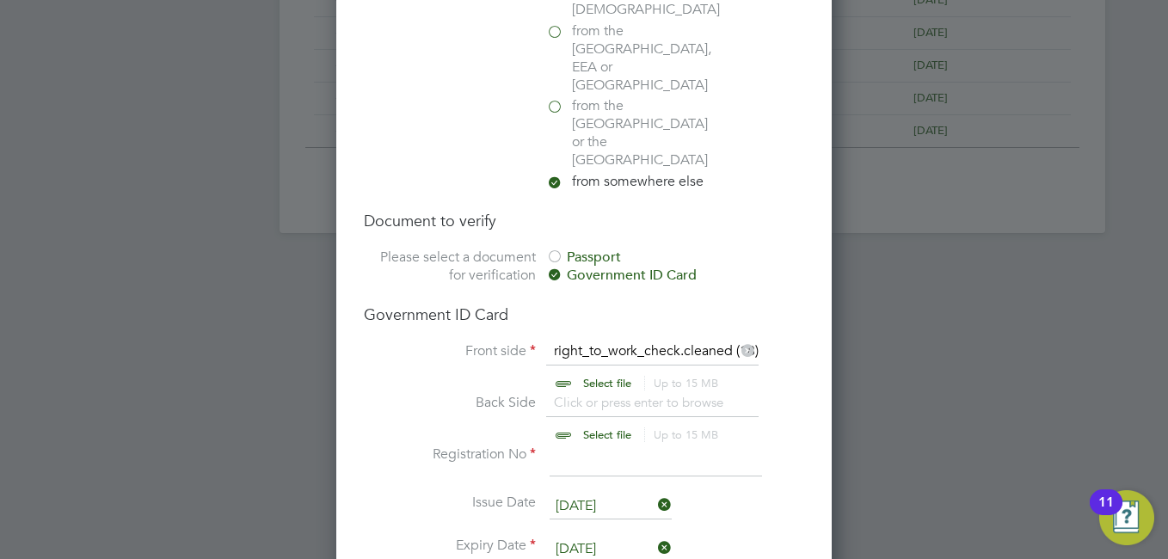
click at [592, 249] on div "Passport" at bounding box center [675, 258] width 258 height 18
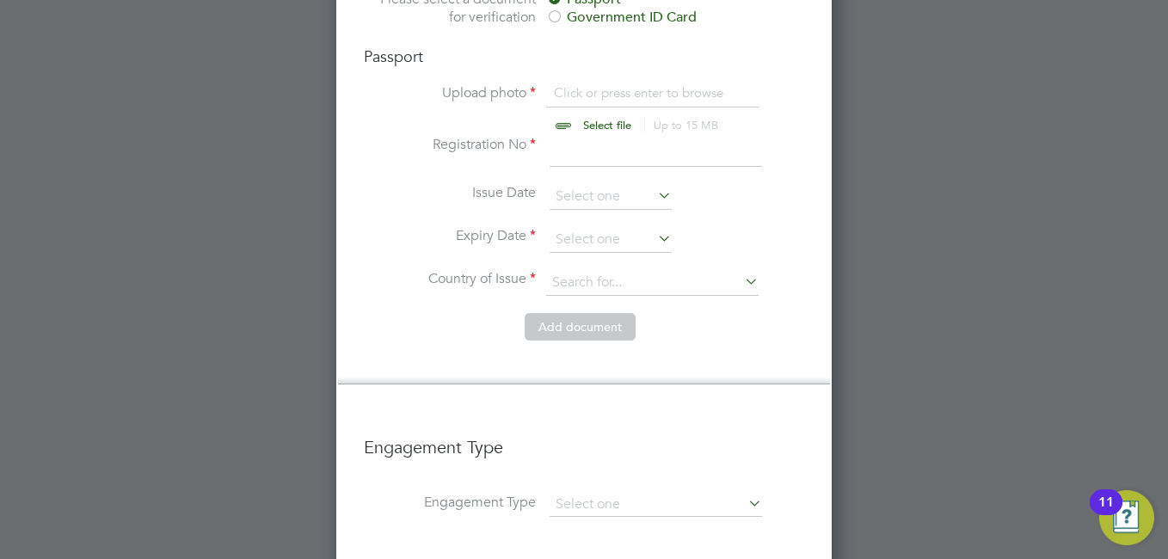
scroll to position [1377, 0]
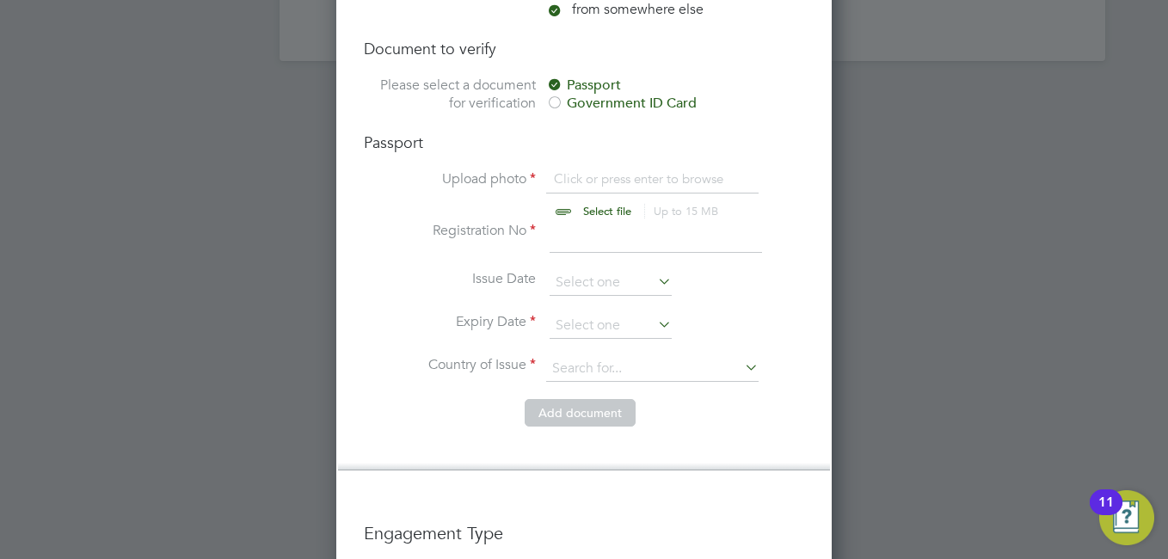
click at [579, 170] on input "file" at bounding box center [624, 196] width 270 height 52
type input "C:\fakepath\Deborah Passport.cleaned.pdf"
click at [571, 222] on input at bounding box center [656, 237] width 213 height 31
type input "A11705677"
click at [655, 269] on icon at bounding box center [655, 281] width 0 height 24
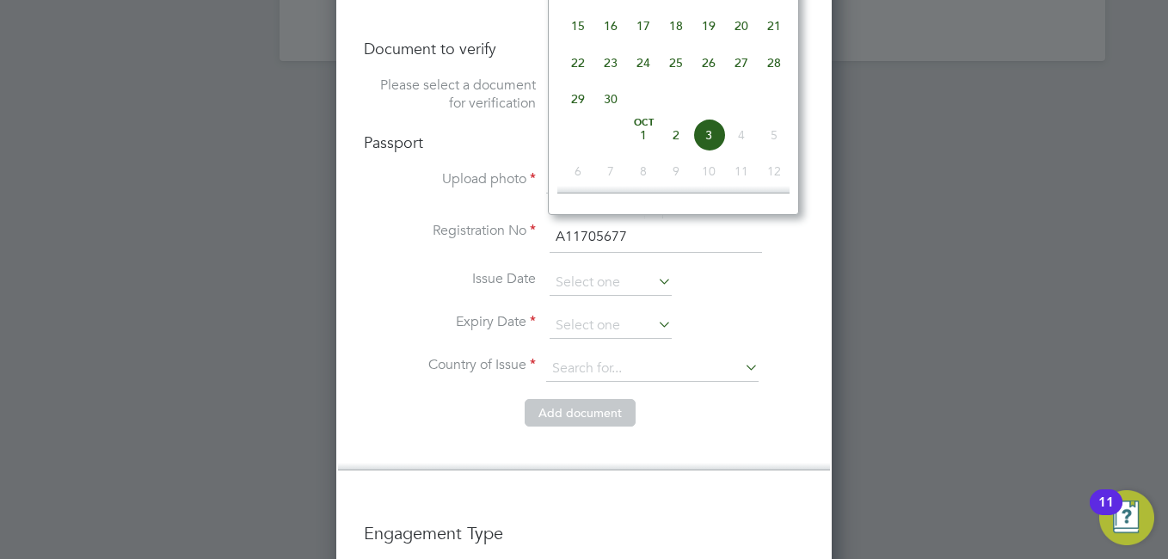
scroll to position [1119, 0]
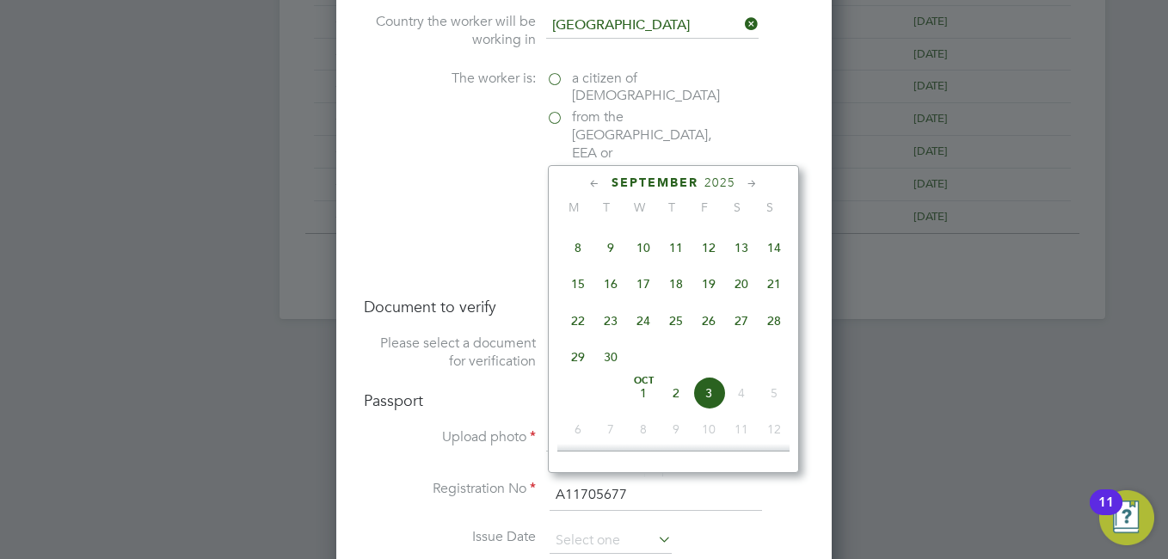
click at [718, 178] on span "2025" at bounding box center [720, 183] width 31 height 15
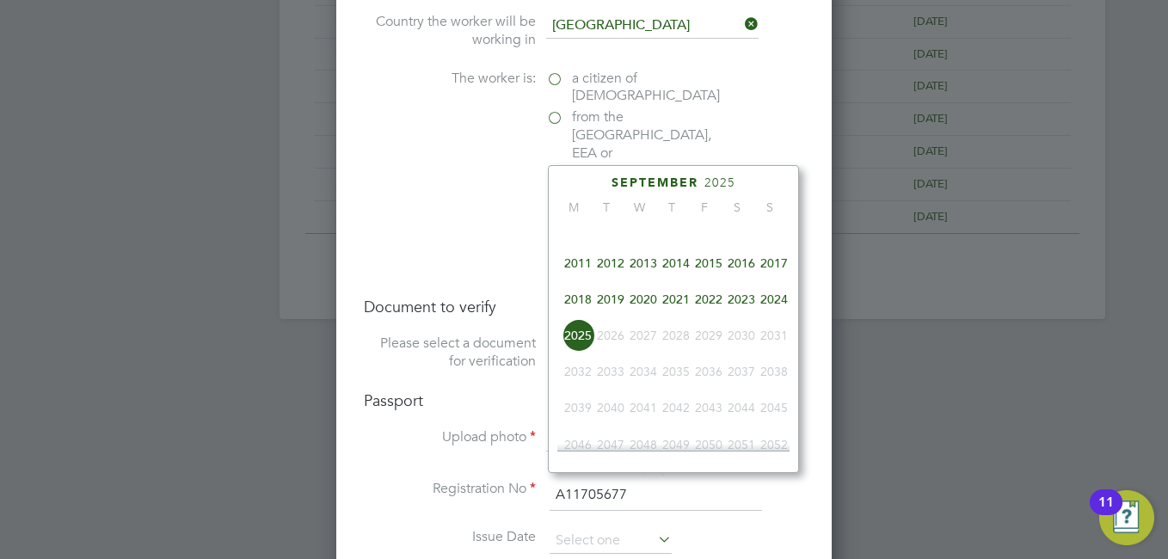
click at [647, 301] on span "2020" at bounding box center [643, 299] width 33 height 33
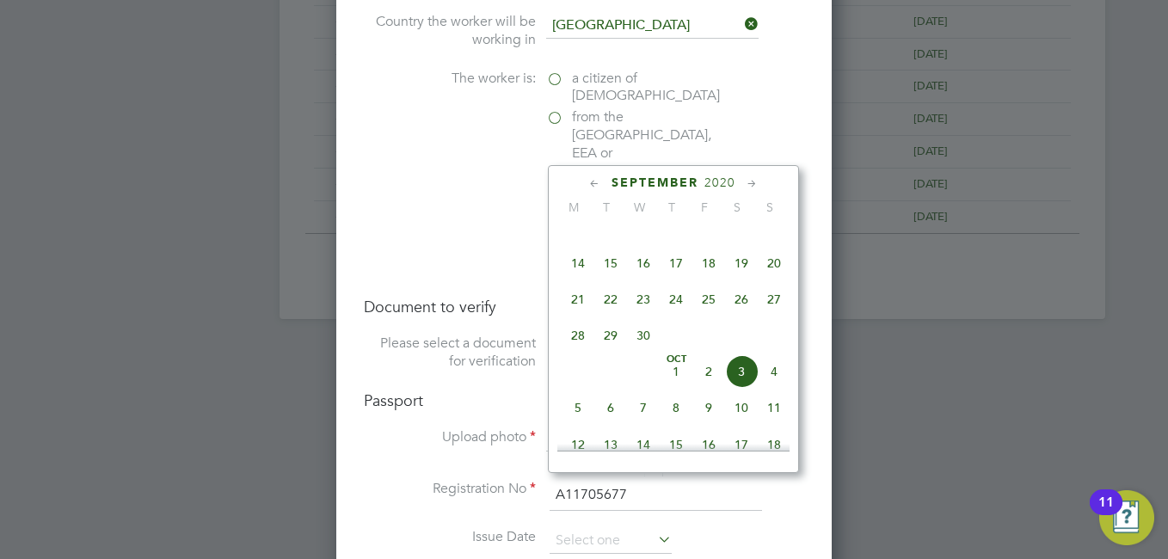
click at [755, 182] on icon at bounding box center [752, 184] width 16 height 19
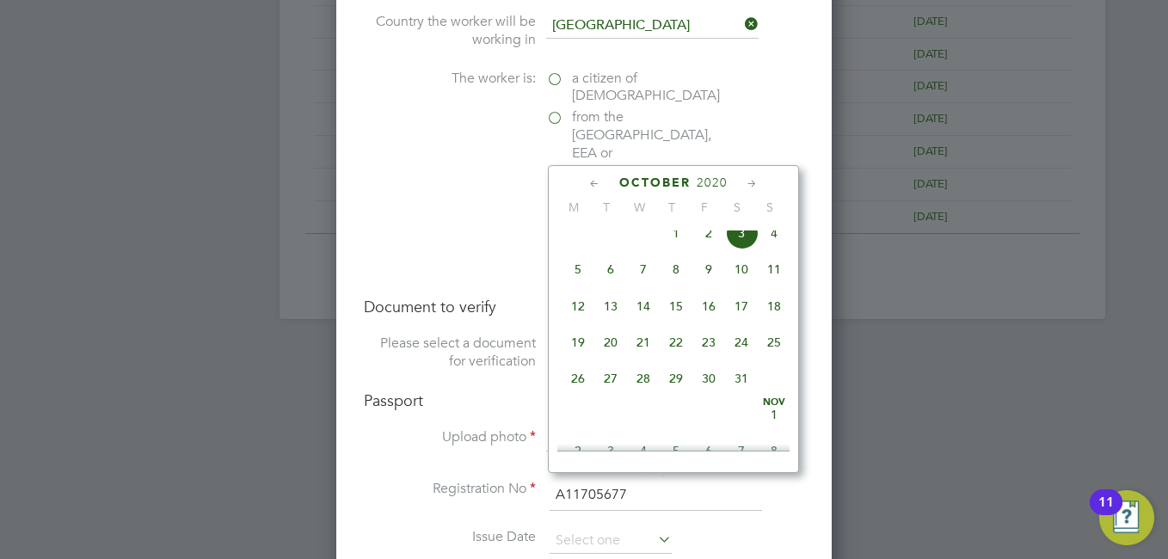
click at [755, 182] on icon at bounding box center [752, 184] width 16 height 19
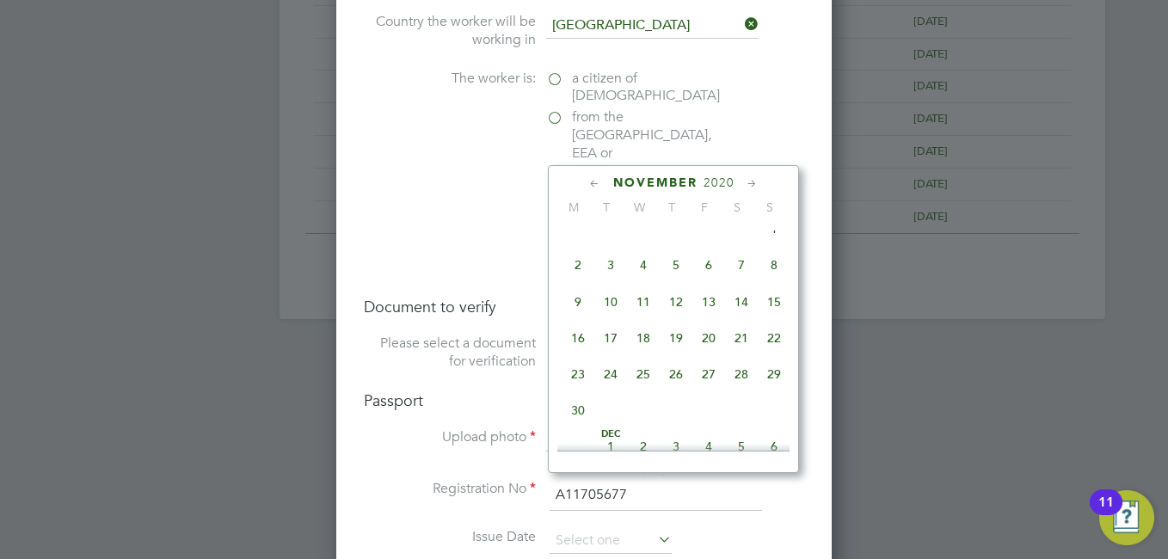
click at [755, 182] on icon at bounding box center [752, 184] width 16 height 19
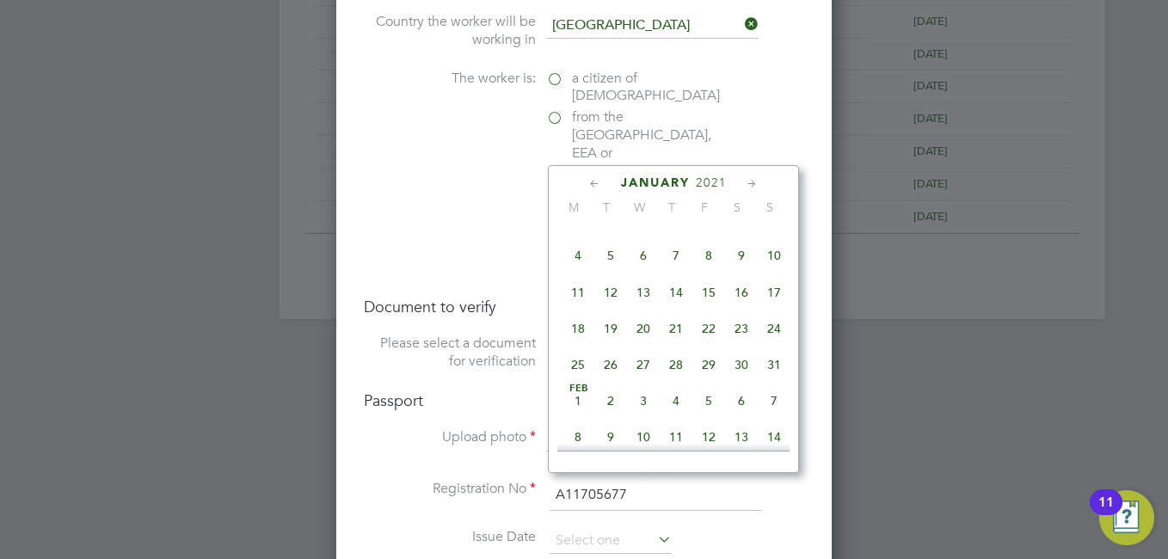
click at [755, 182] on icon at bounding box center [752, 184] width 16 height 19
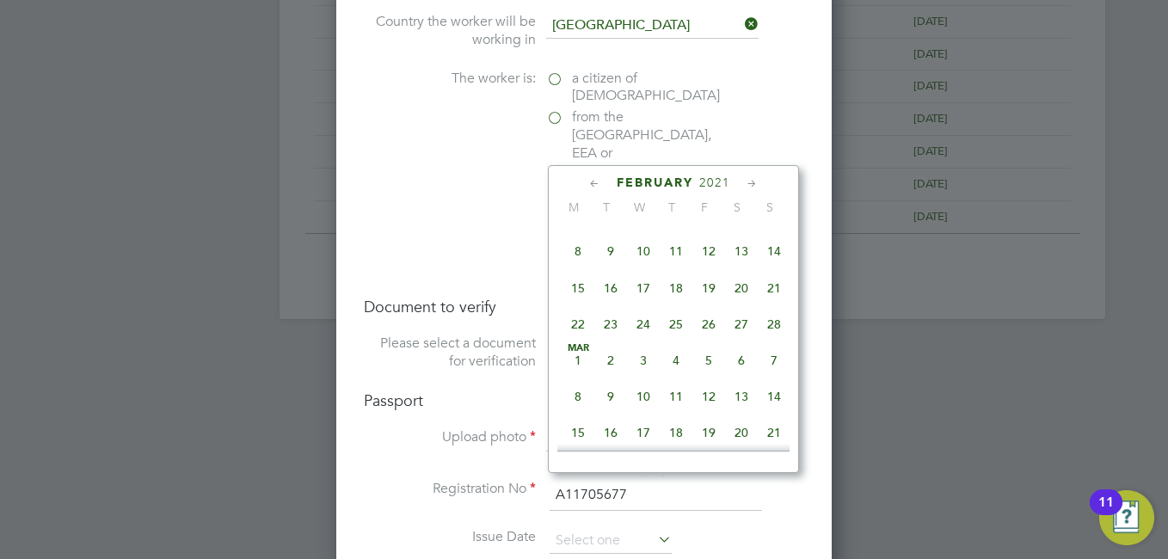
click at [755, 182] on icon at bounding box center [752, 184] width 16 height 19
click at [594, 180] on icon at bounding box center [595, 184] width 16 height 19
click at [705, 268] on span "12" at bounding box center [709, 251] width 33 height 33
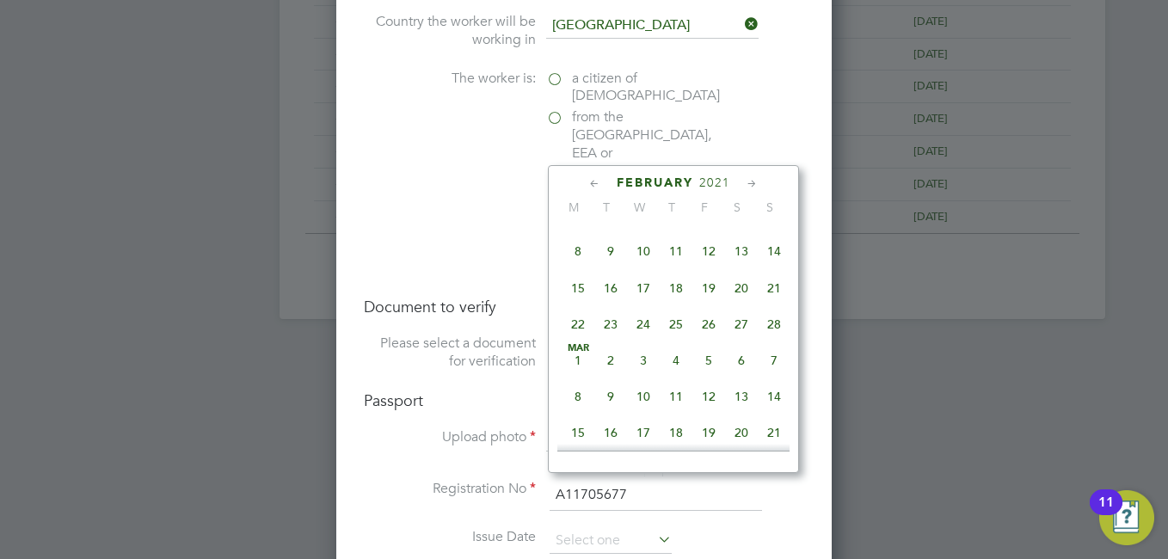
type input "[DATE]"
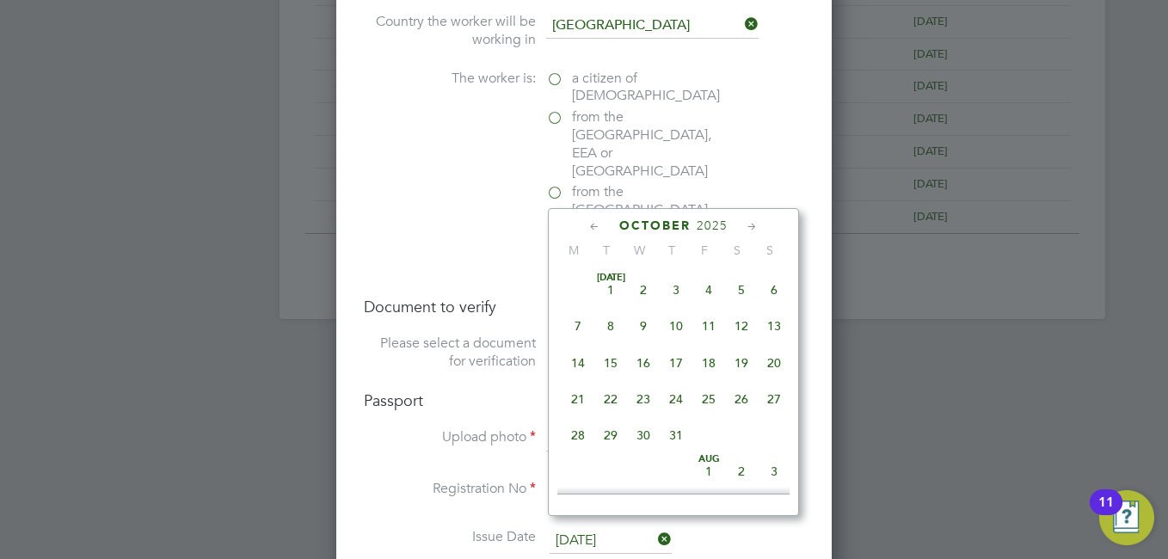
scroll to position [484, 0]
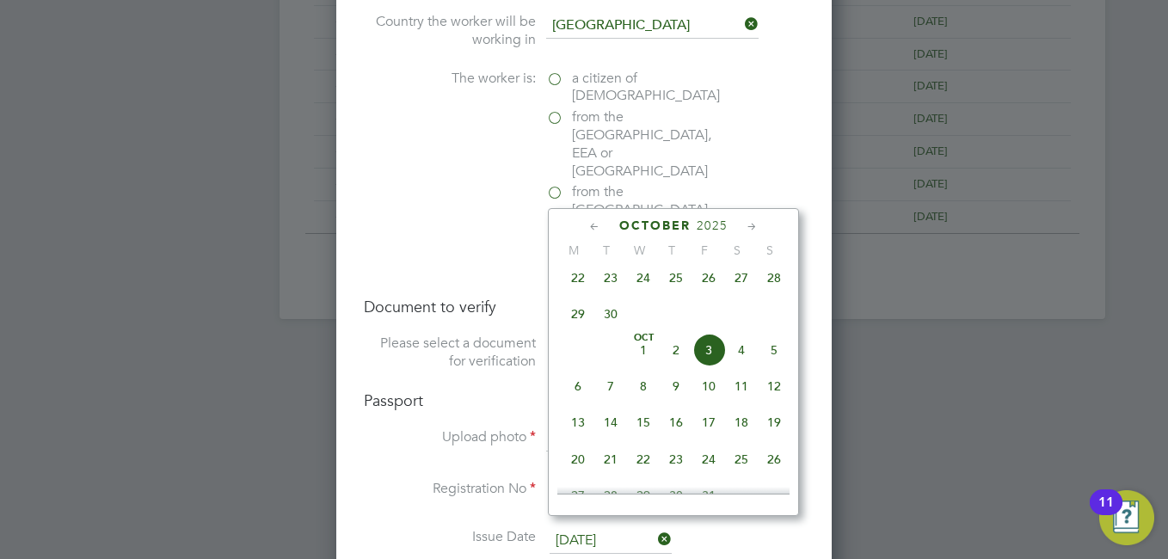
click at [749, 228] on icon at bounding box center [752, 227] width 16 height 19
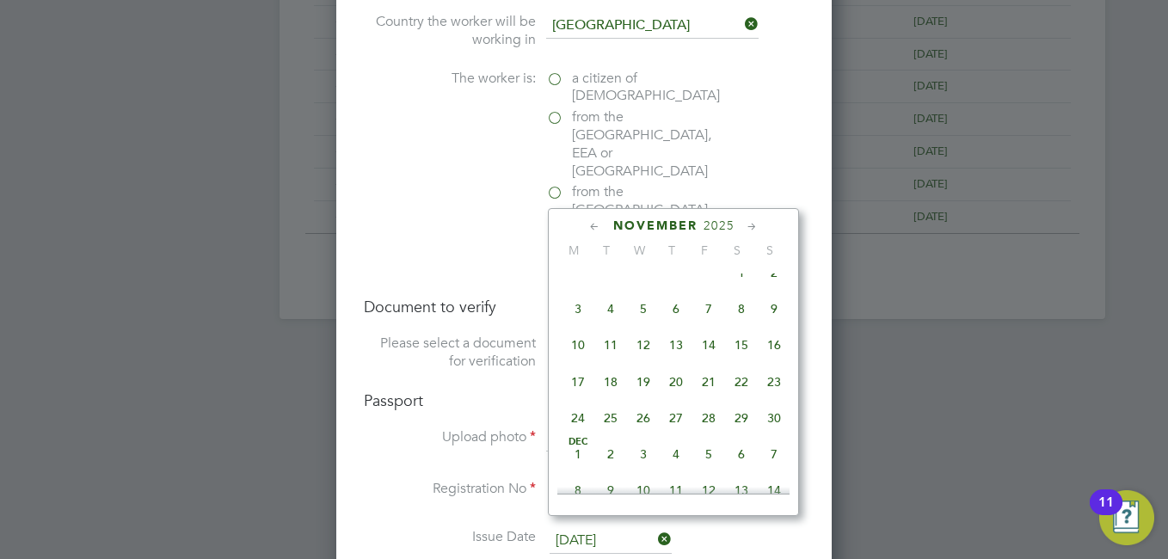
click at [749, 228] on icon at bounding box center [752, 227] width 16 height 19
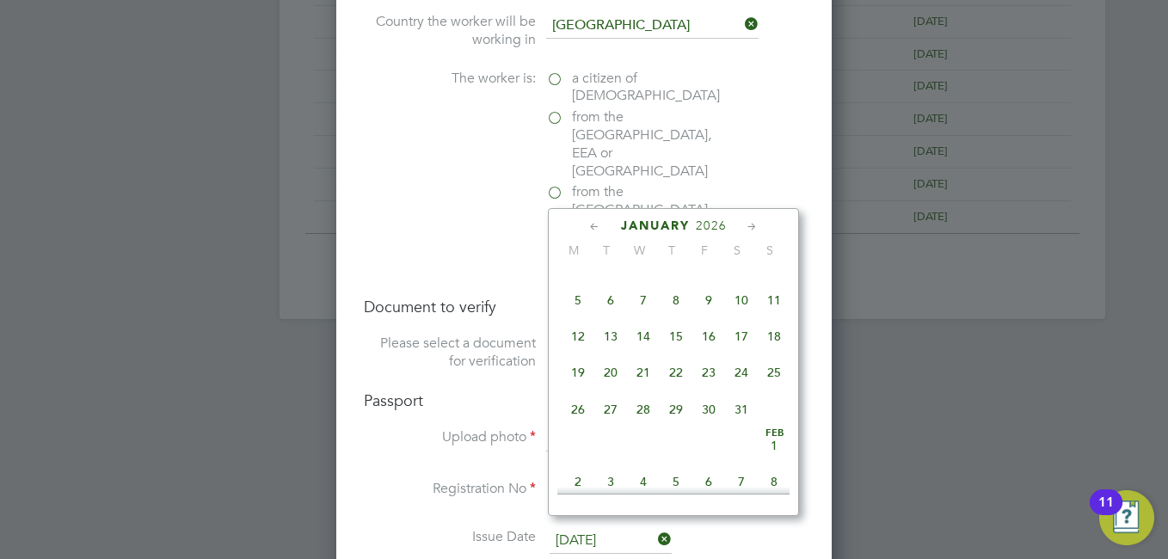
click at [749, 228] on icon at bounding box center [752, 227] width 16 height 19
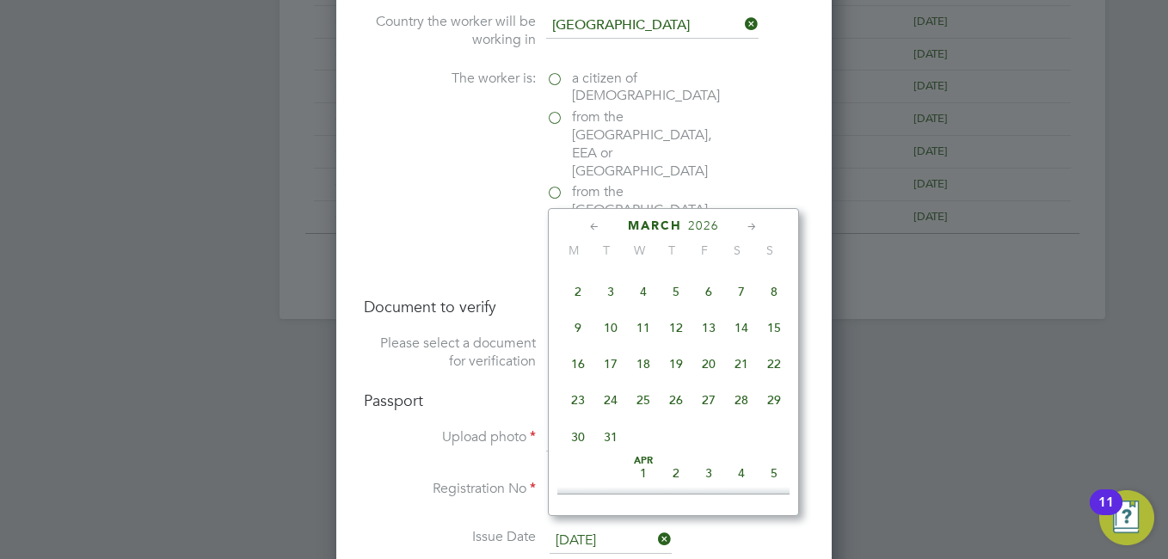
click at [587, 221] on icon at bounding box center [595, 227] width 16 height 19
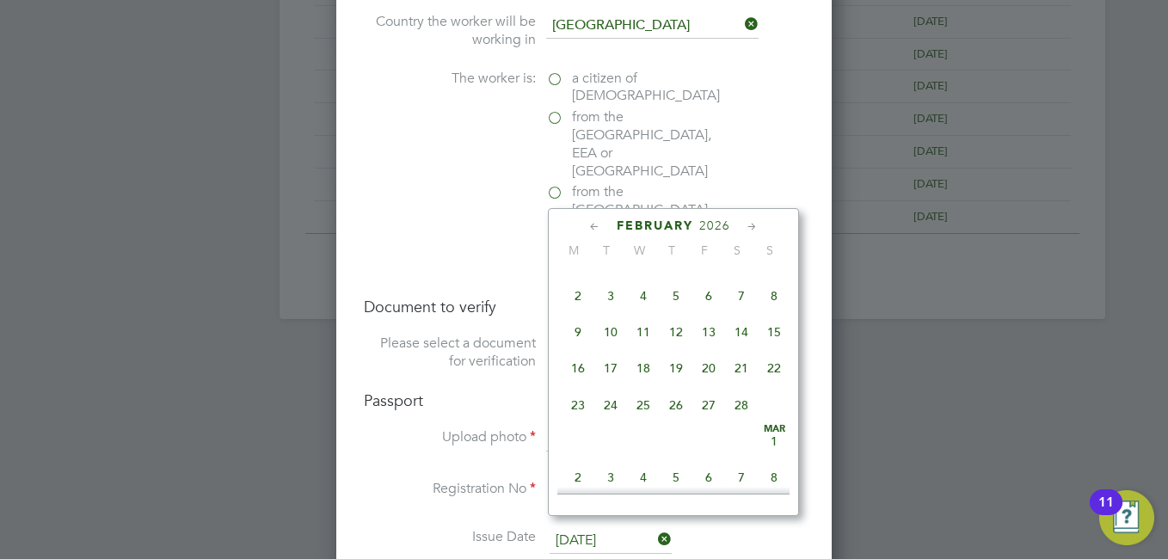
click at [640, 348] on span "11" at bounding box center [643, 332] width 33 height 33
type input "[DATE]"
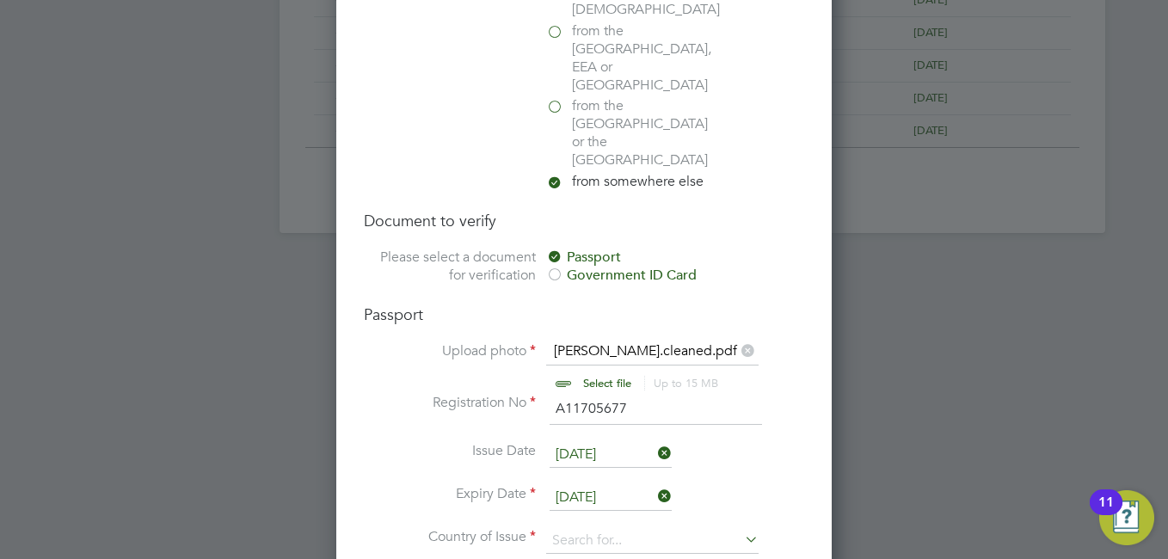
scroll to position [1291, 0]
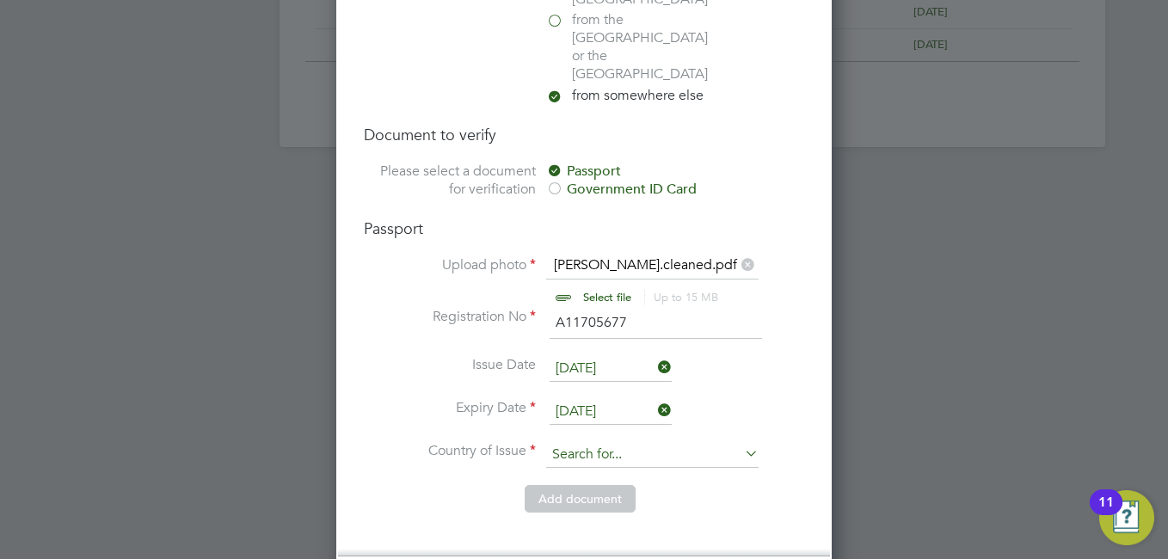
click at [633, 442] on input at bounding box center [652, 455] width 213 height 26
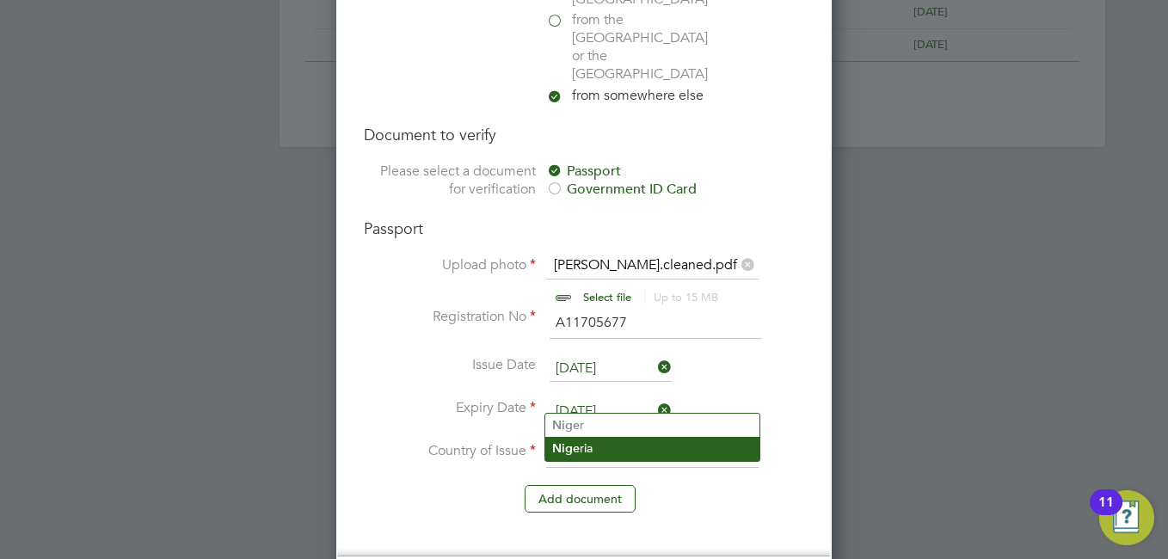
click at [571, 450] on b "Nige" at bounding box center [566, 448] width 28 height 15
type input "Nigeria"
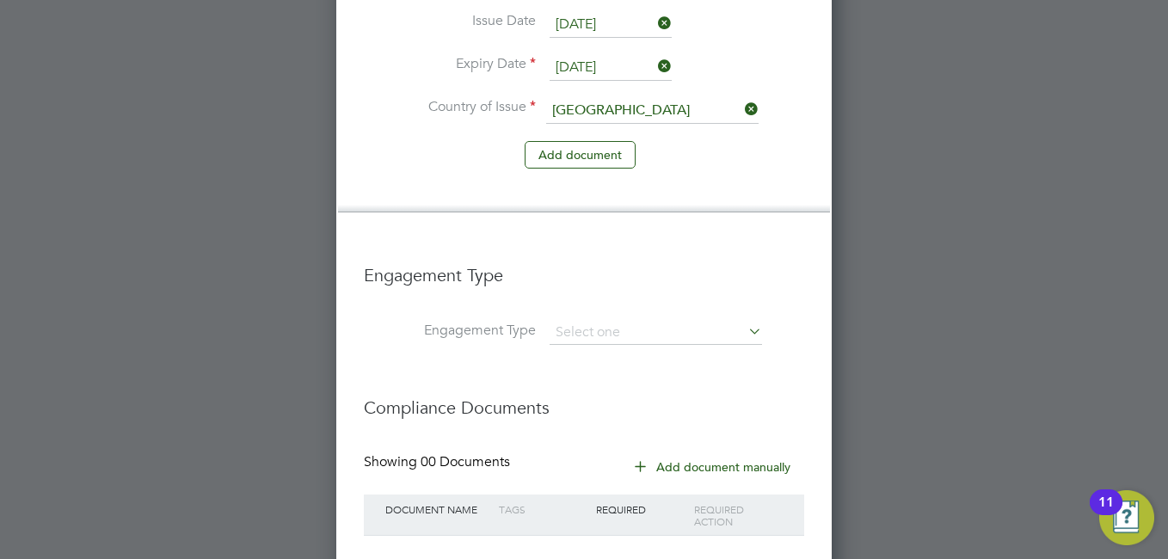
scroll to position [1690, 0]
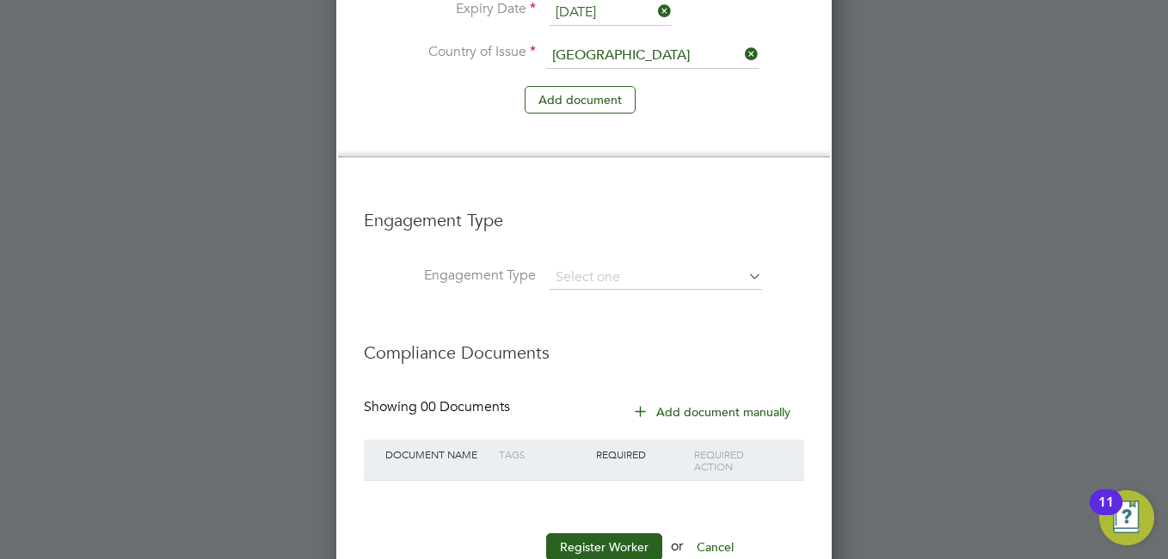
click at [761, 208] on li "Engagement Type" at bounding box center [584, 229] width 441 height 74
click at [745, 264] on icon at bounding box center [745, 276] width 0 height 24
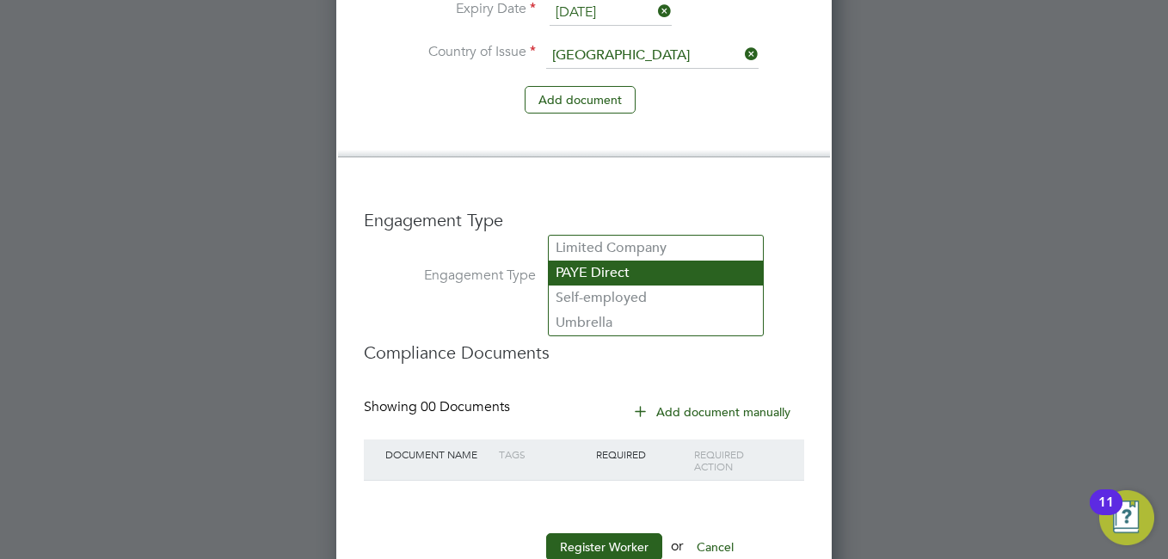
click at [592, 279] on li "PAYE Direct" at bounding box center [656, 273] width 214 height 25
type input "PAYE Direct"
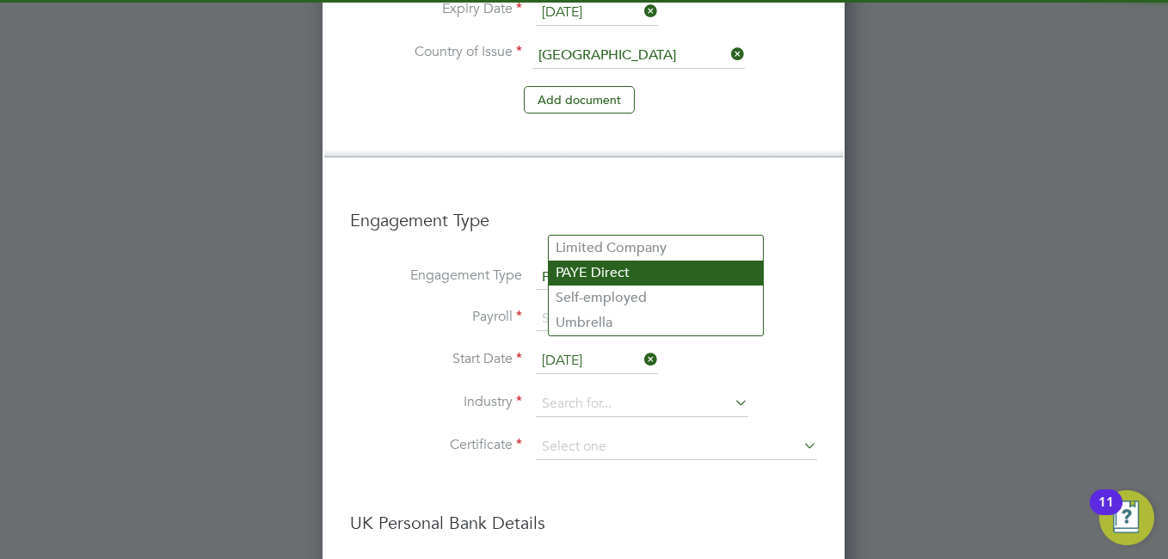
scroll to position [1776, 0]
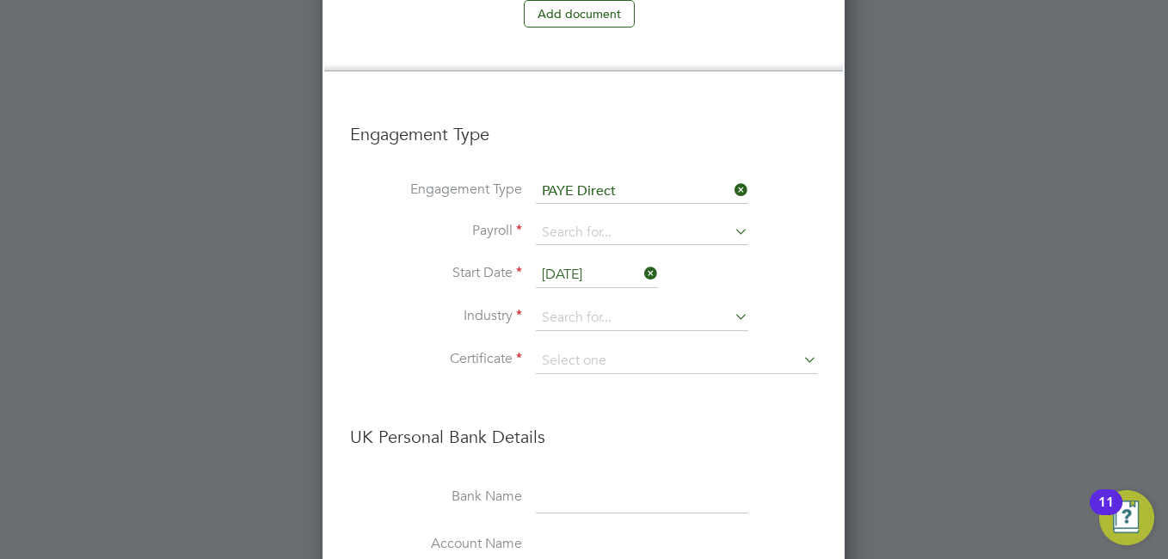
click at [516, 409] on h3 "UK Personal Bank Details" at bounding box center [583, 429] width 467 height 40
click at [609, 221] on input at bounding box center [642, 233] width 213 height 24
click at [614, 199] on li "PAYE" at bounding box center [642, 203] width 214 height 25
type input "PAYE"
click at [696, 305] on input at bounding box center [642, 318] width 213 height 26
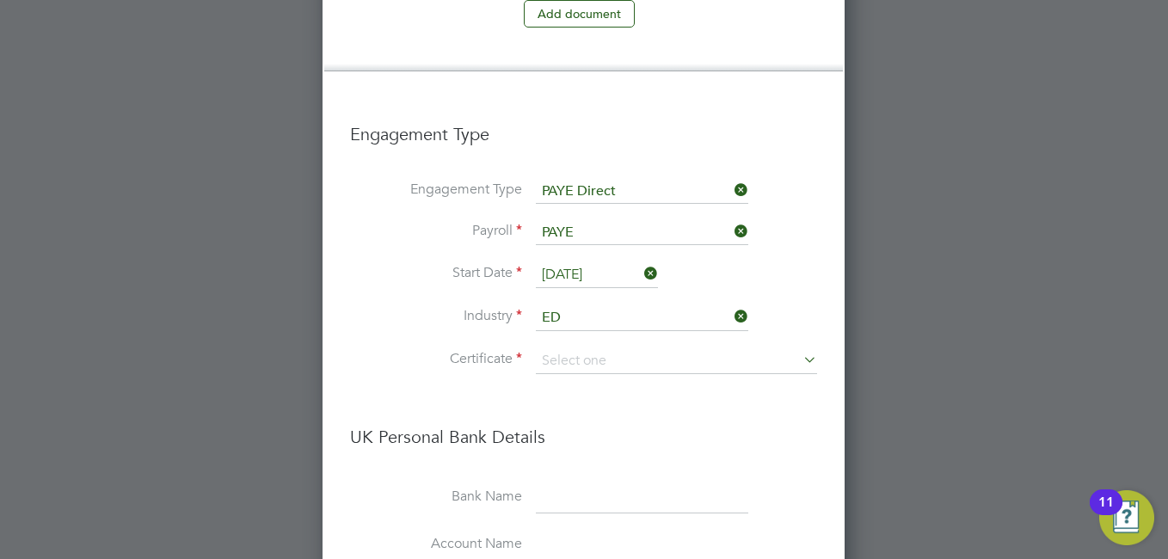
click at [665, 283] on li "Ed ucation" at bounding box center [642, 288] width 214 height 23
type input "Education"
click at [695, 348] on input at bounding box center [676, 361] width 281 height 26
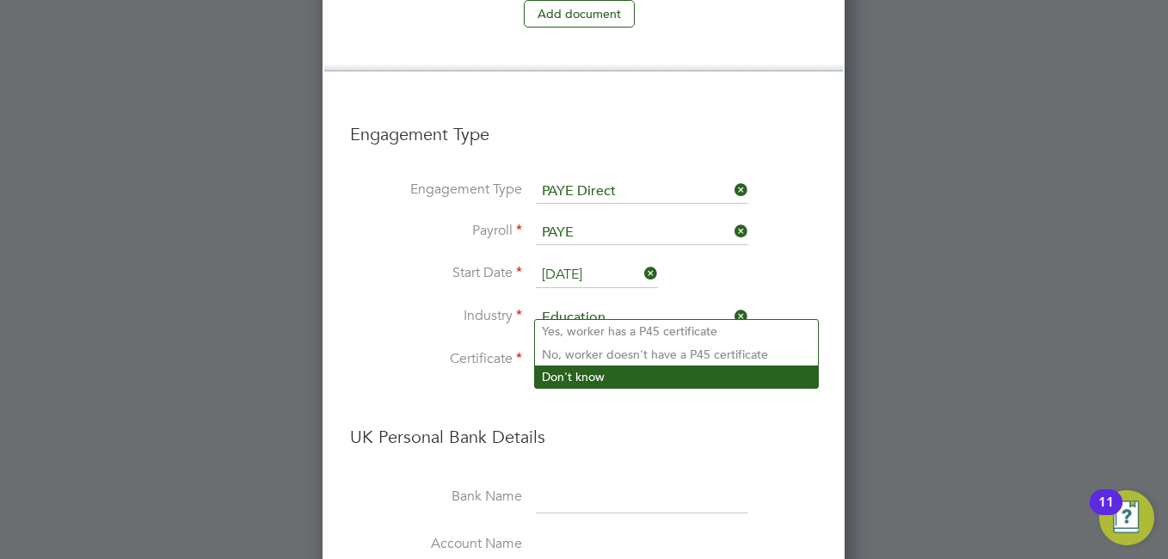
click at [586, 366] on li "Don't know" at bounding box center [676, 377] width 283 height 22
type input "Don't know"
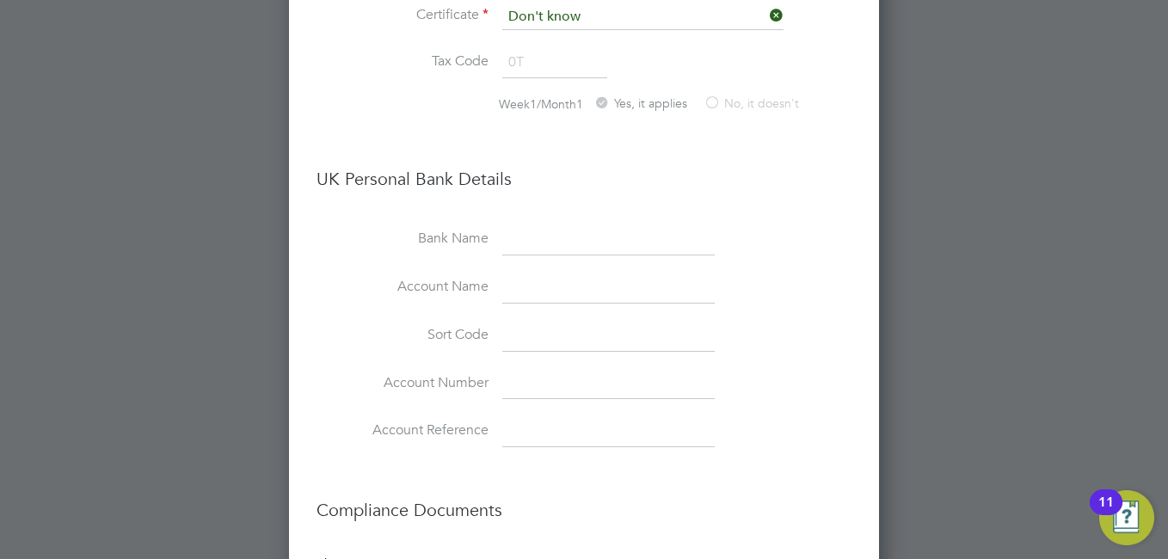
scroll to position [2277, 0]
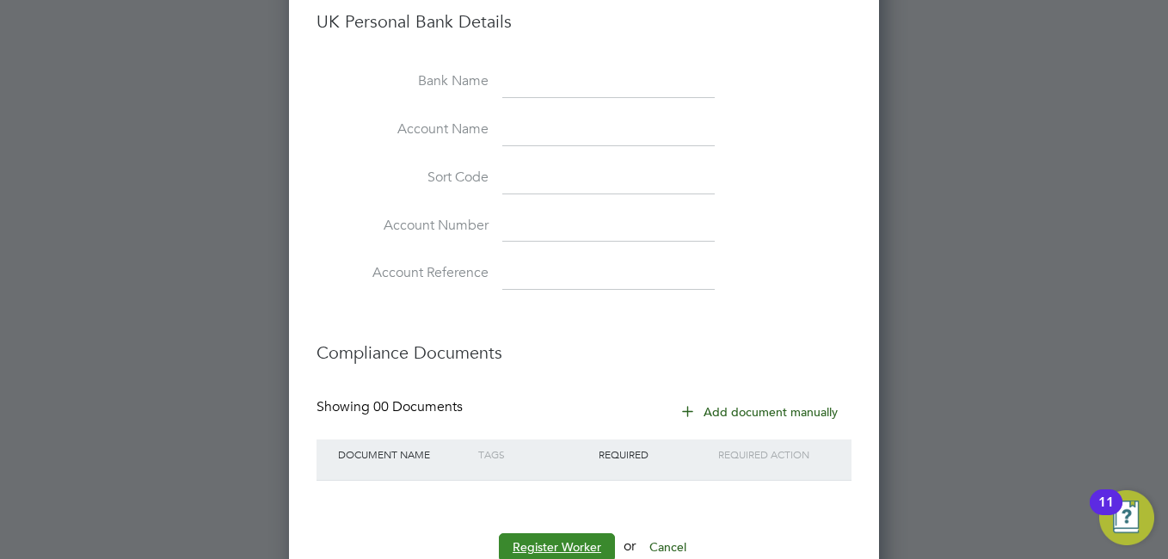
click at [562, 533] on button "Register Worker" at bounding box center [557, 547] width 116 height 28
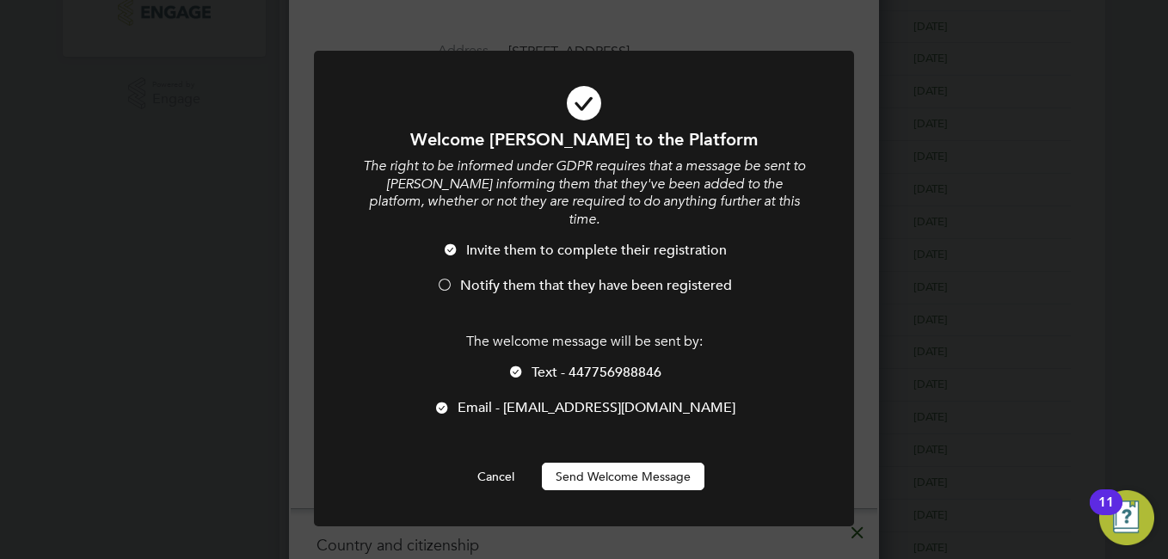
click at [454, 277] on li "Notify them that they have been registered" at bounding box center [584, 294] width 447 height 35
click at [607, 463] on button "Send Welcome Message" at bounding box center [623, 477] width 163 height 28
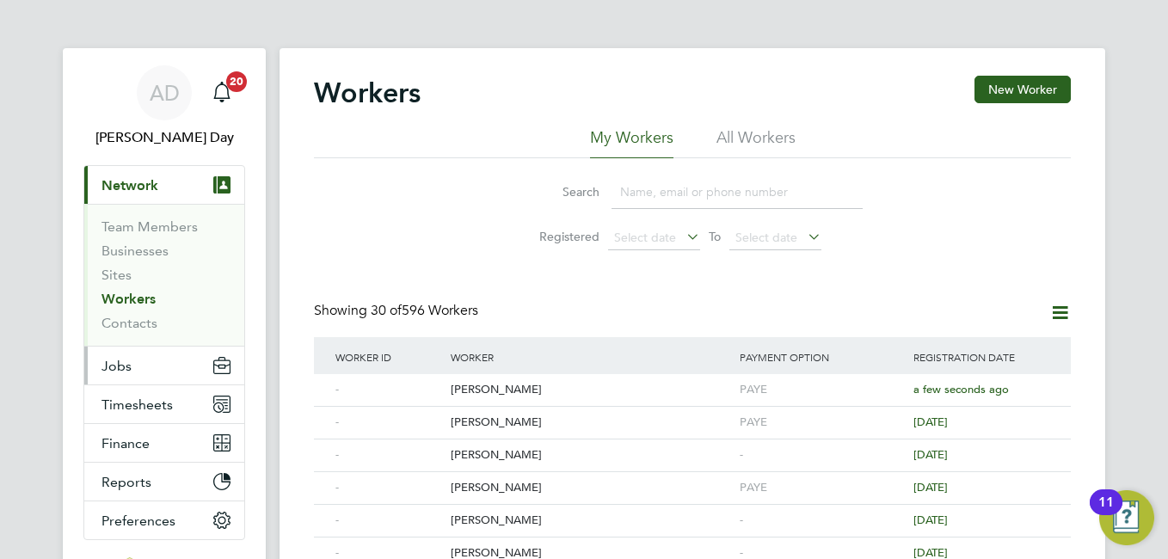
click at [129, 374] on button "Jobs" at bounding box center [164, 366] width 160 height 38
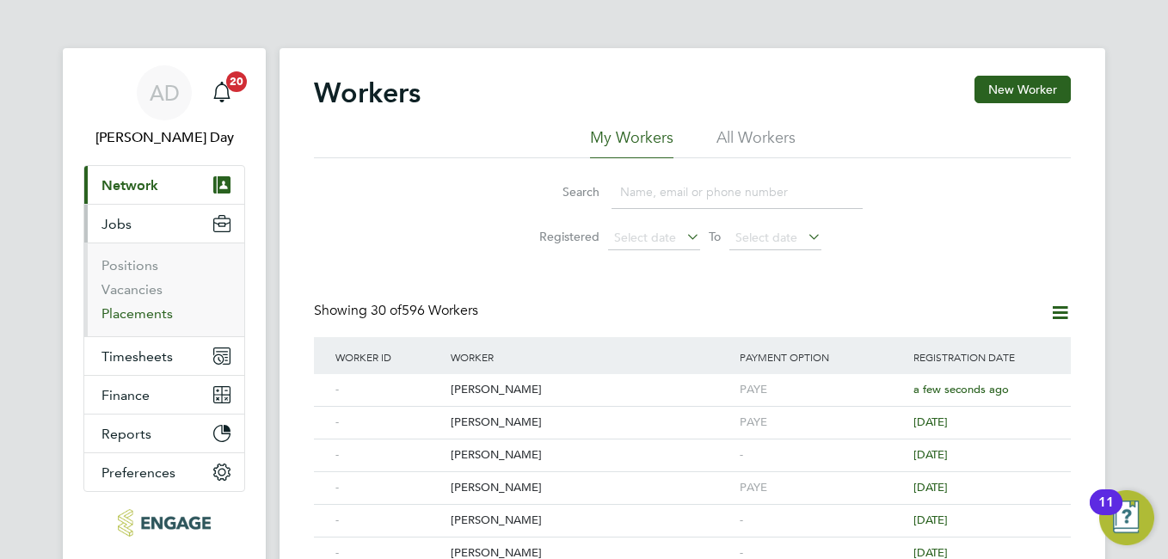
click at [145, 308] on link "Placements" at bounding box center [137, 313] width 71 height 16
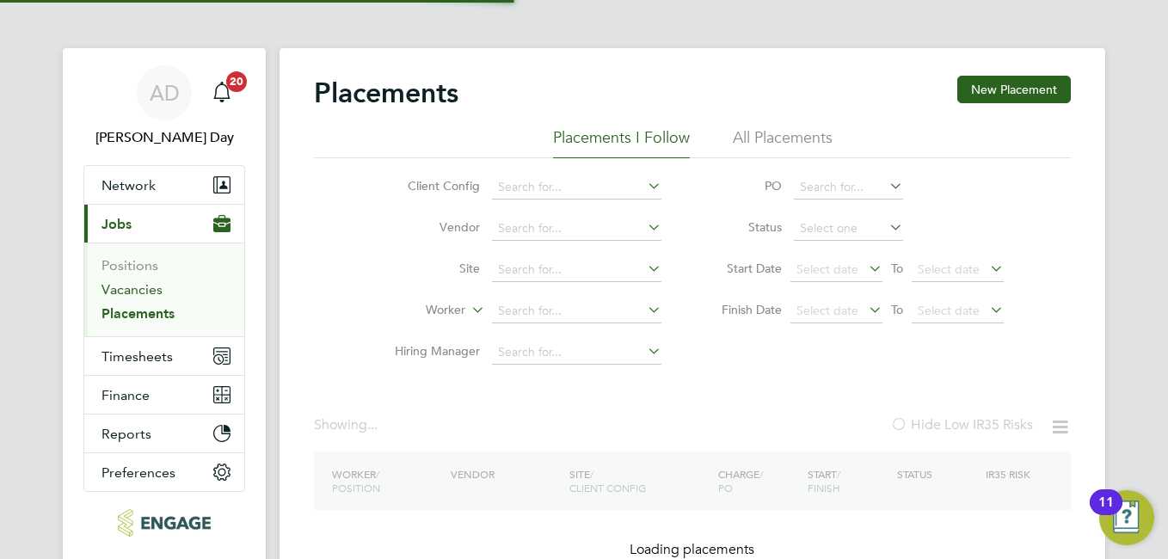
click at [135, 292] on link "Vacancies" at bounding box center [132, 289] width 61 height 16
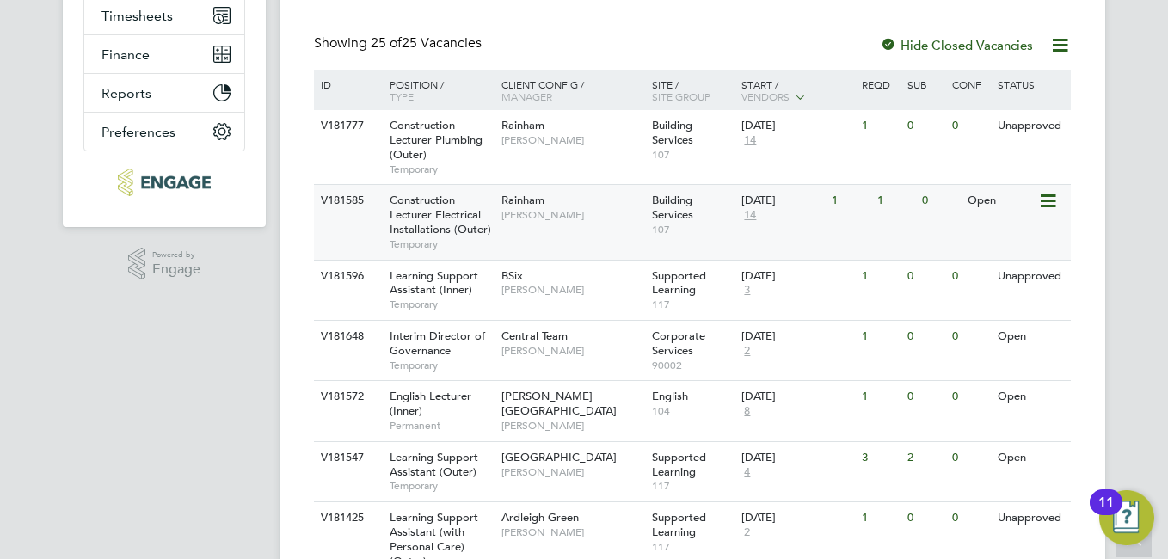
scroll to position [513, 0]
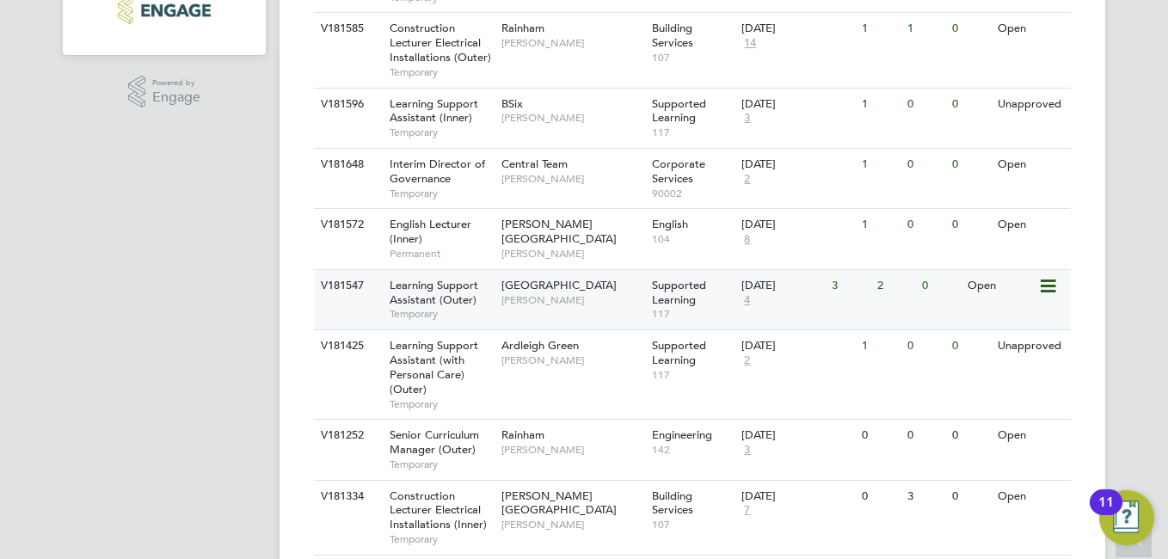
click at [361, 290] on div "V181547" at bounding box center [347, 286] width 60 height 32
click at [460, 307] on div "Learning Support Assistant (Outer) Temporary" at bounding box center [437, 299] width 120 height 59
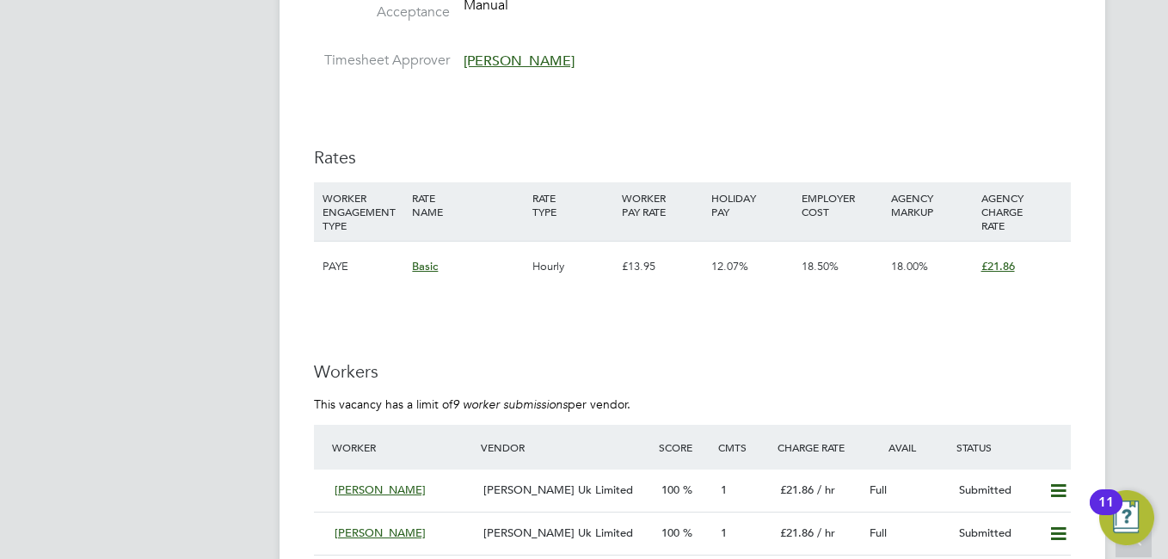
scroll to position [2925, 0]
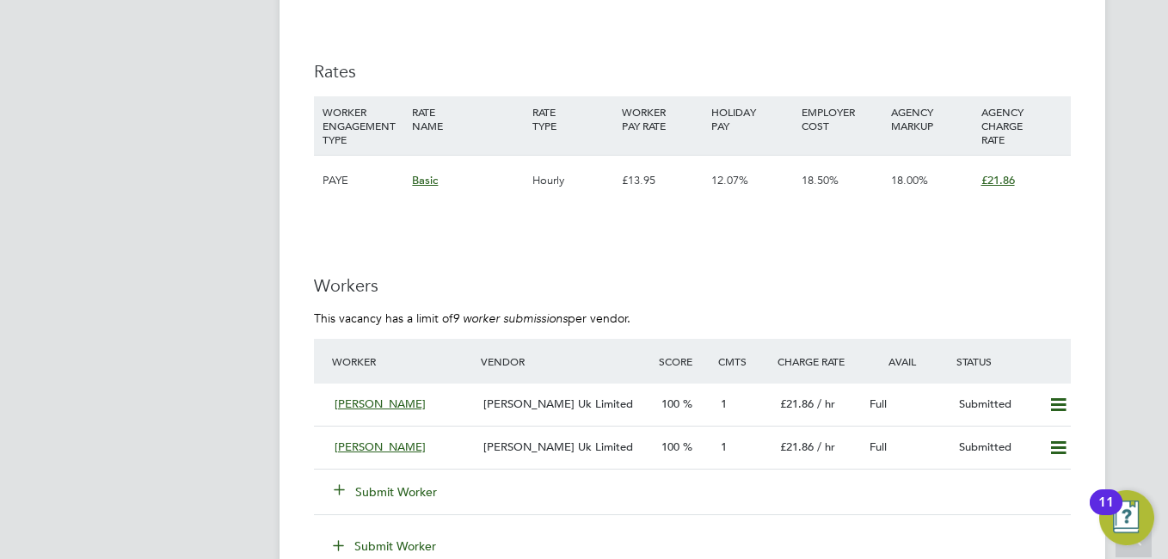
click at [368, 490] on button "Submit Worker" at bounding box center [386, 492] width 103 height 17
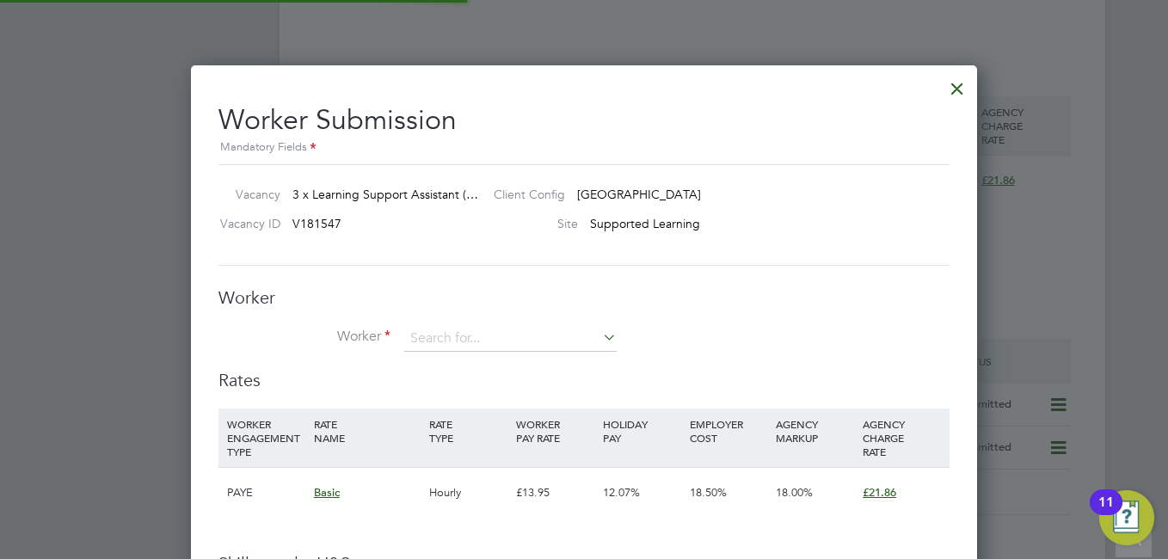
scroll to position [51, 117]
click at [478, 332] on input at bounding box center [510, 339] width 213 height 26
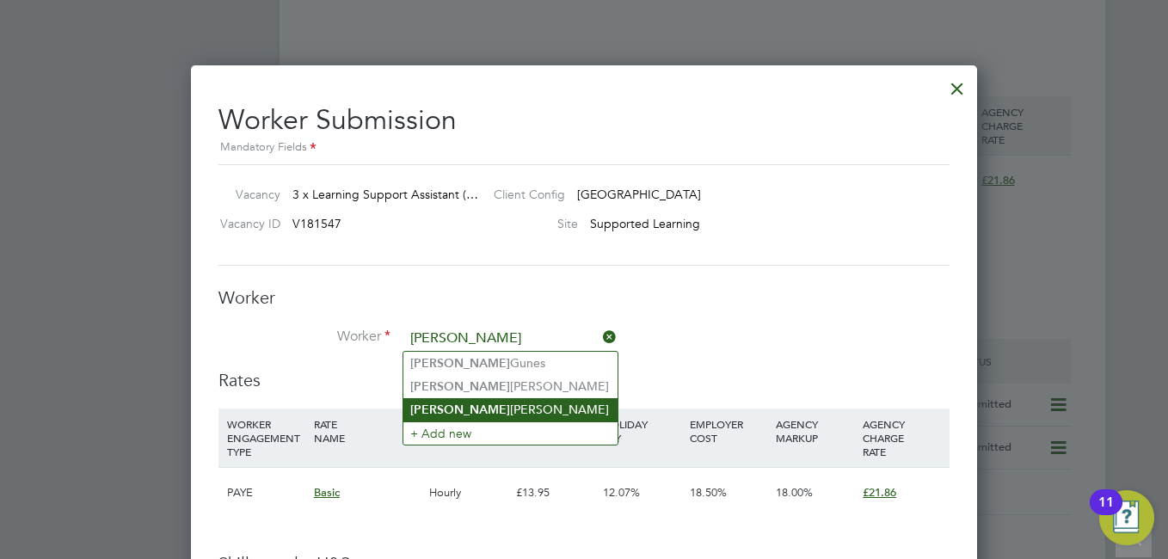
click at [511, 408] on li "Deborah Oluwatosin Owojori" at bounding box center [511, 409] width 214 height 23
type input "[PERSON_NAME]"
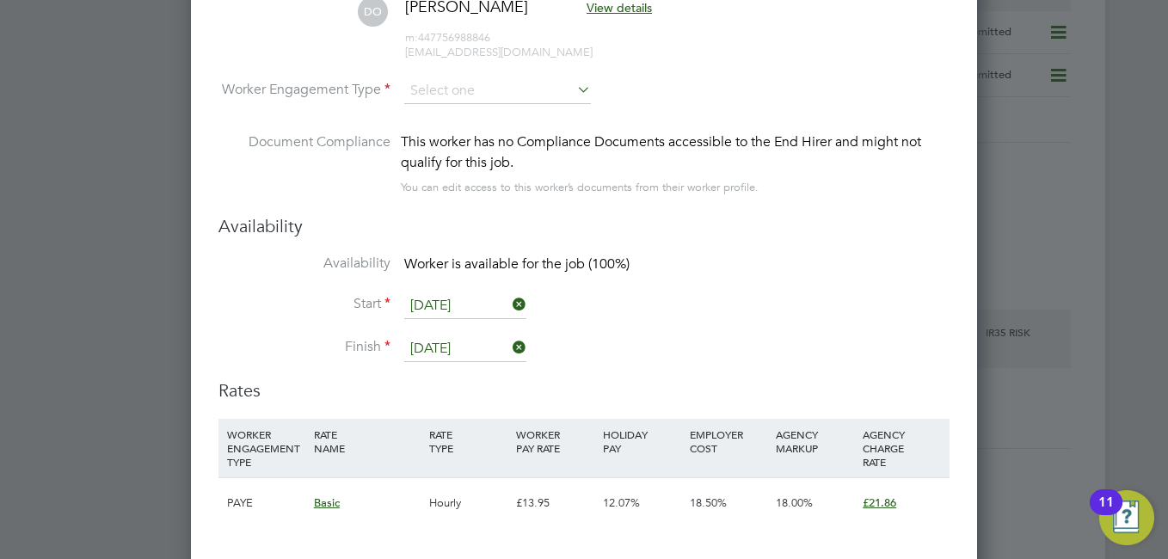
click at [574, 81] on icon at bounding box center [574, 89] width 0 height 24
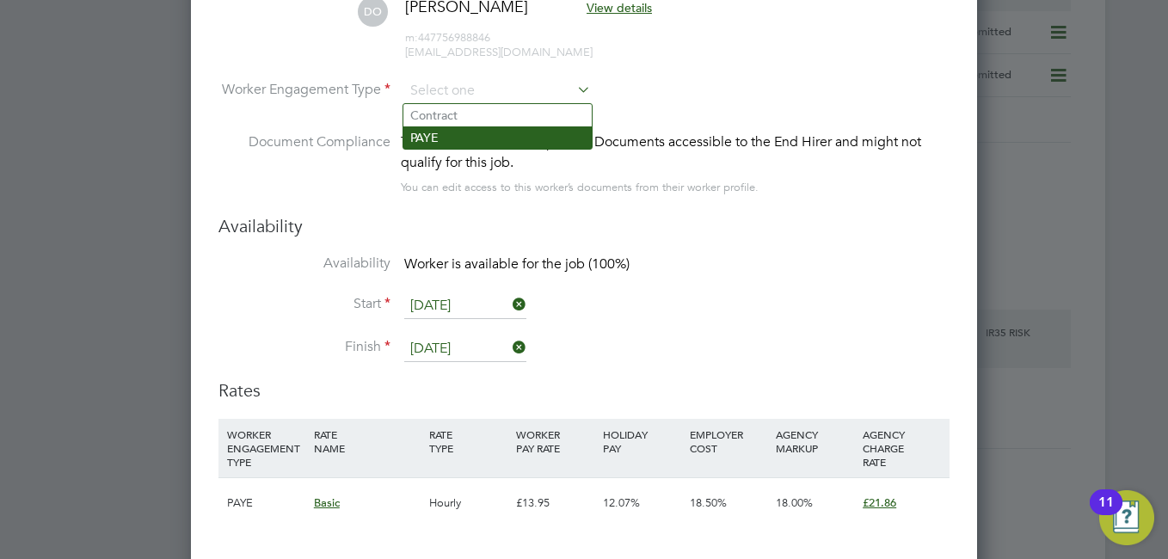
click at [446, 128] on li "PAYE" at bounding box center [498, 137] width 188 height 22
type input "PAYE"
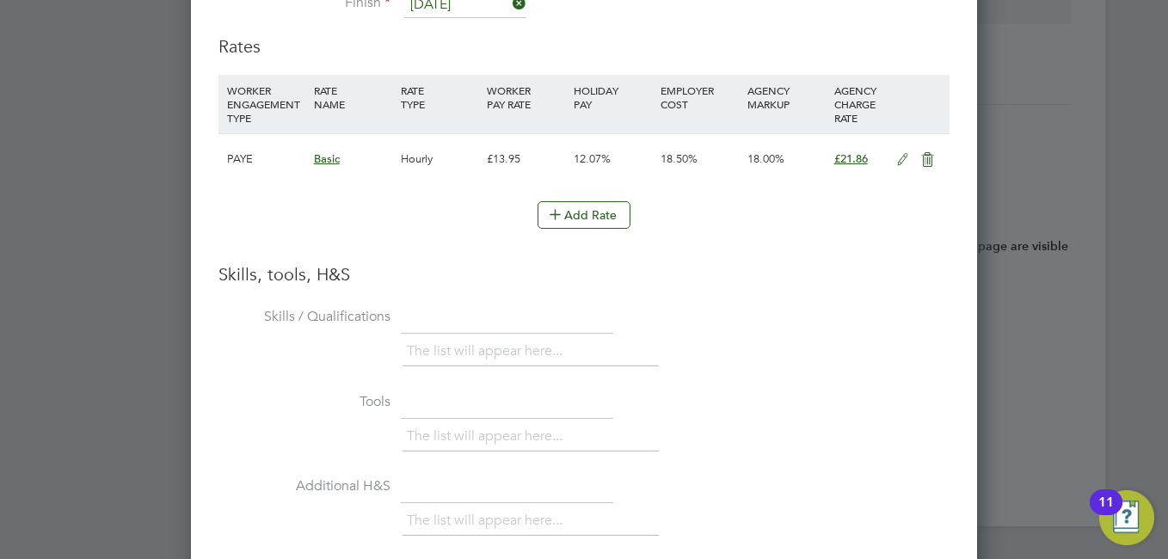
scroll to position [3945, 0]
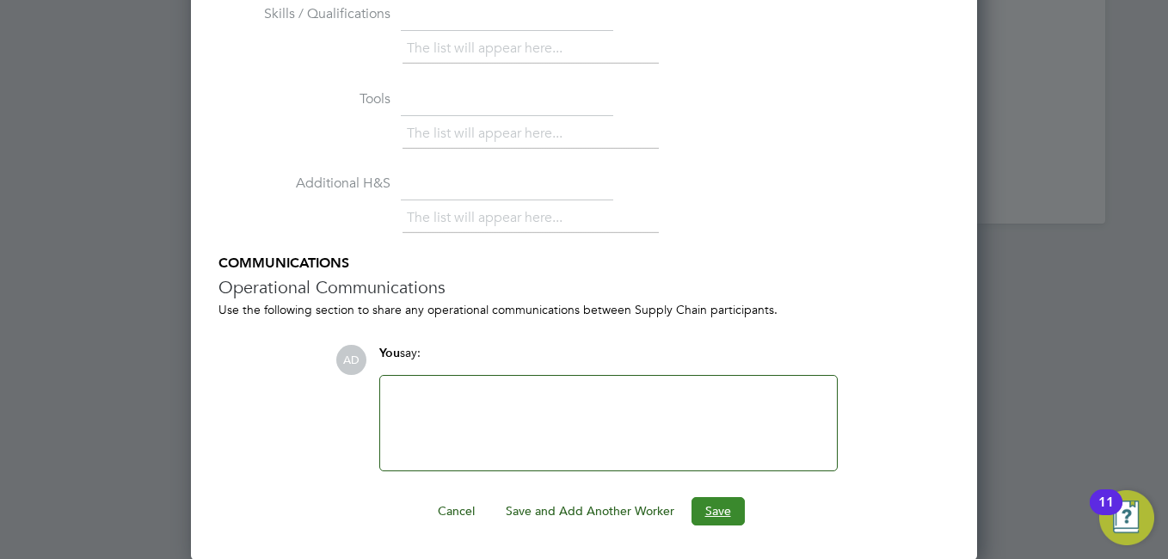
click at [725, 520] on button "Save" at bounding box center [718, 511] width 53 height 28
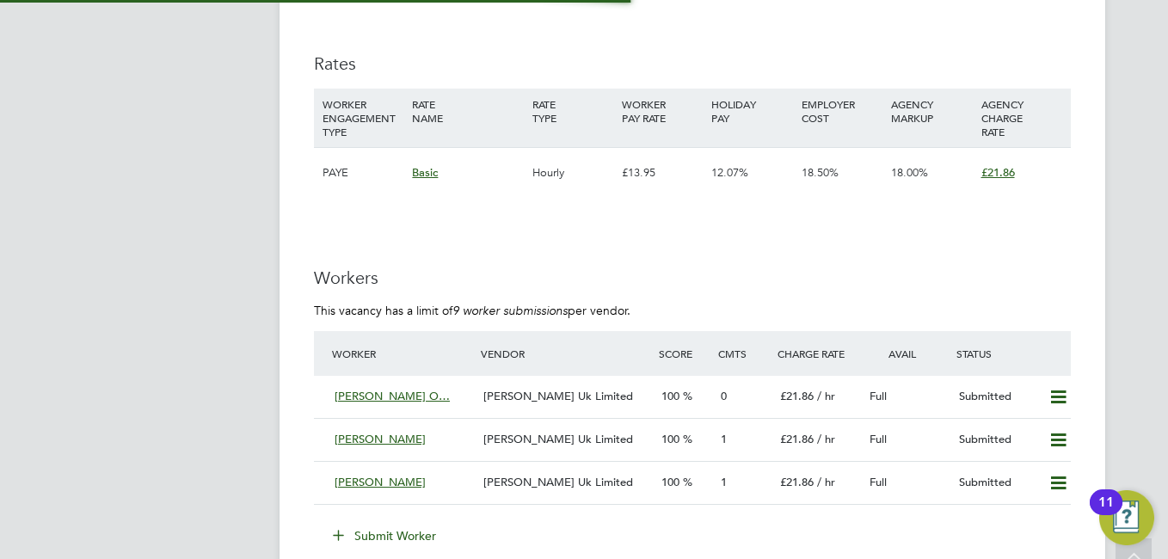
scroll to position [9, 9]
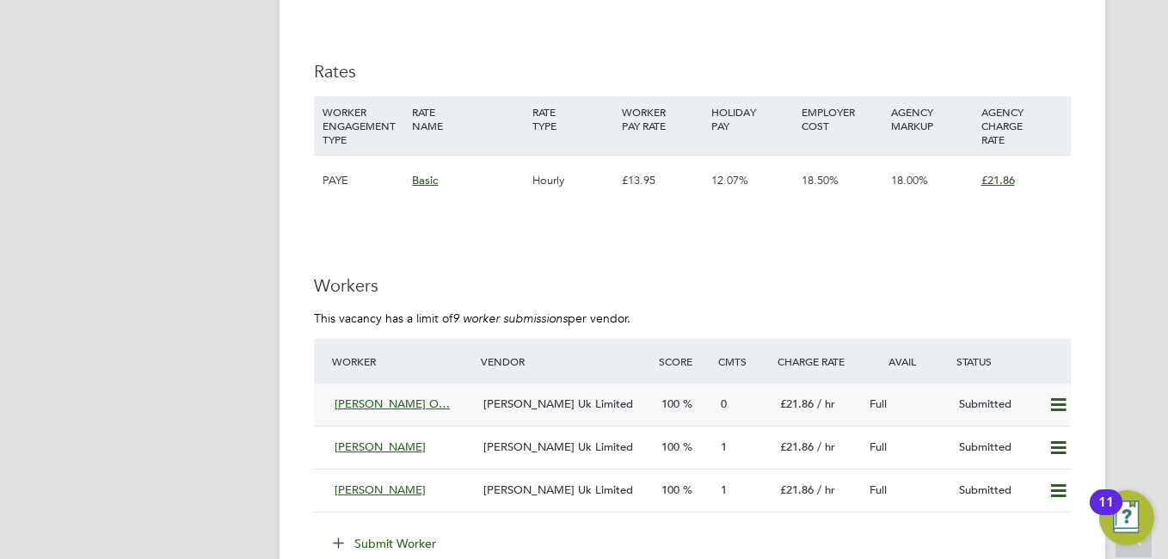
click at [563, 406] on span "[PERSON_NAME] Uk Limited" at bounding box center [559, 404] width 150 height 15
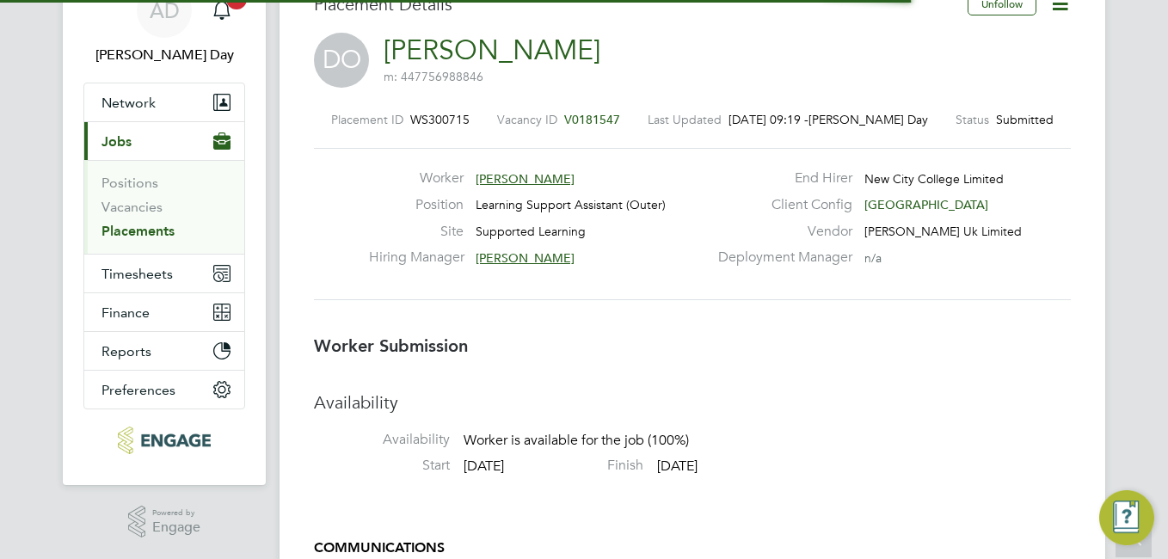
scroll to position [9, 9]
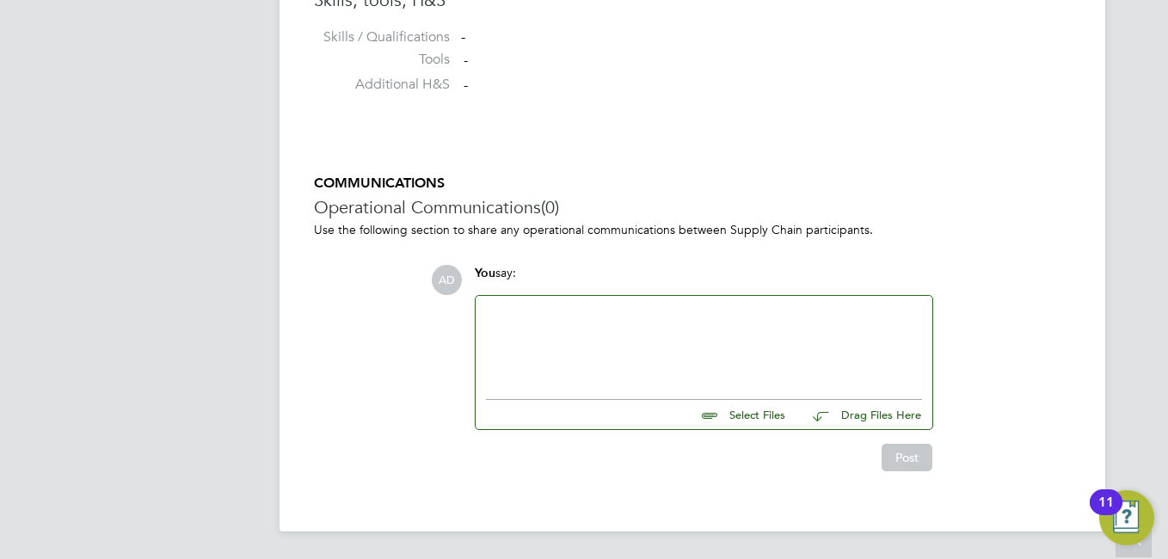
click at [730, 410] on input "file" at bounding box center [793, 412] width 258 height 24
click at [747, 425] on div "Select Files Drag Files Here" at bounding box center [704, 410] width 436 height 39
click at [745, 421] on input "file" at bounding box center [793, 412] width 258 height 24
type input "C:\fakepath\Deborah+Owojori++MH+CV.pdf"
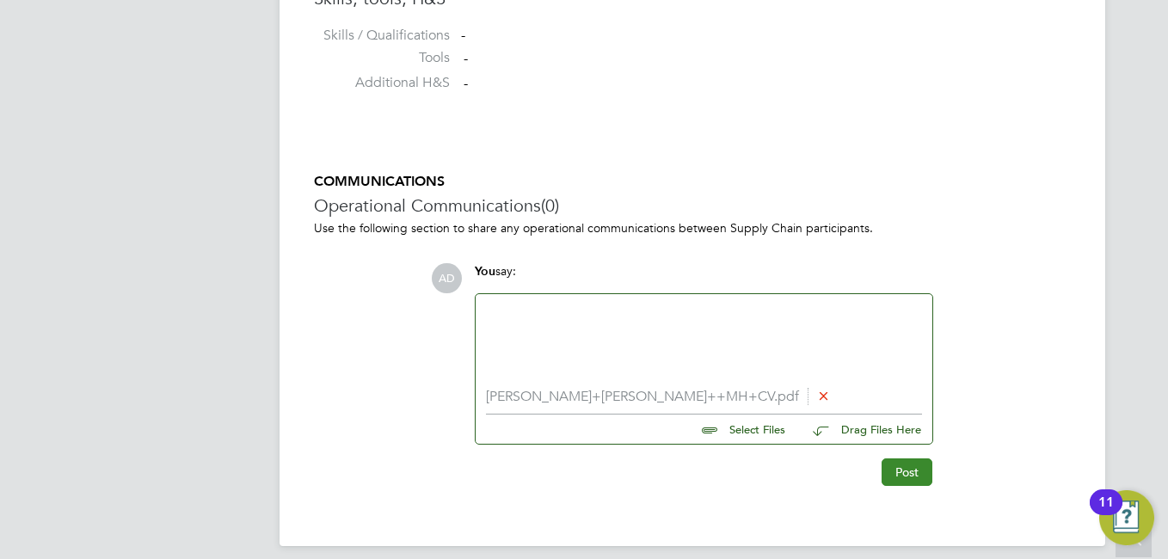
click at [929, 482] on button "Post" at bounding box center [907, 473] width 51 height 28
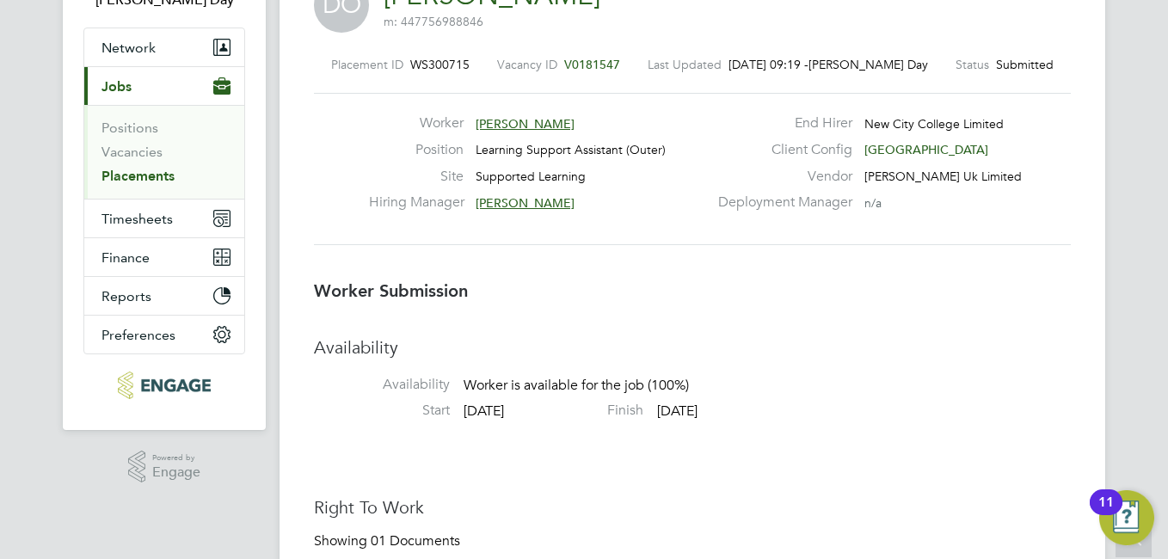
scroll to position [0, 0]
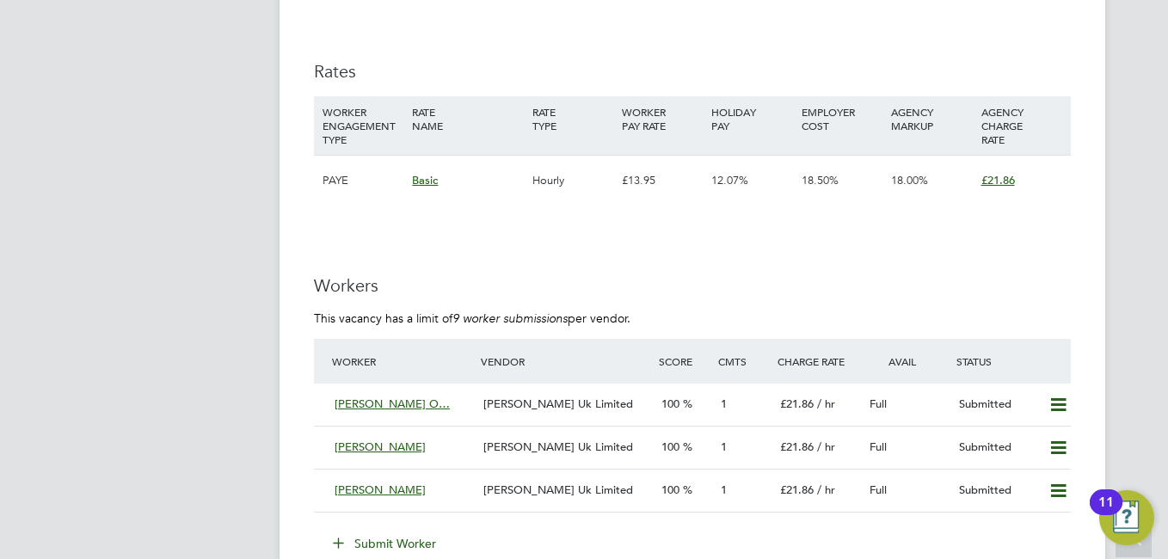
scroll to position [3011, 0]
